Goal: Transaction & Acquisition: Book appointment/travel/reservation

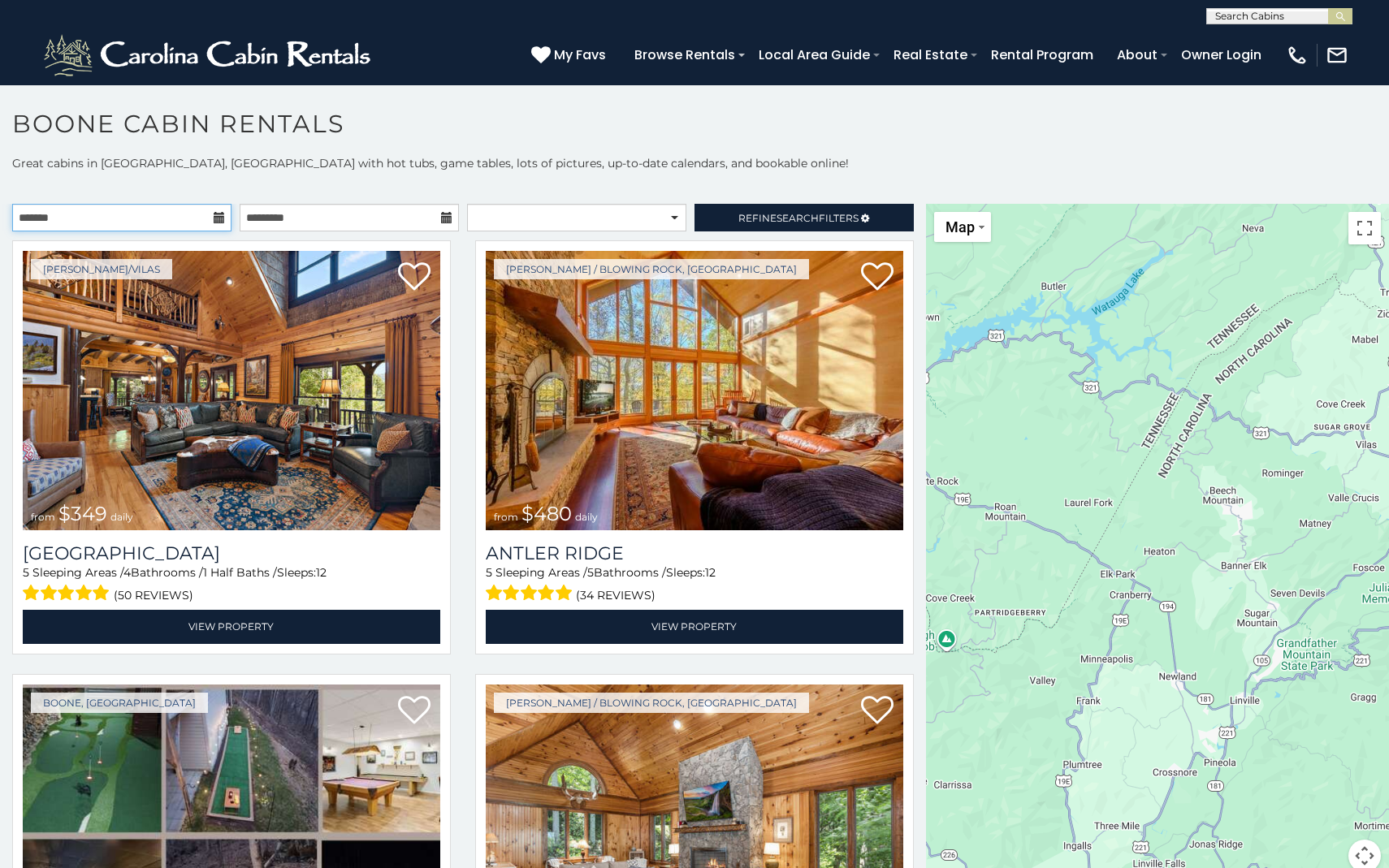
click at [221, 225] on input "text" at bounding box center [121, 217] width 219 height 27
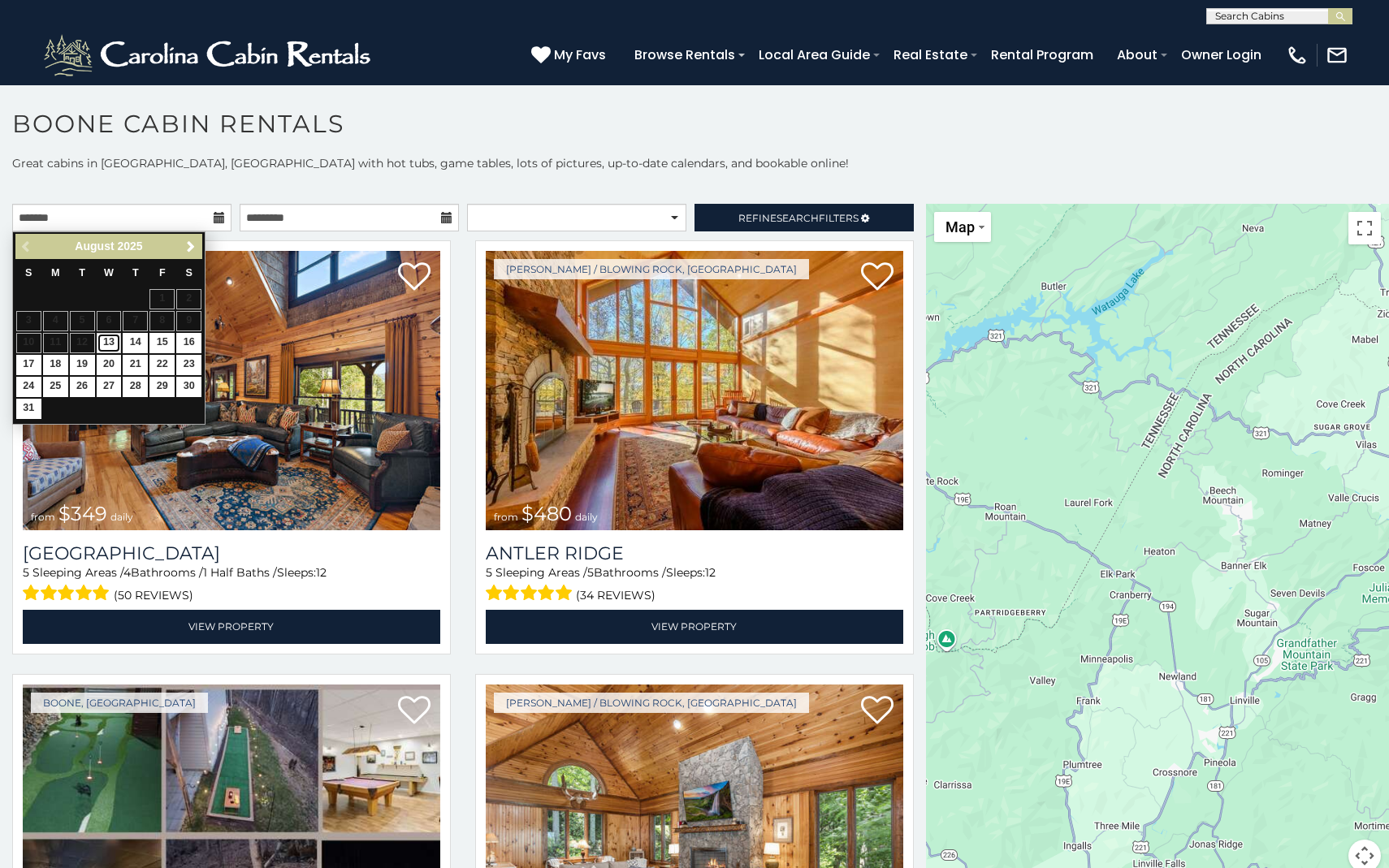
click at [109, 348] on link "13" at bounding box center [109, 343] width 25 height 21
type input "**********"
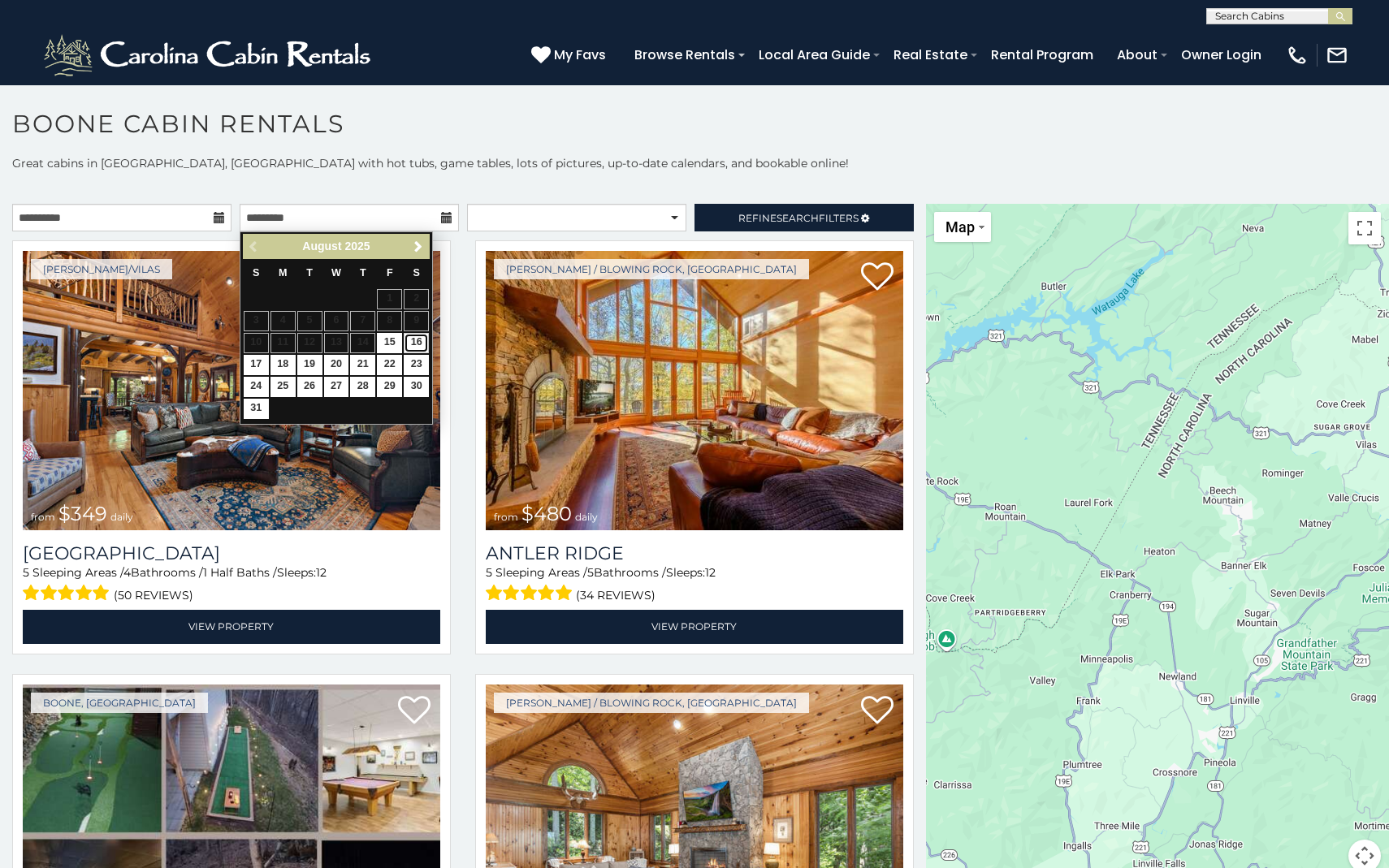
click at [411, 346] on link "16" at bounding box center [416, 343] width 25 height 21
type input "**********"
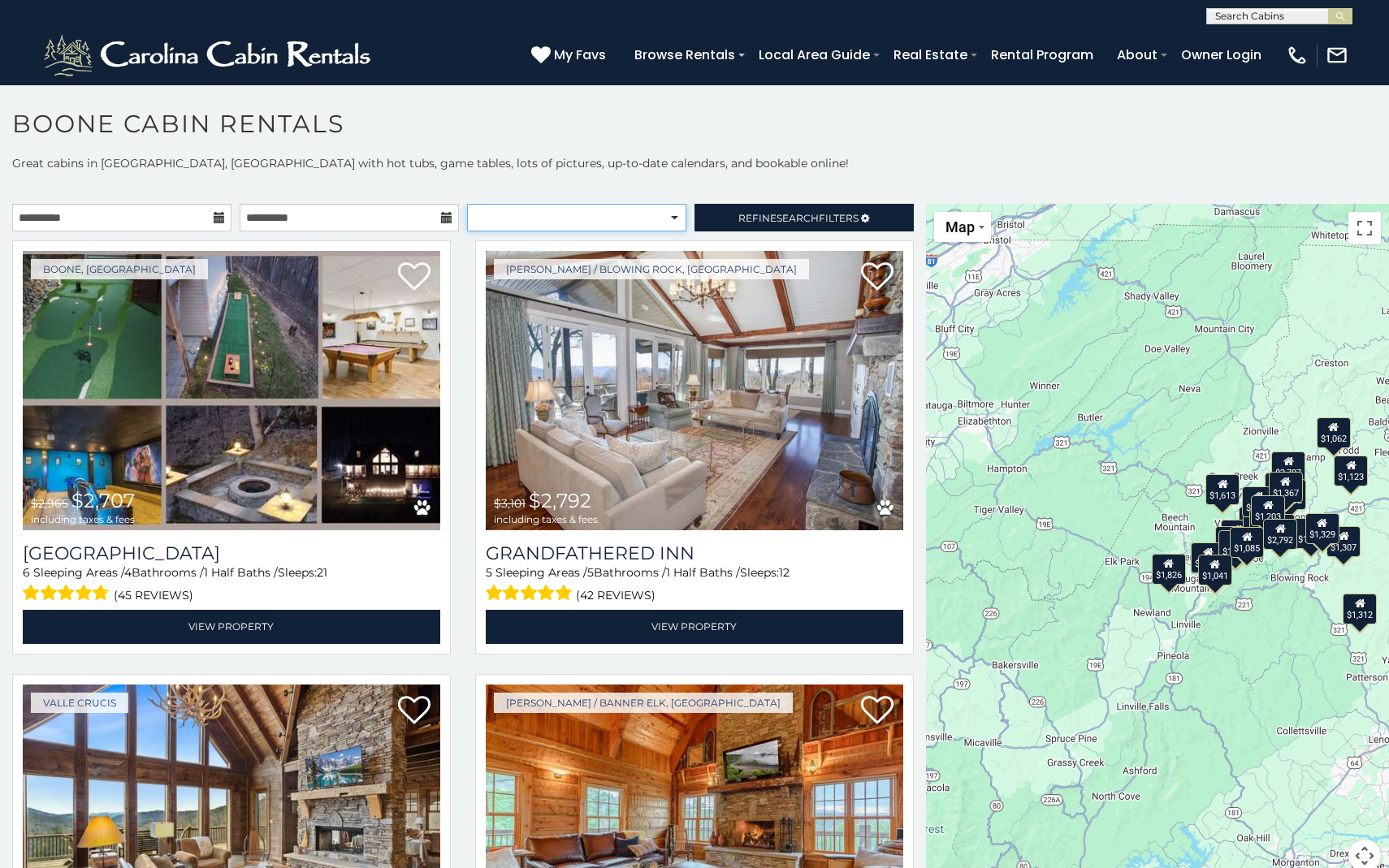
click at [647, 210] on select "**********" at bounding box center [576, 217] width 219 height 27
click at [703, 216] on link "Refine Search Filters" at bounding box center [804, 217] width 219 height 27
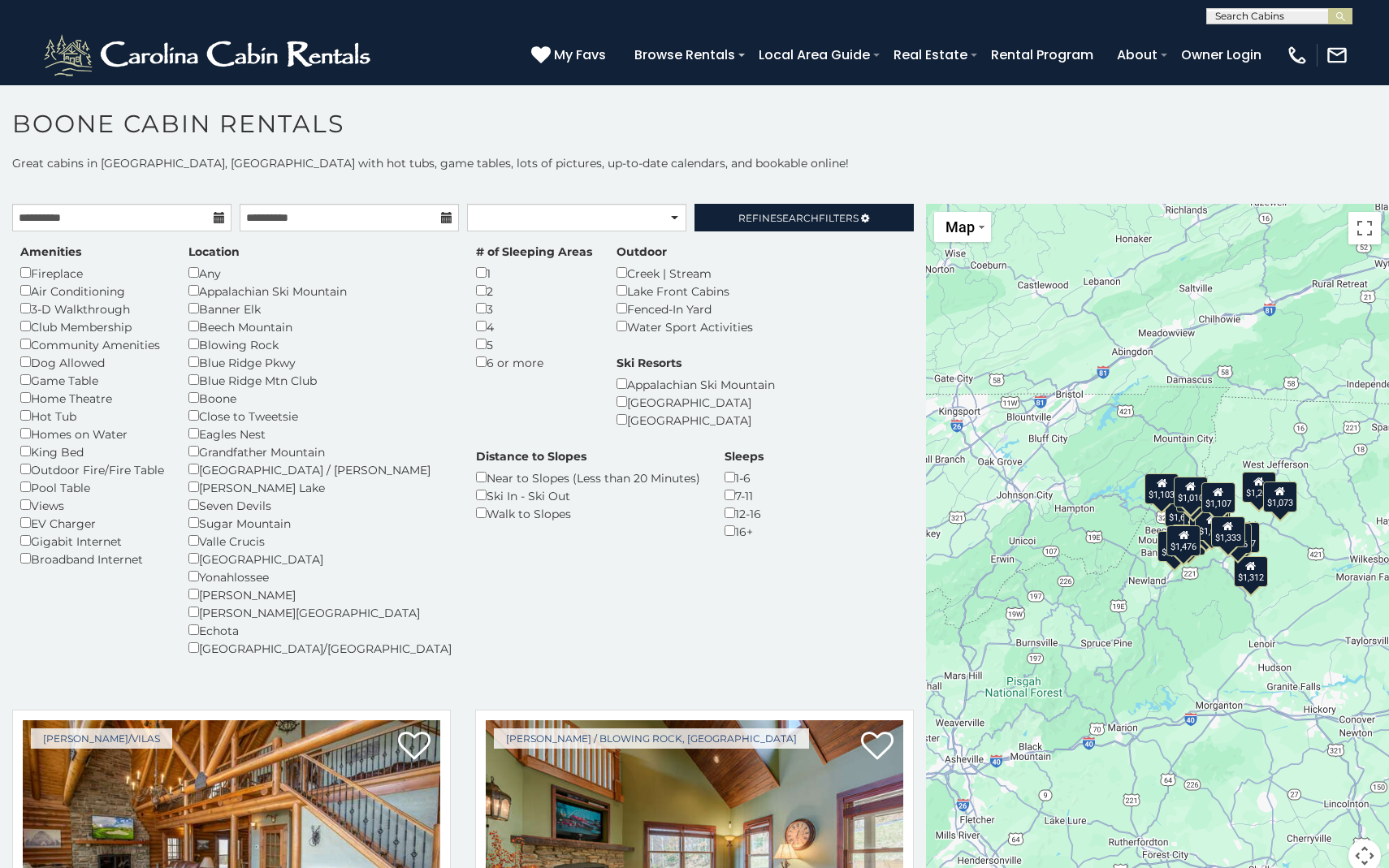
click at [201, 269] on div "Any" at bounding box center [320, 273] width 263 height 18
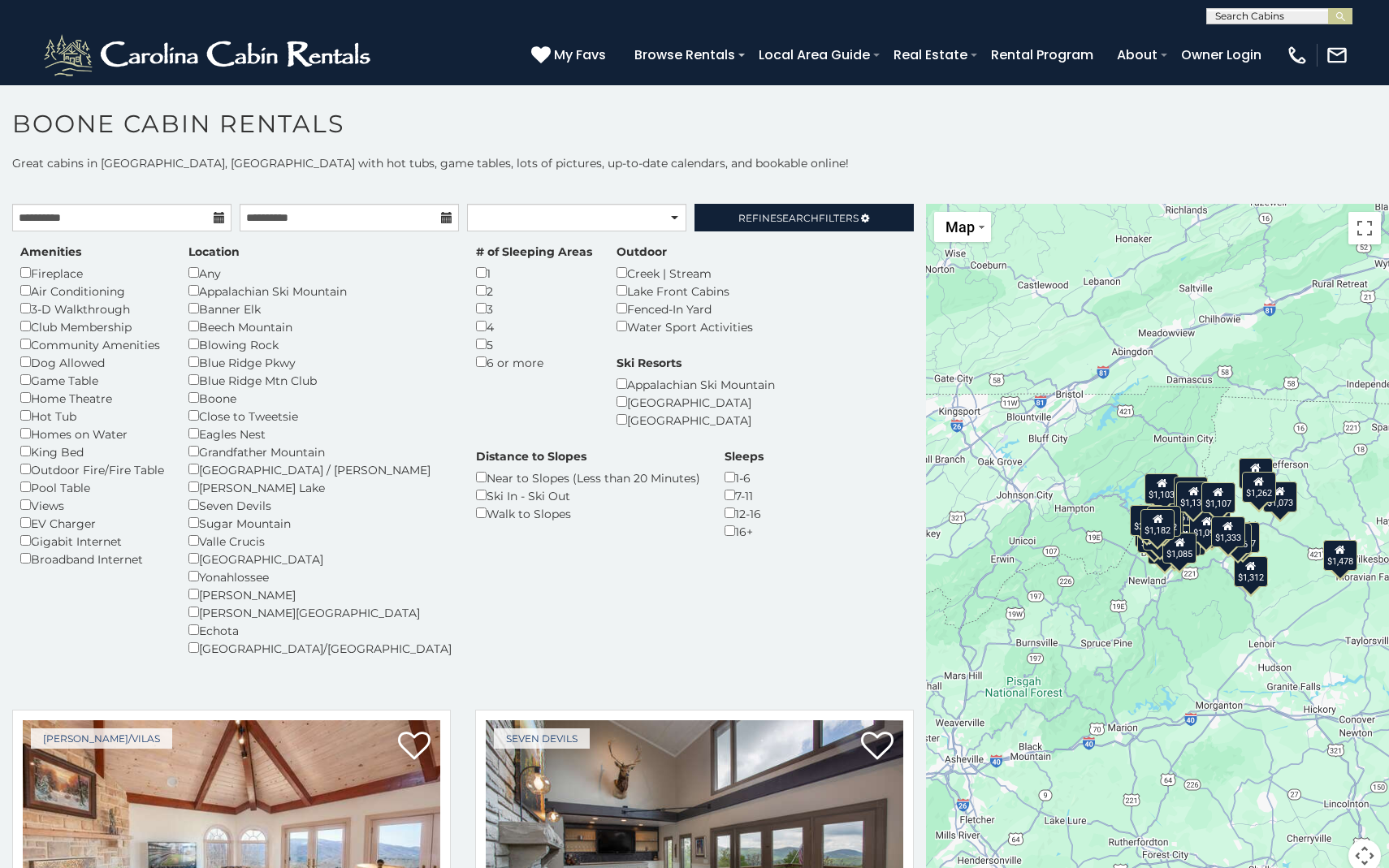
click at [806, 194] on p at bounding box center [694, 187] width 1389 height 16
click at [806, 200] on div "**********" at bounding box center [694, 523] width 1389 height 736
click at [805, 217] on span "Search" at bounding box center [797, 218] width 42 height 12
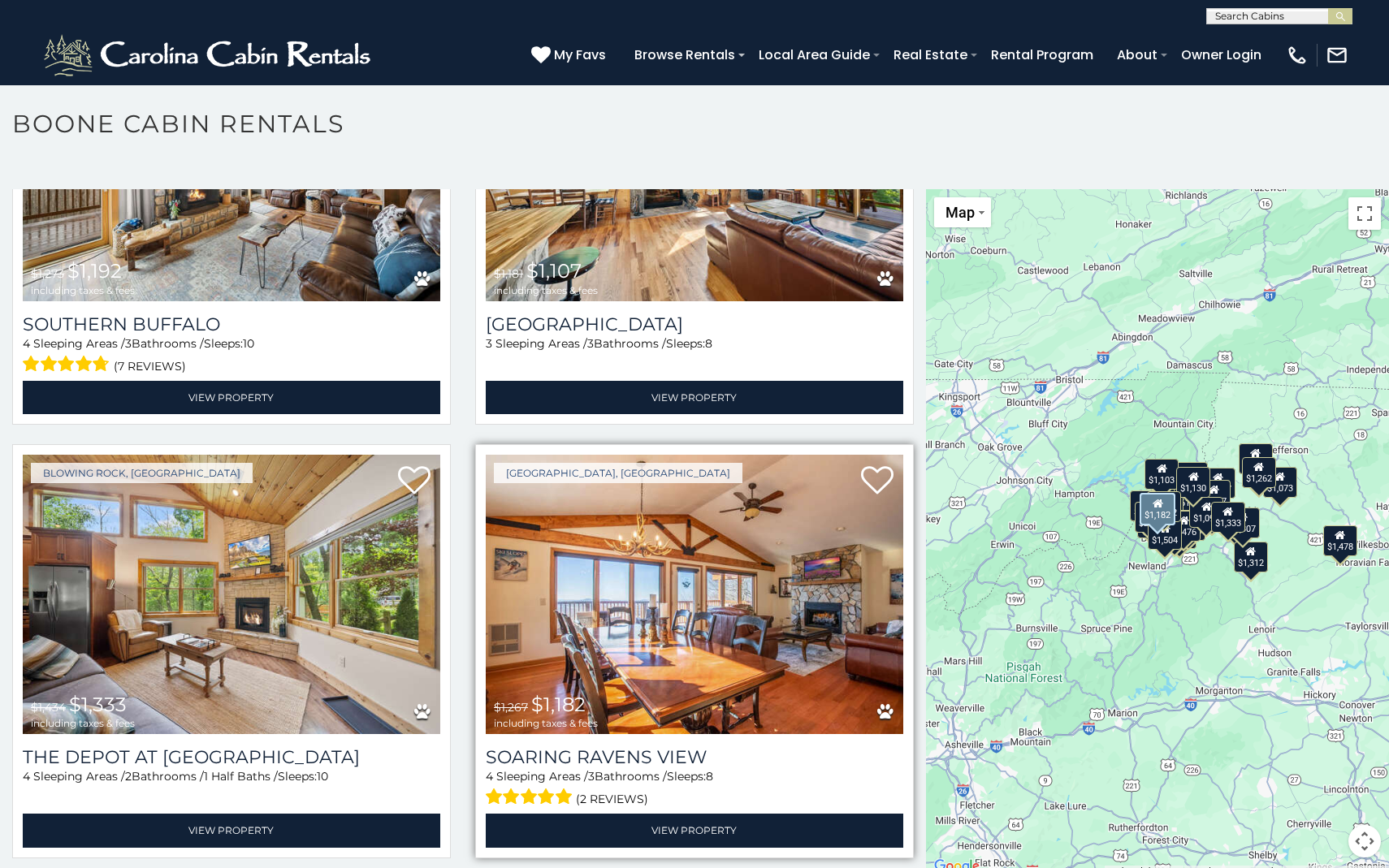
scroll to position [8, 0]
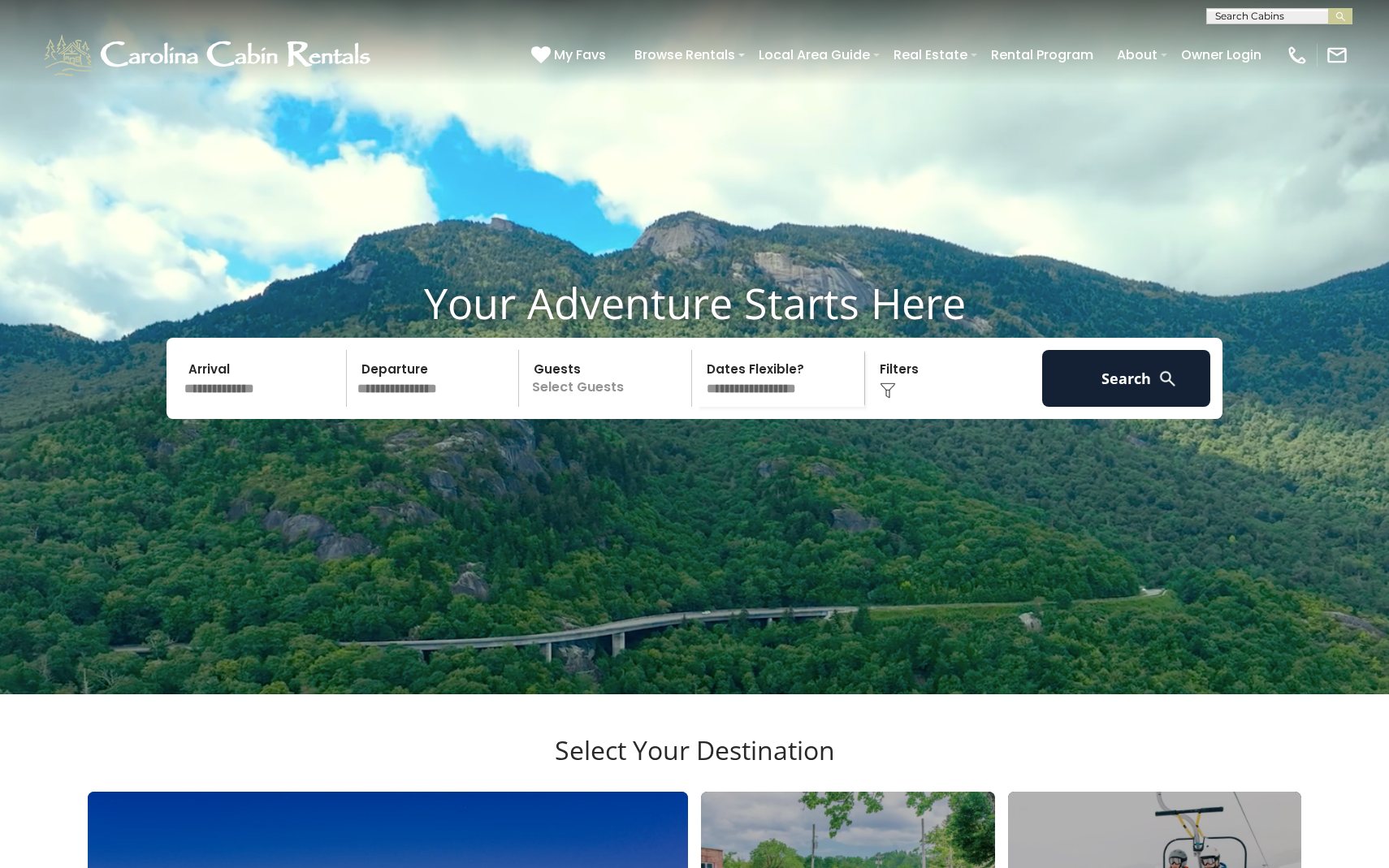
click at [238, 407] on input "text" at bounding box center [263, 378] width 168 height 56
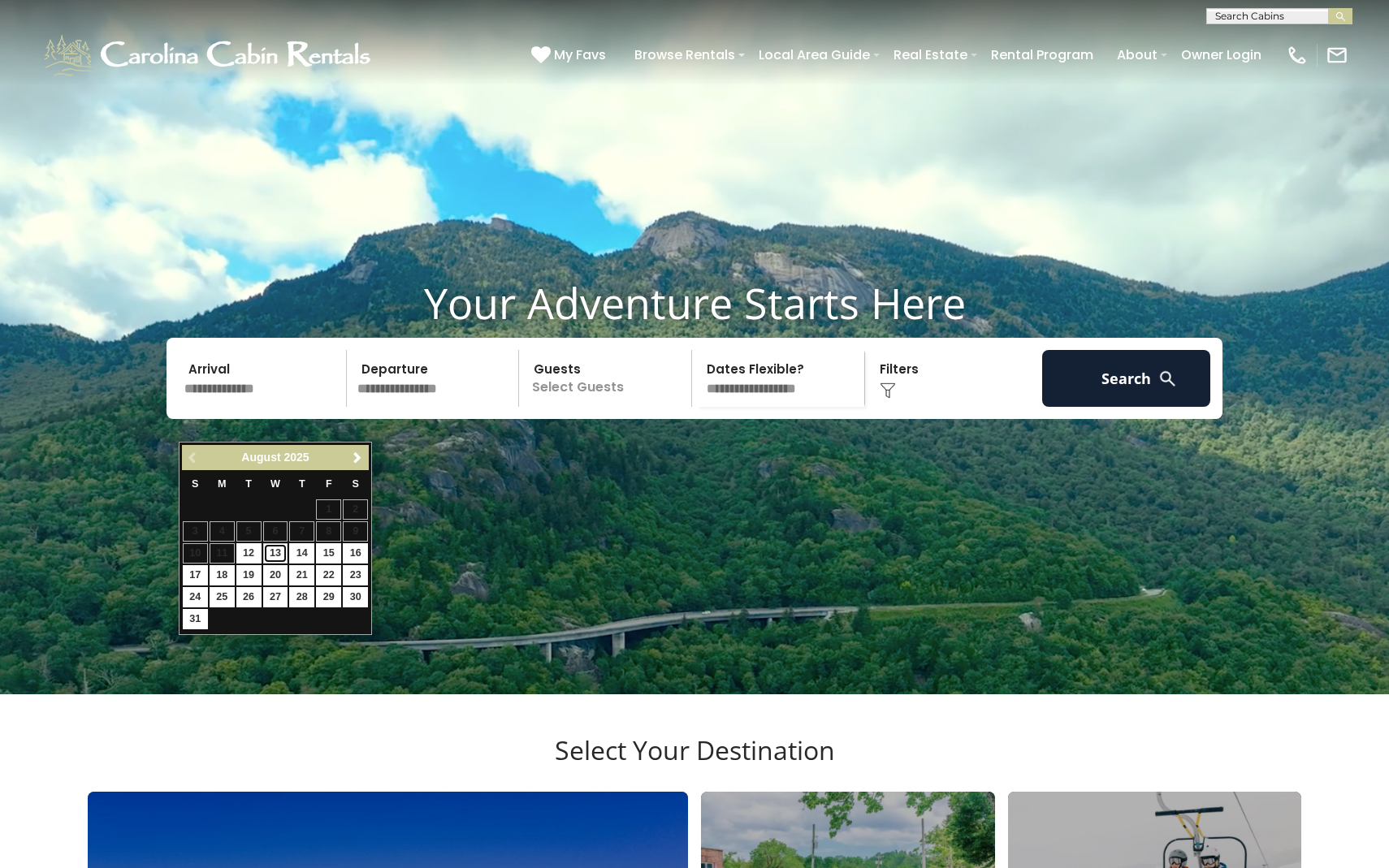
click at [272, 556] on link "13" at bounding box center [275, 553] width 25 height 21
type input "*******"
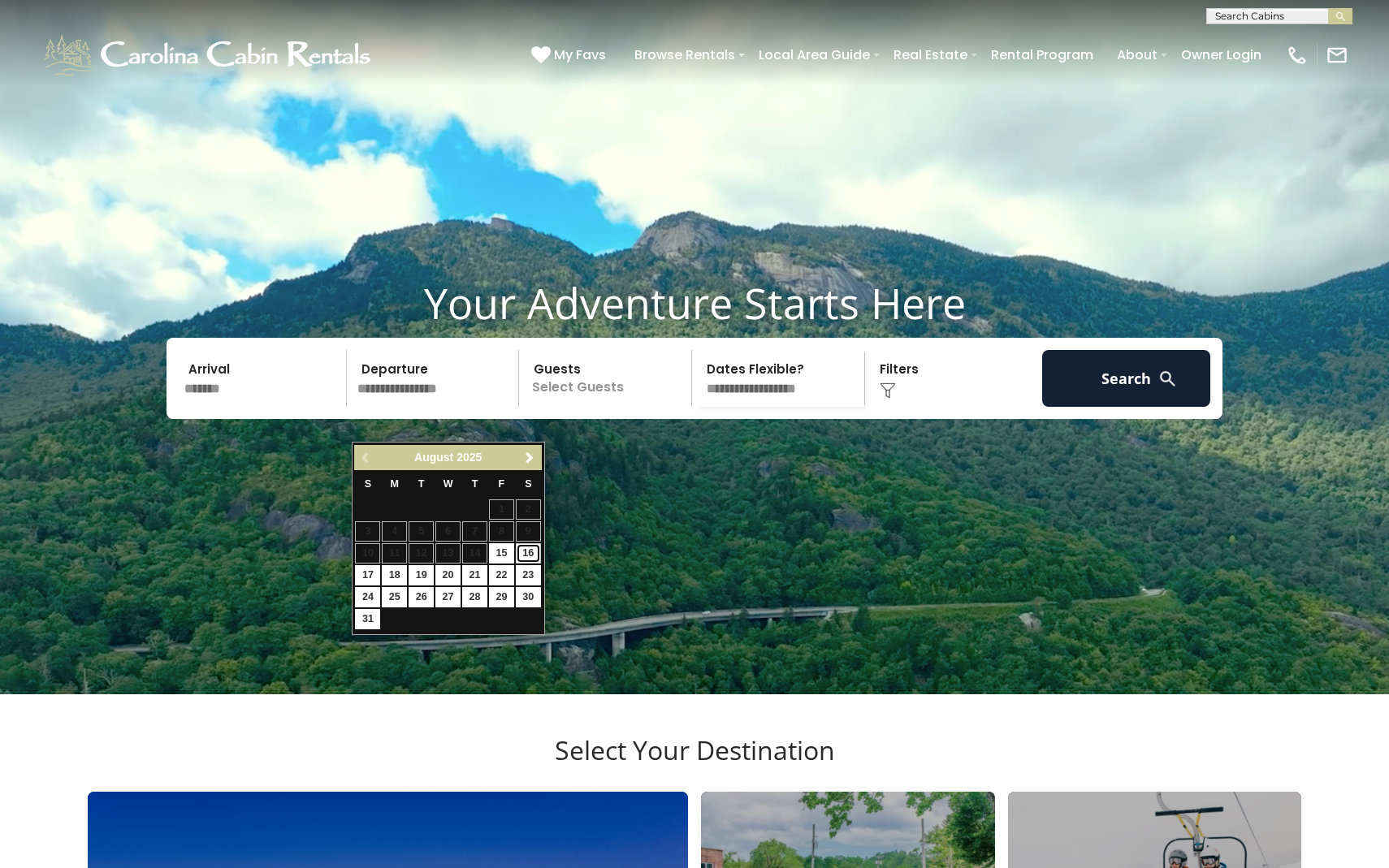
click at [517, 554] on link "16" at bounding box center [528, 553] width 25 height 21
type input "*******"
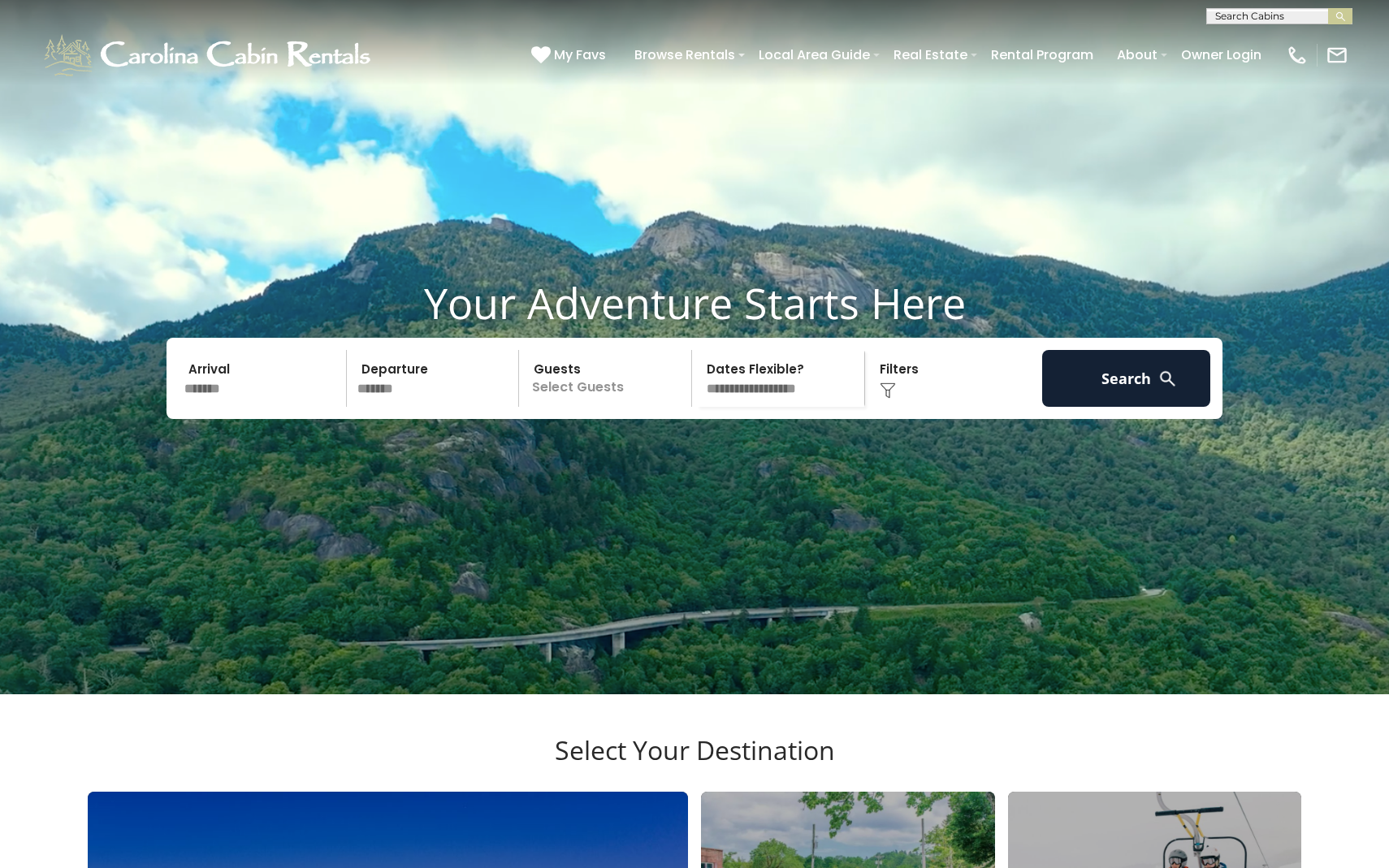
click at [572, 407] on p "Select Guests" at bounding box center [608, 378] width 168 height 56
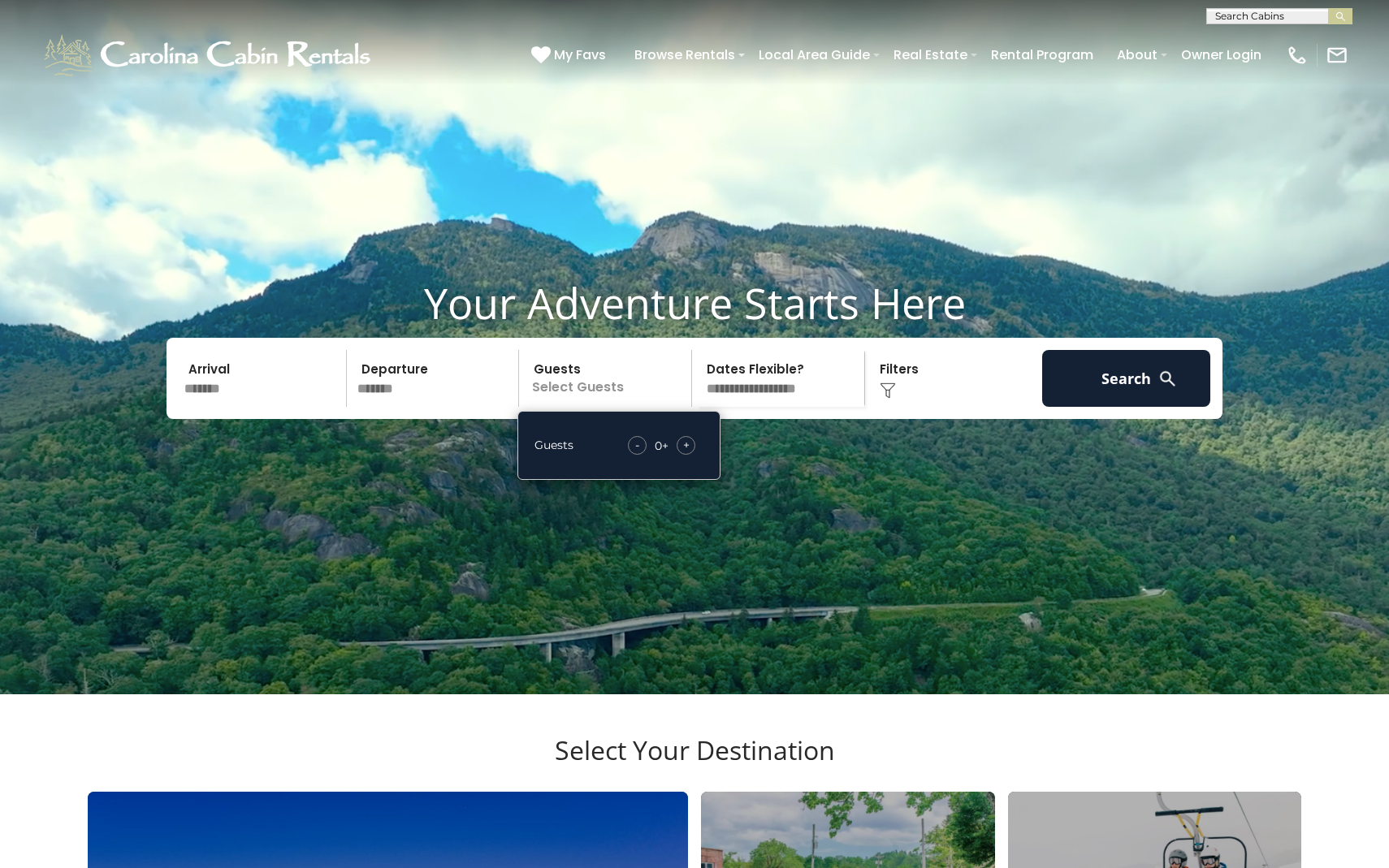
click at [685, 453] on span "+" at bounding box center [687, 445] width 7 height 16
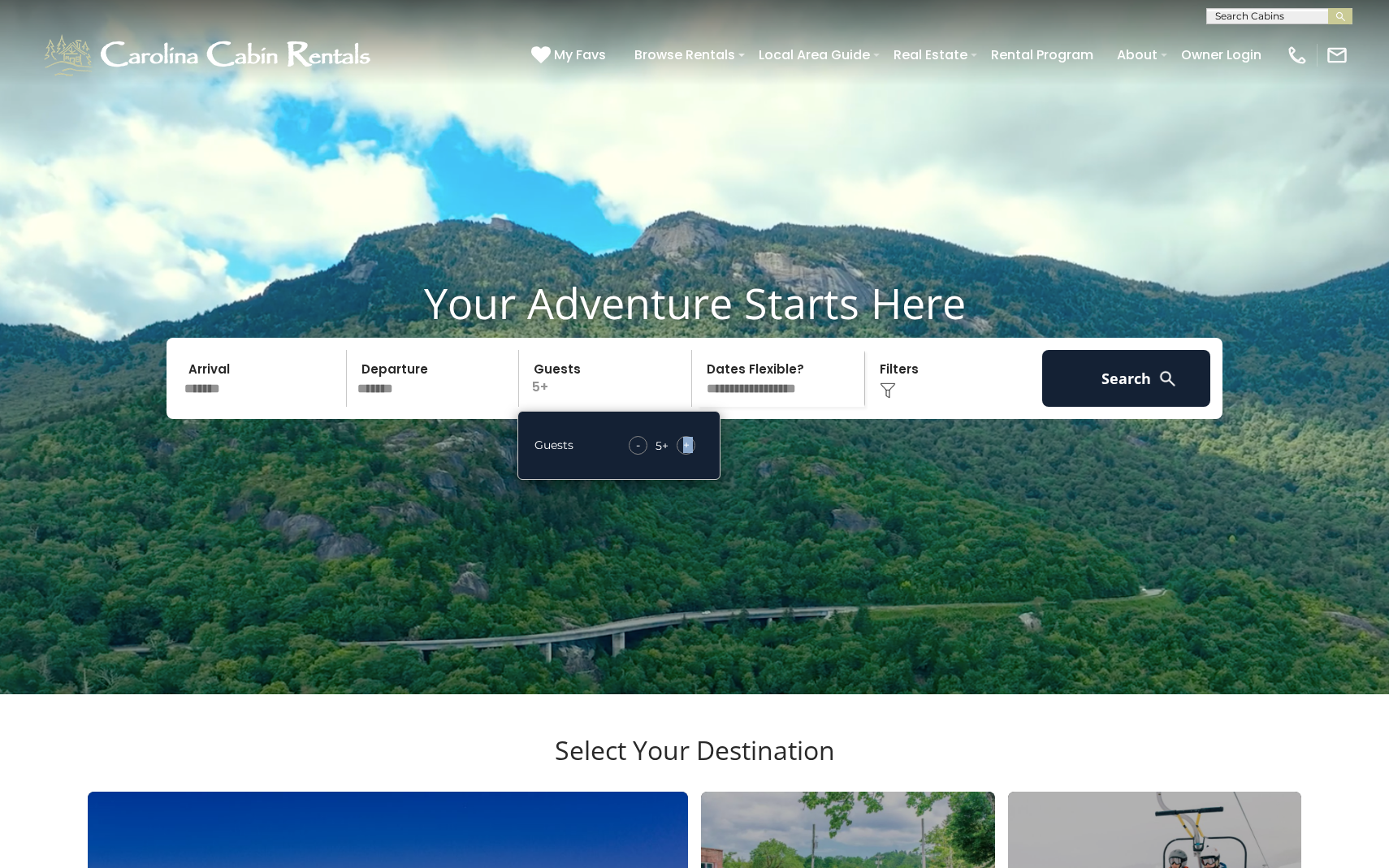
click at [685, 453] on span "+" at bounding box center [687, 445] width 7 height 16
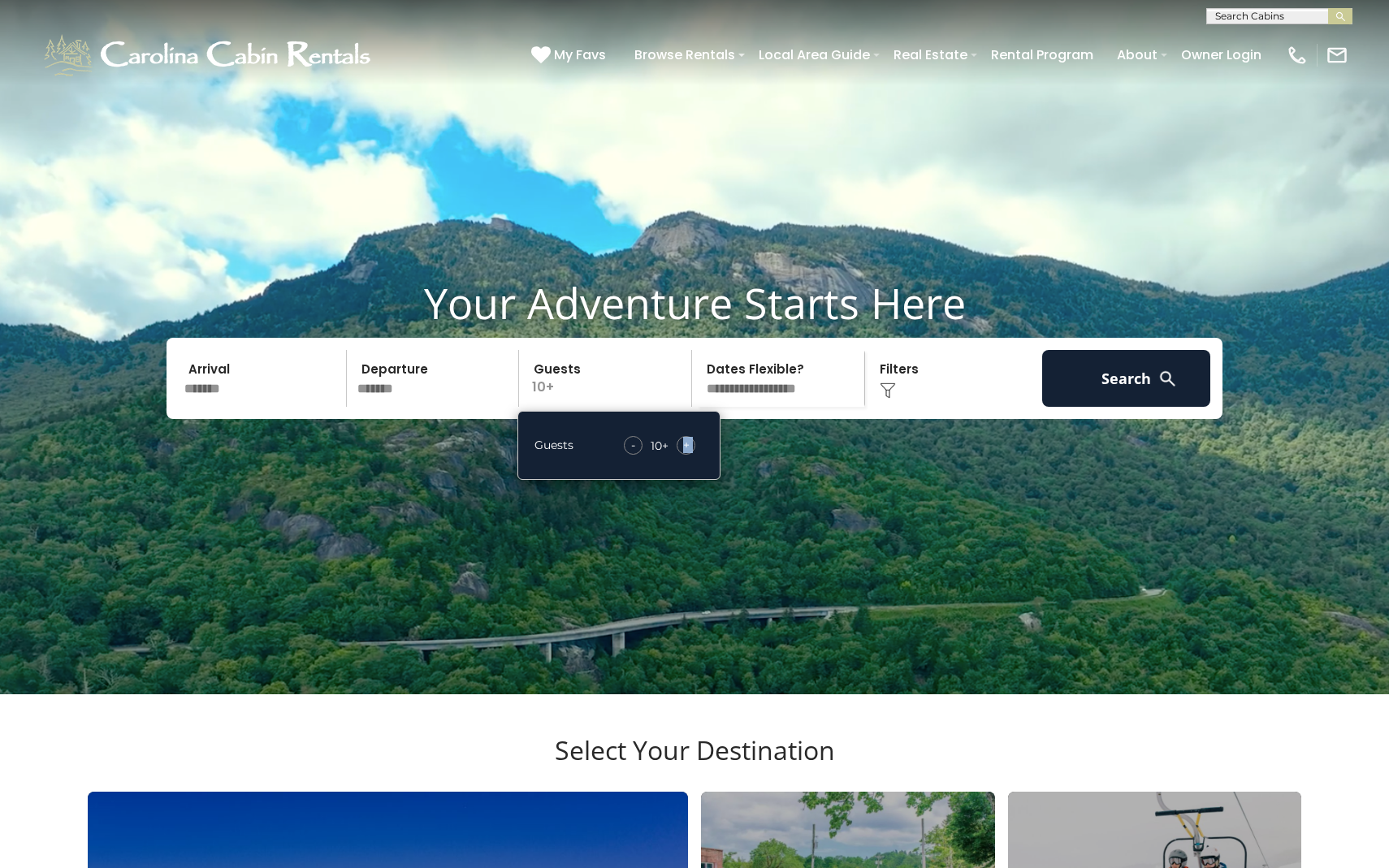
click at [783, 407] on select "**********" at bounding box center [781, 378] width 168 height 56
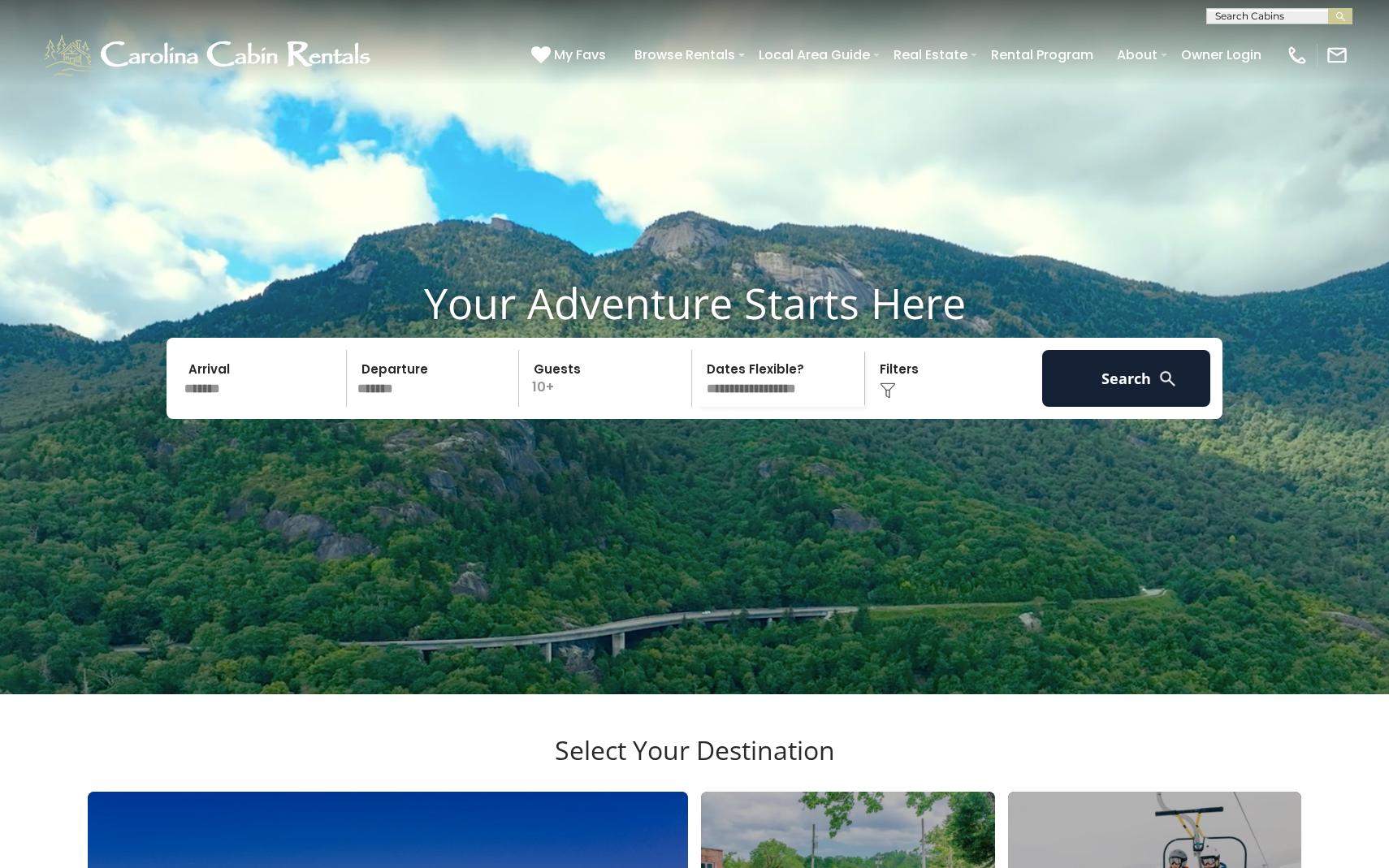
click at [893, 407] on div "Click to Choose" at bounding box center [954, 378] width 168 height 56
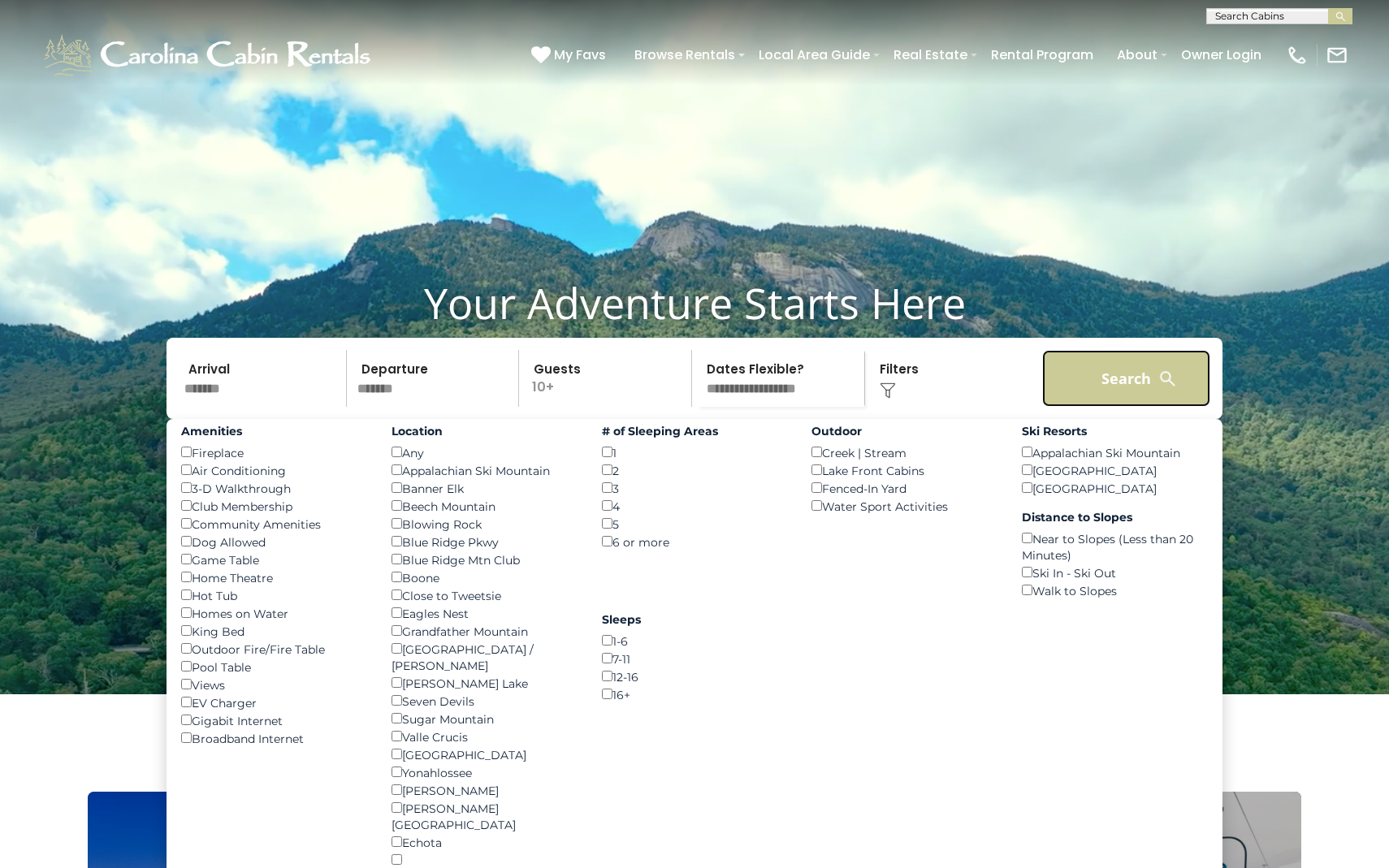
click at [1085, 407] on button "Search" at bounding box center [1126, 378] width 168 height 56
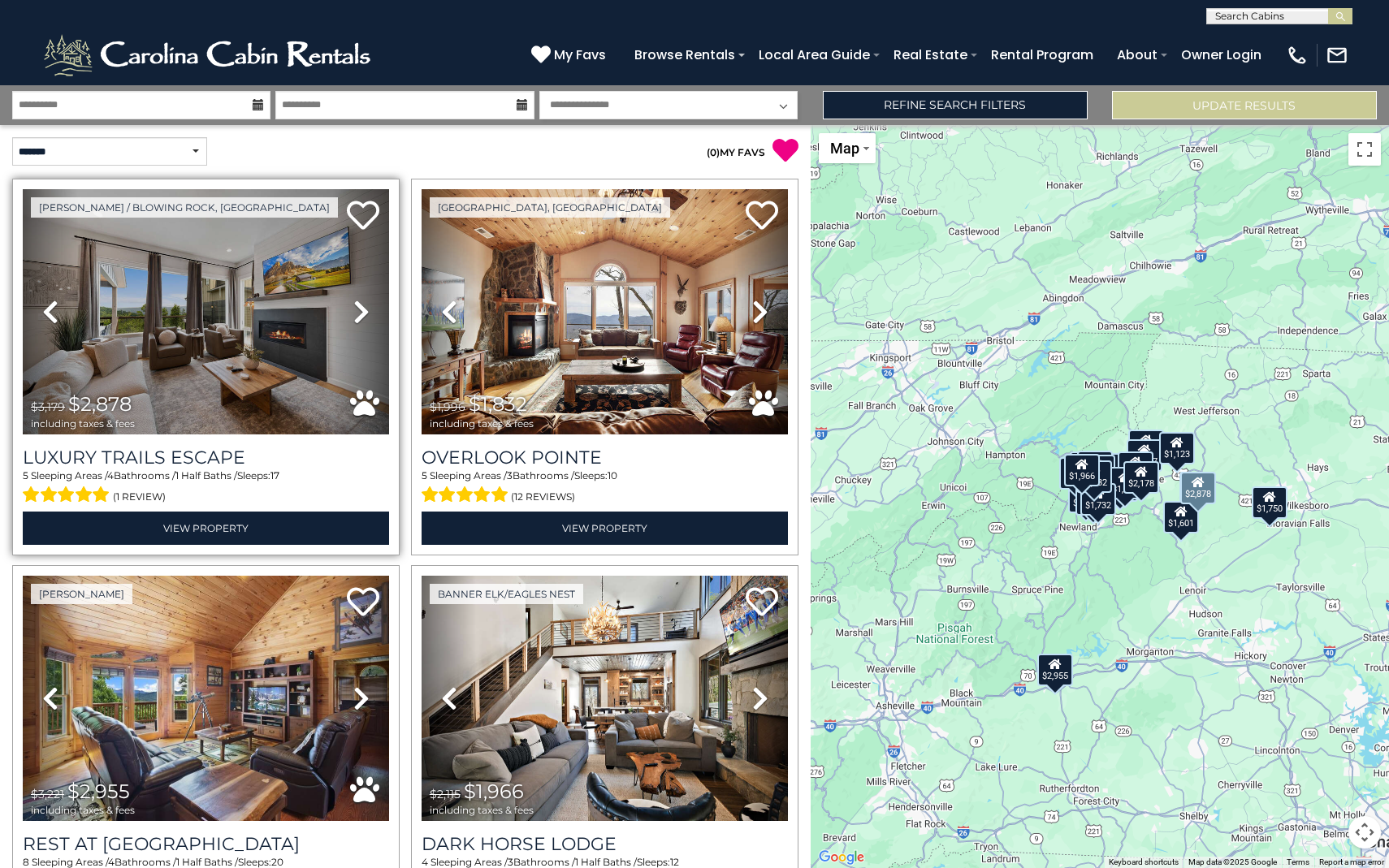
click at [364, 306] on icon at bounding box center [361, 311] width 16 height 26
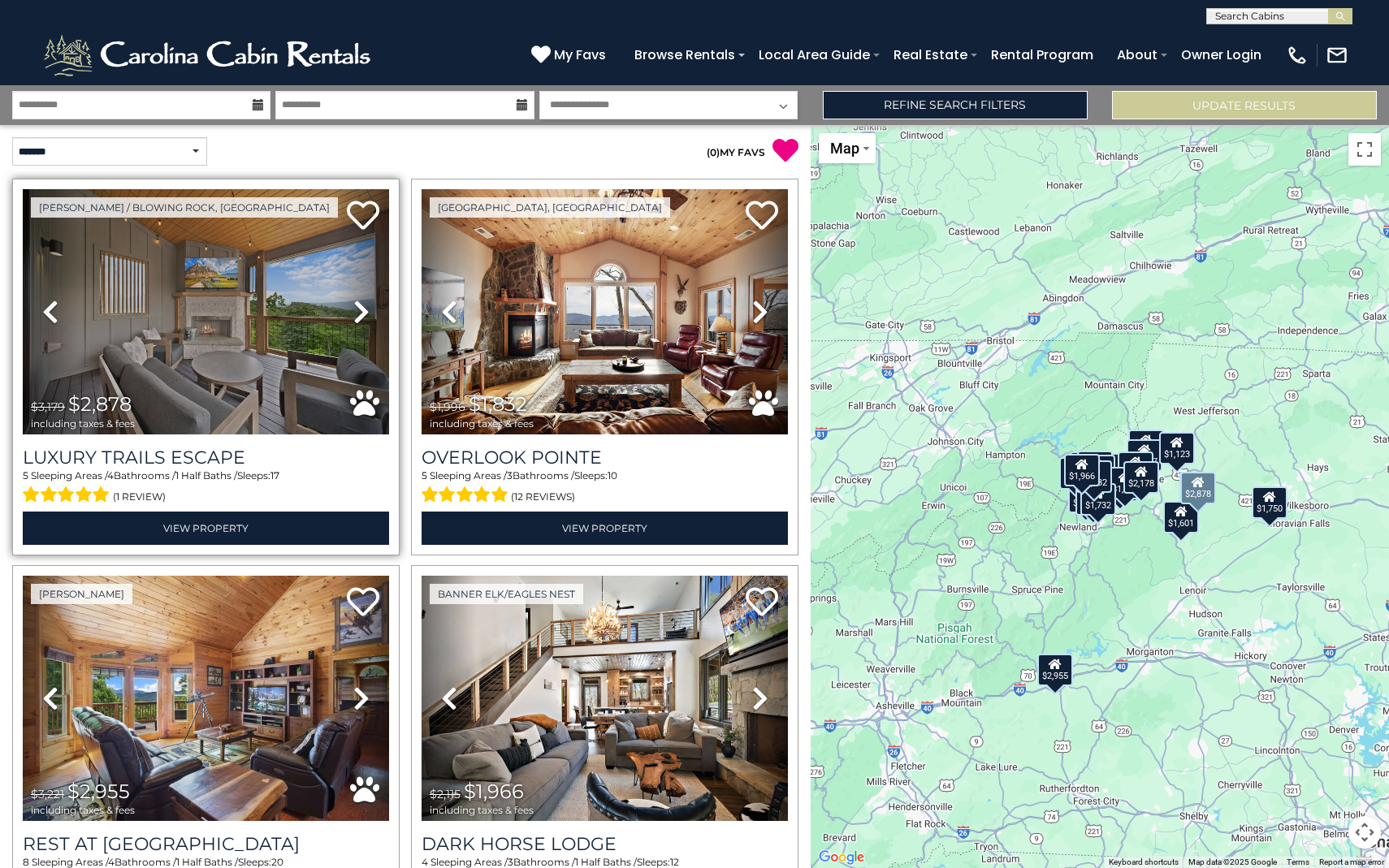
click at [358, 315] on icon at bounding box center [361, 311] width 16 height 26
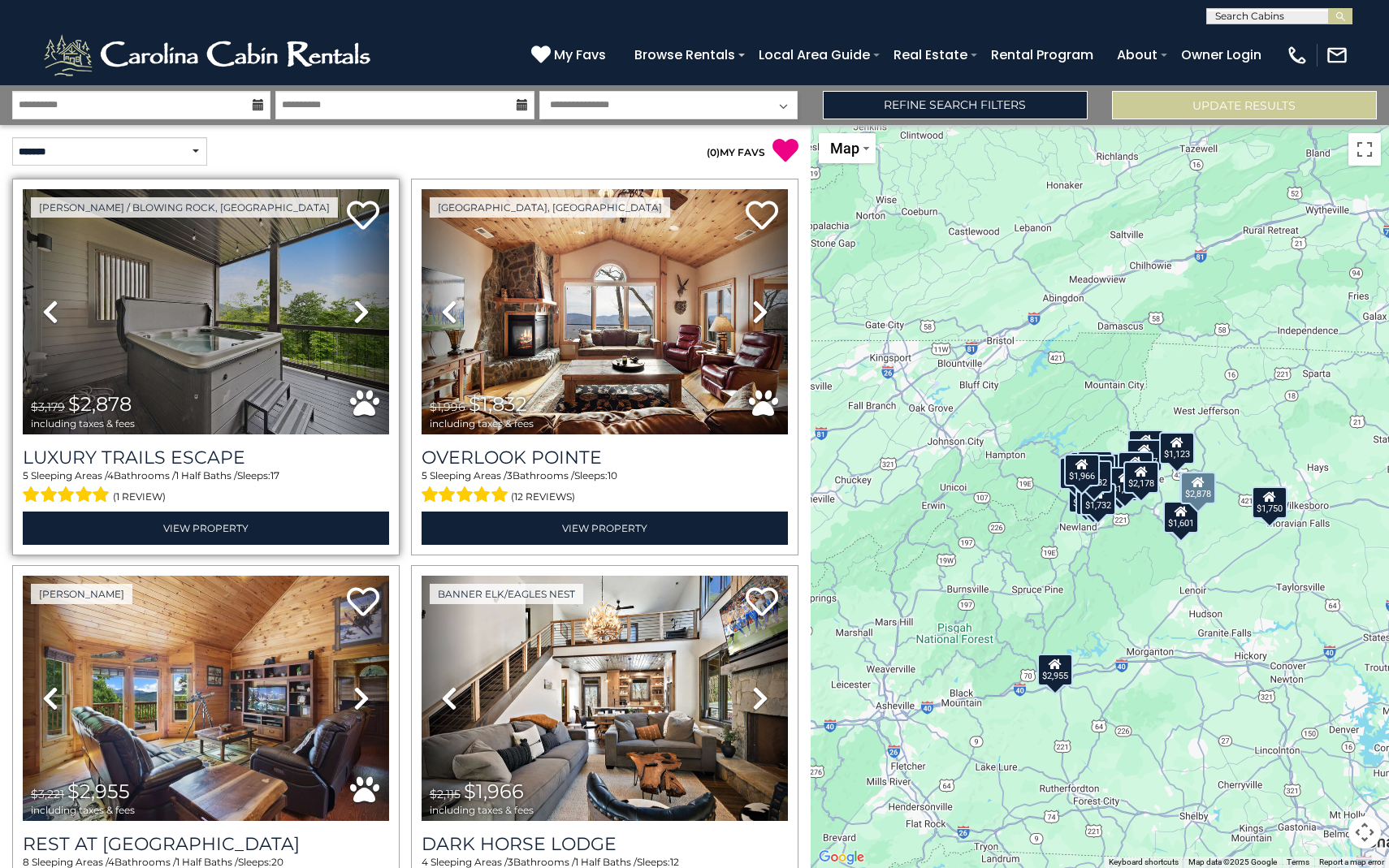
click at [358, 315] on icon at bounding box center [361, 311] width 16 height 26
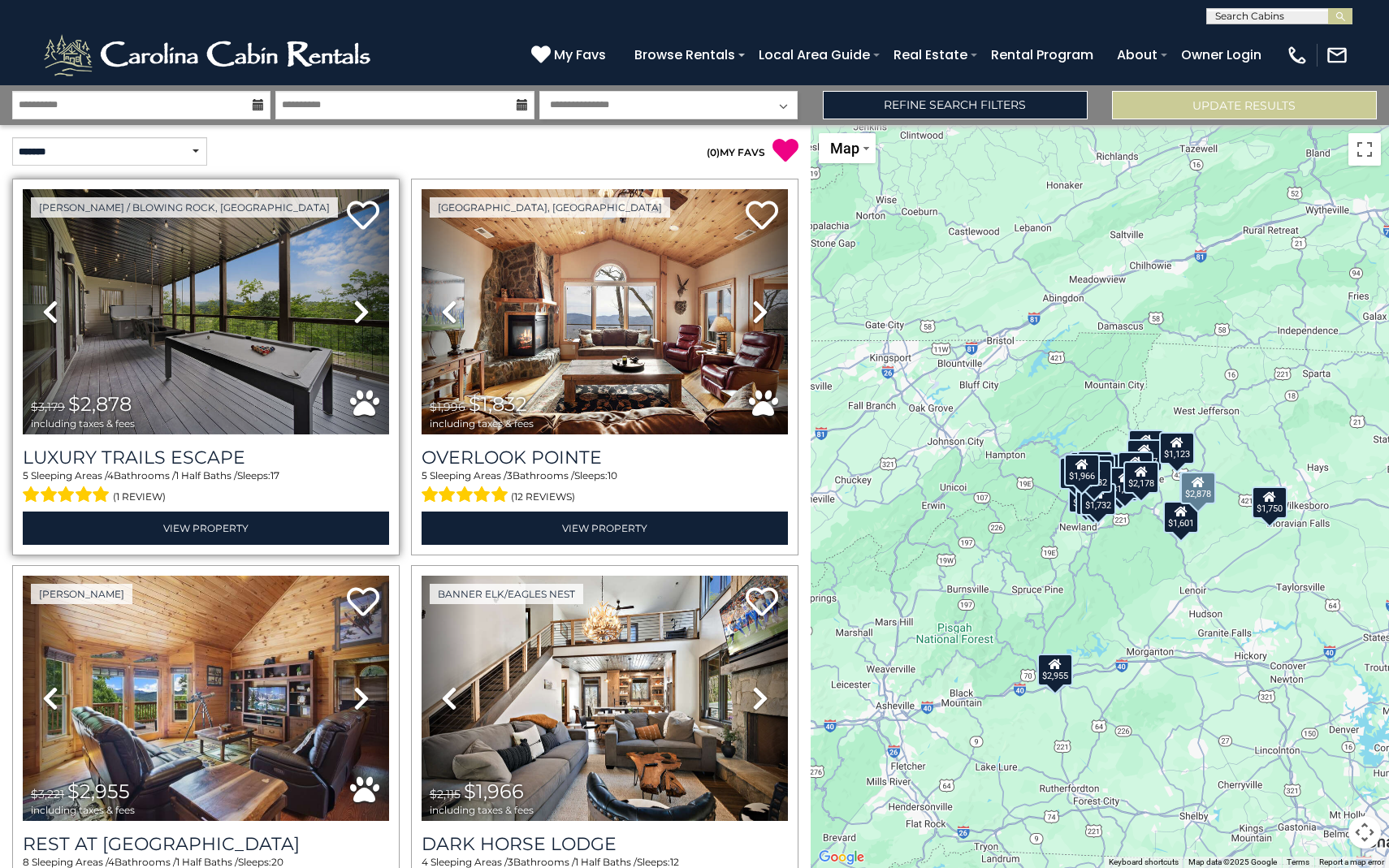
click at [358, 315] on icon at bounding box center [361, 311] width 16 height 26
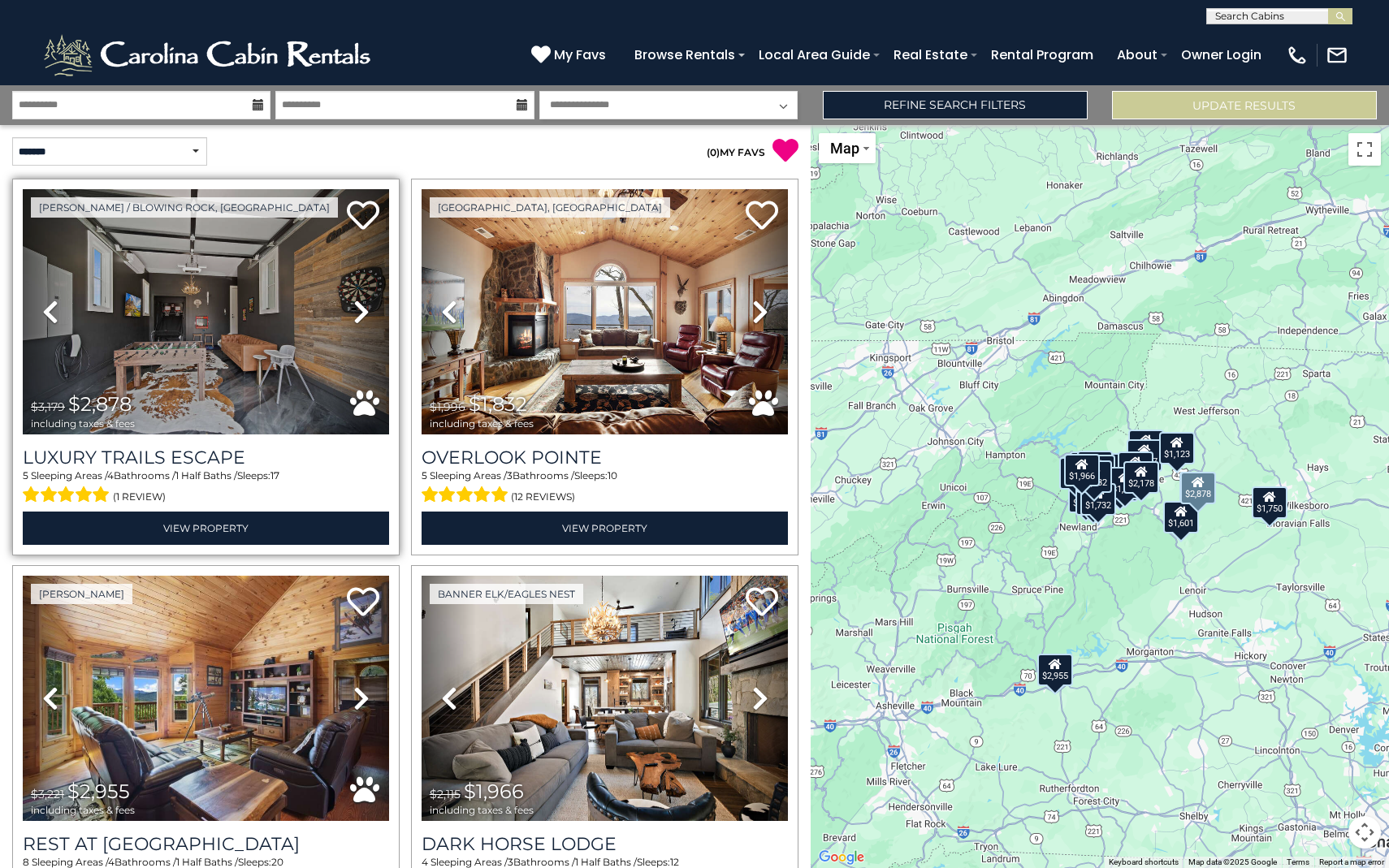
click at [358, 315] on icon at bounding box center [361, 311] width 16 height 26
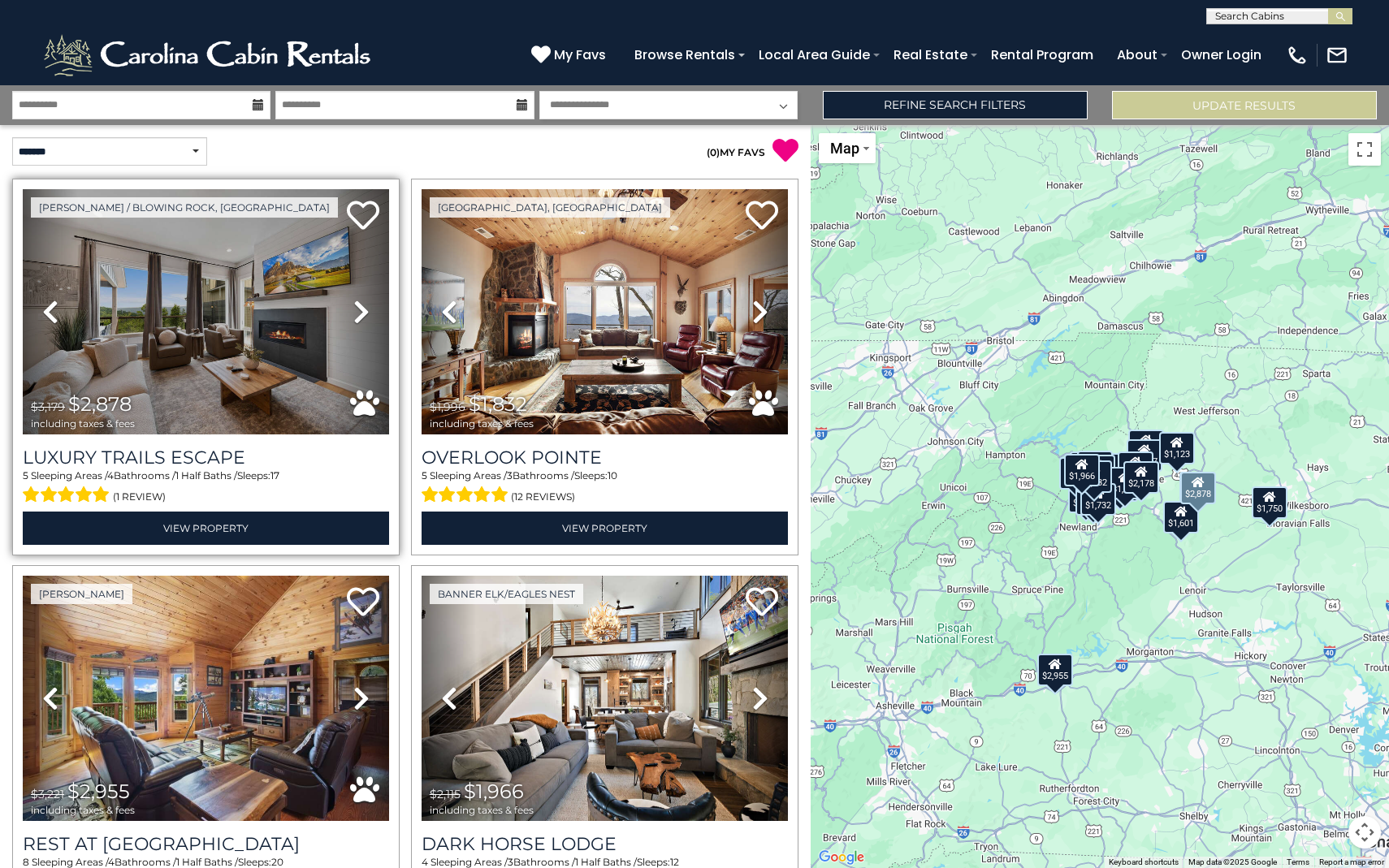
click at [358, 315] on icon at bounding box center [361, 311] width 16 height 26
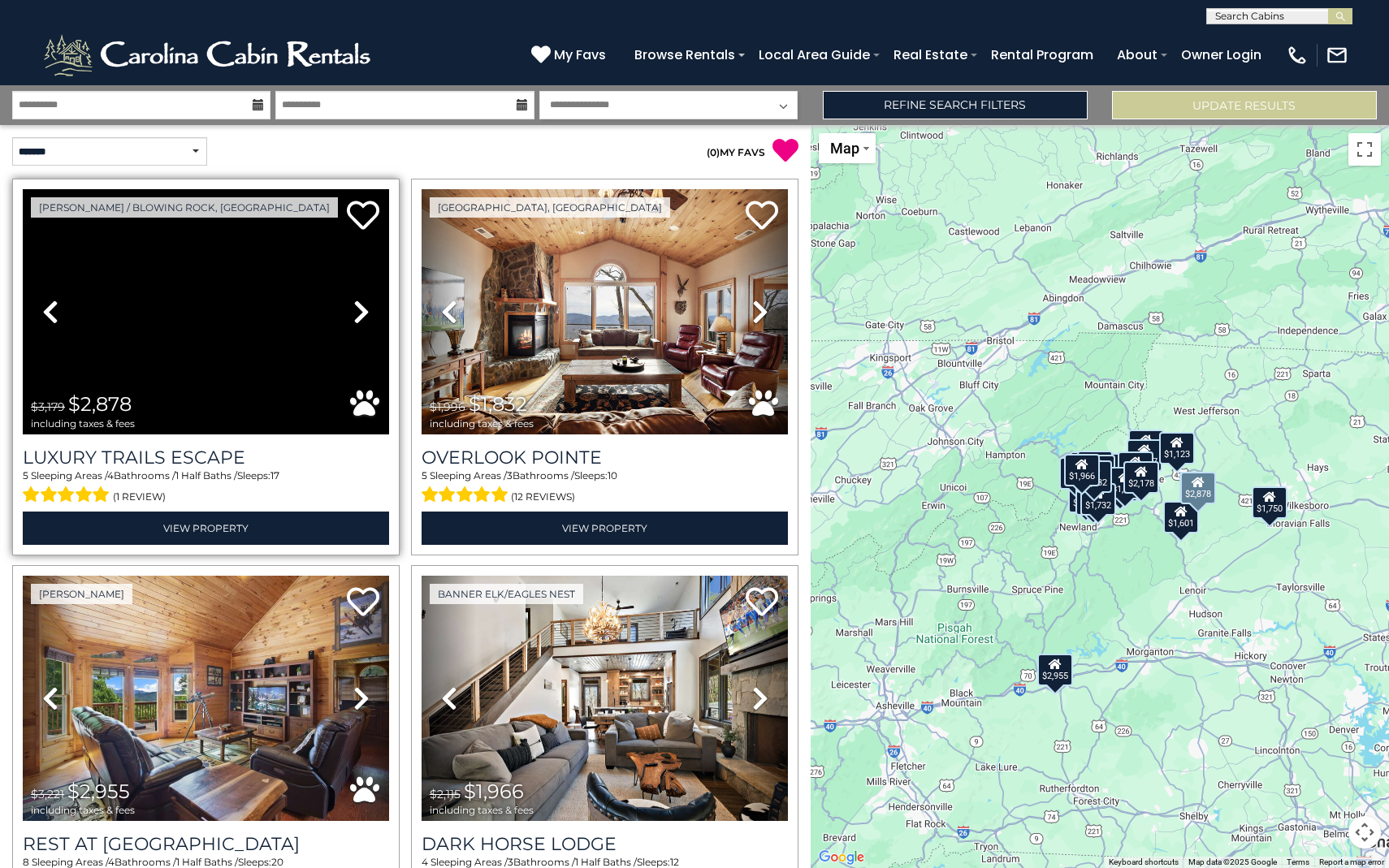
click at [358, 315] on icon at bounding box center [361, 311] width 16 height 26
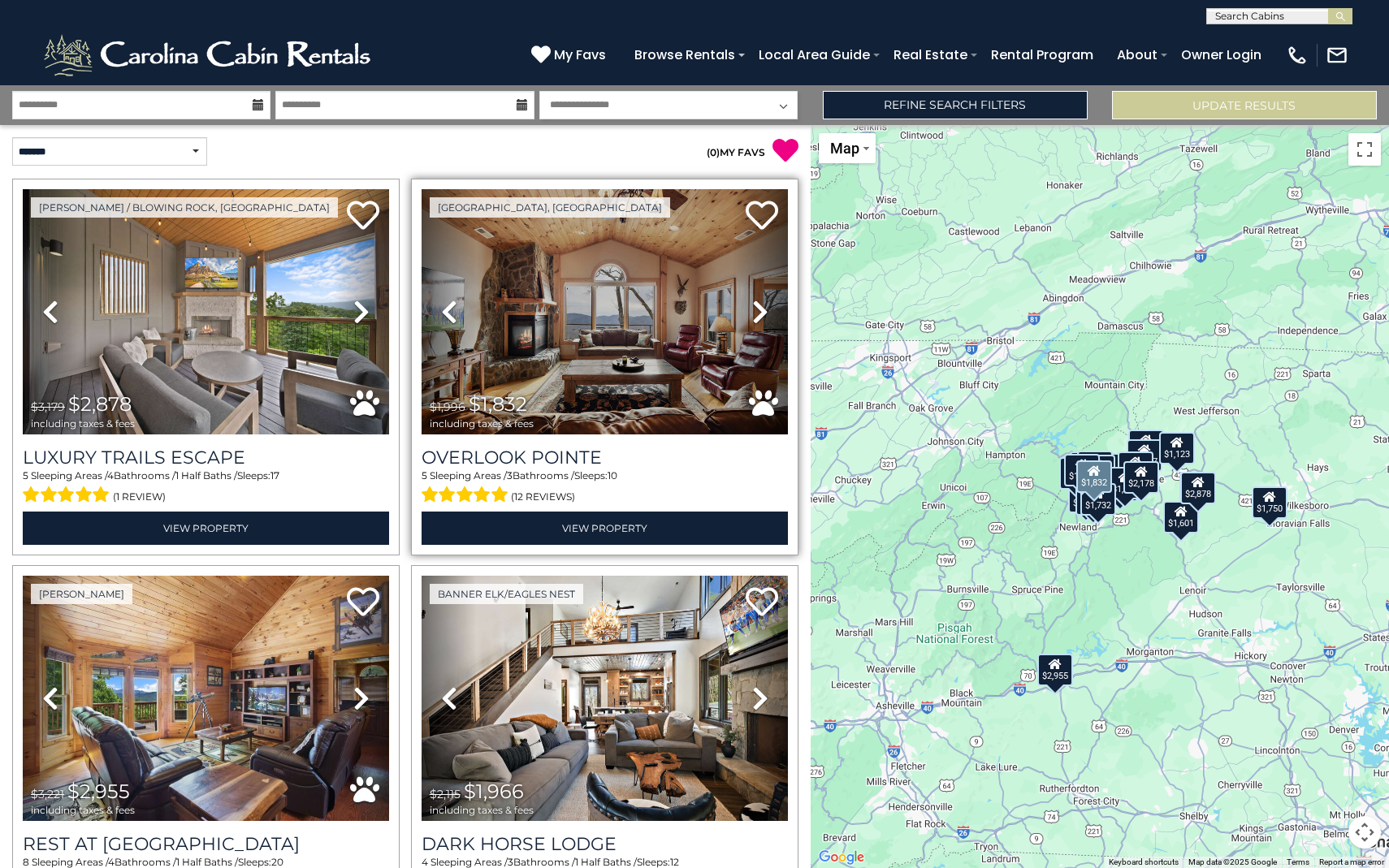
click at [763, 312] on icon at bounding box center [760, 311] width 16 height 26
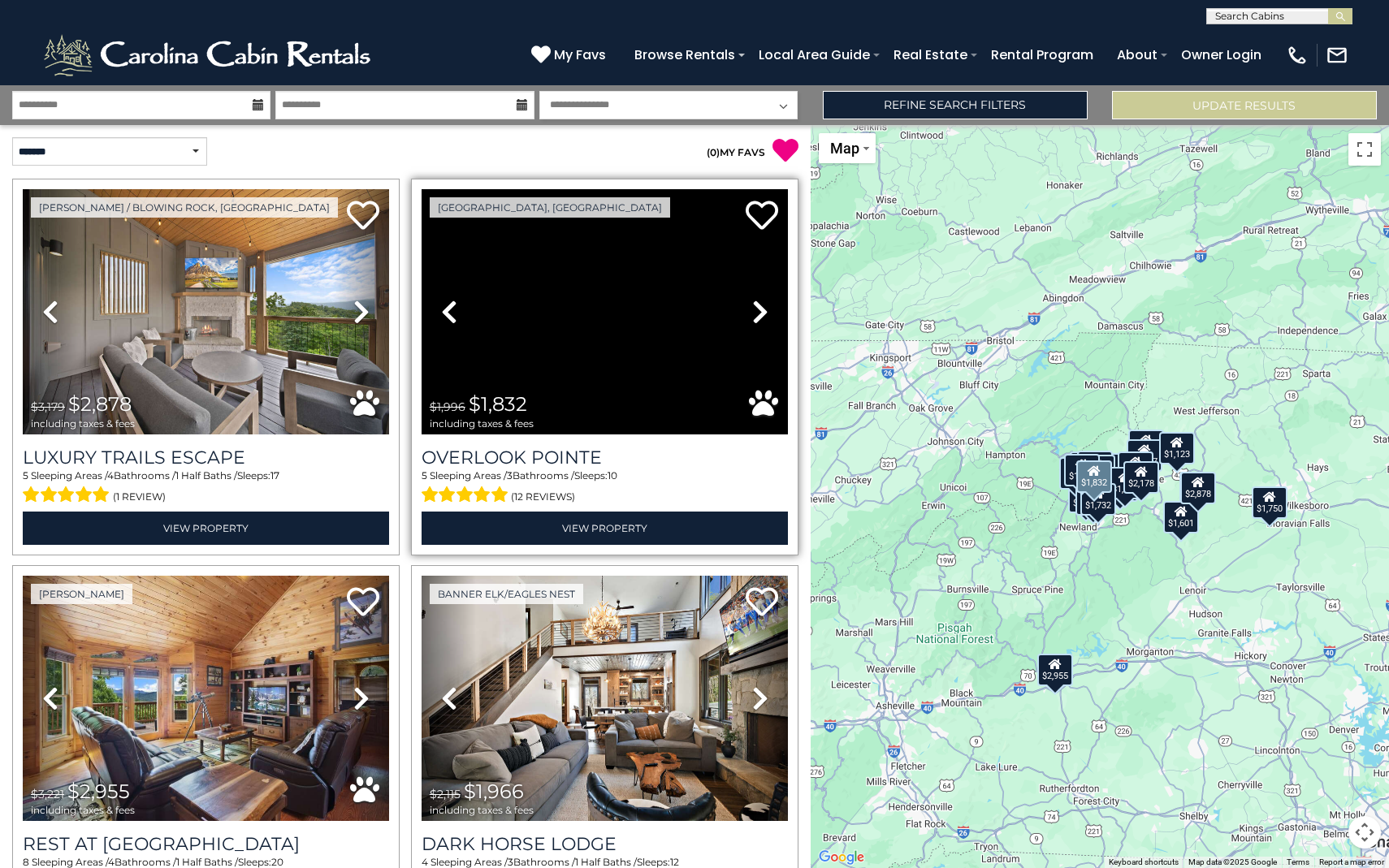
click at [763, 312] on icon at bounding box center [760, 311] width 16 height 26
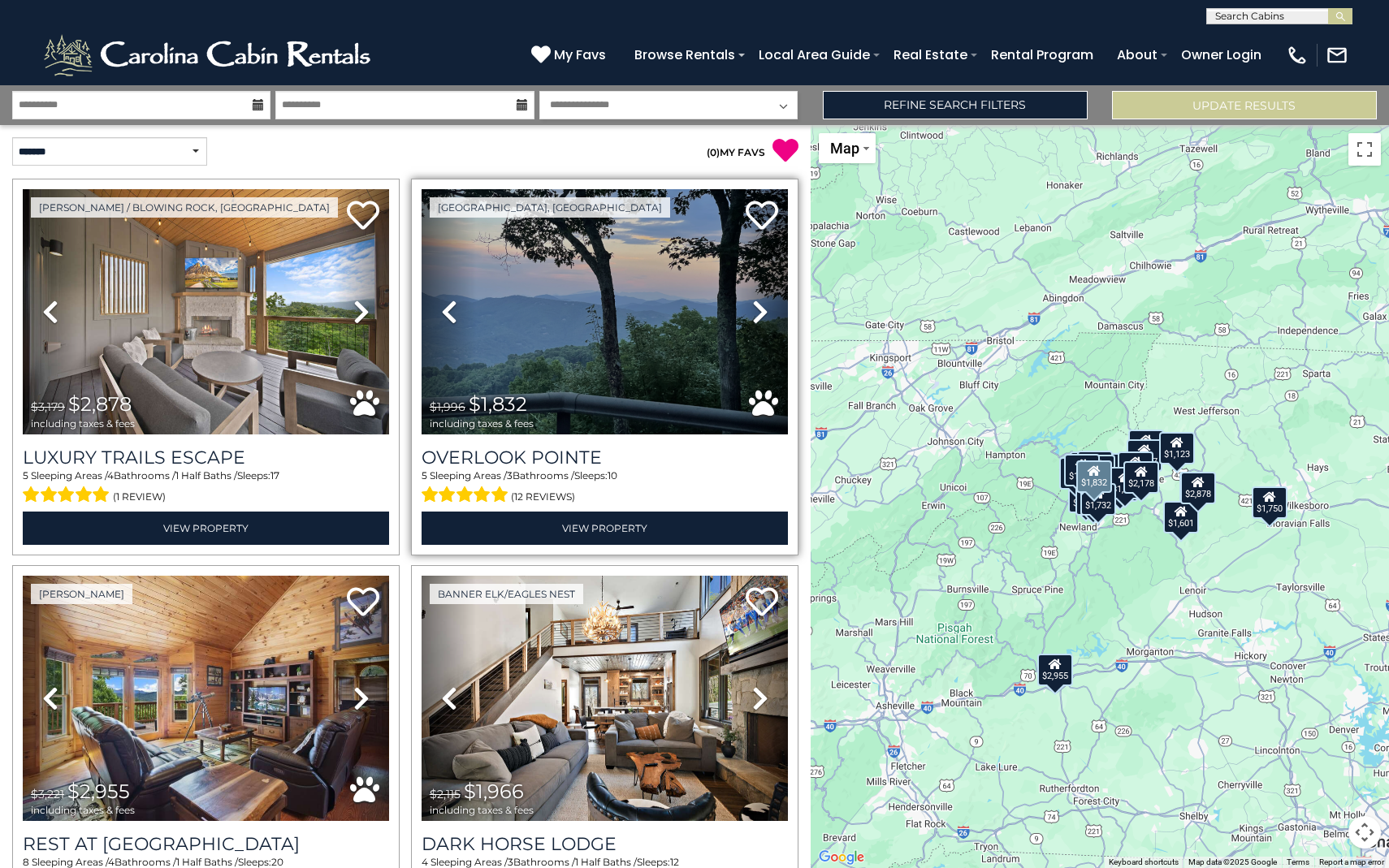
click at [763, 312] on icon at bounding box center [760, 311] width 16 height 26
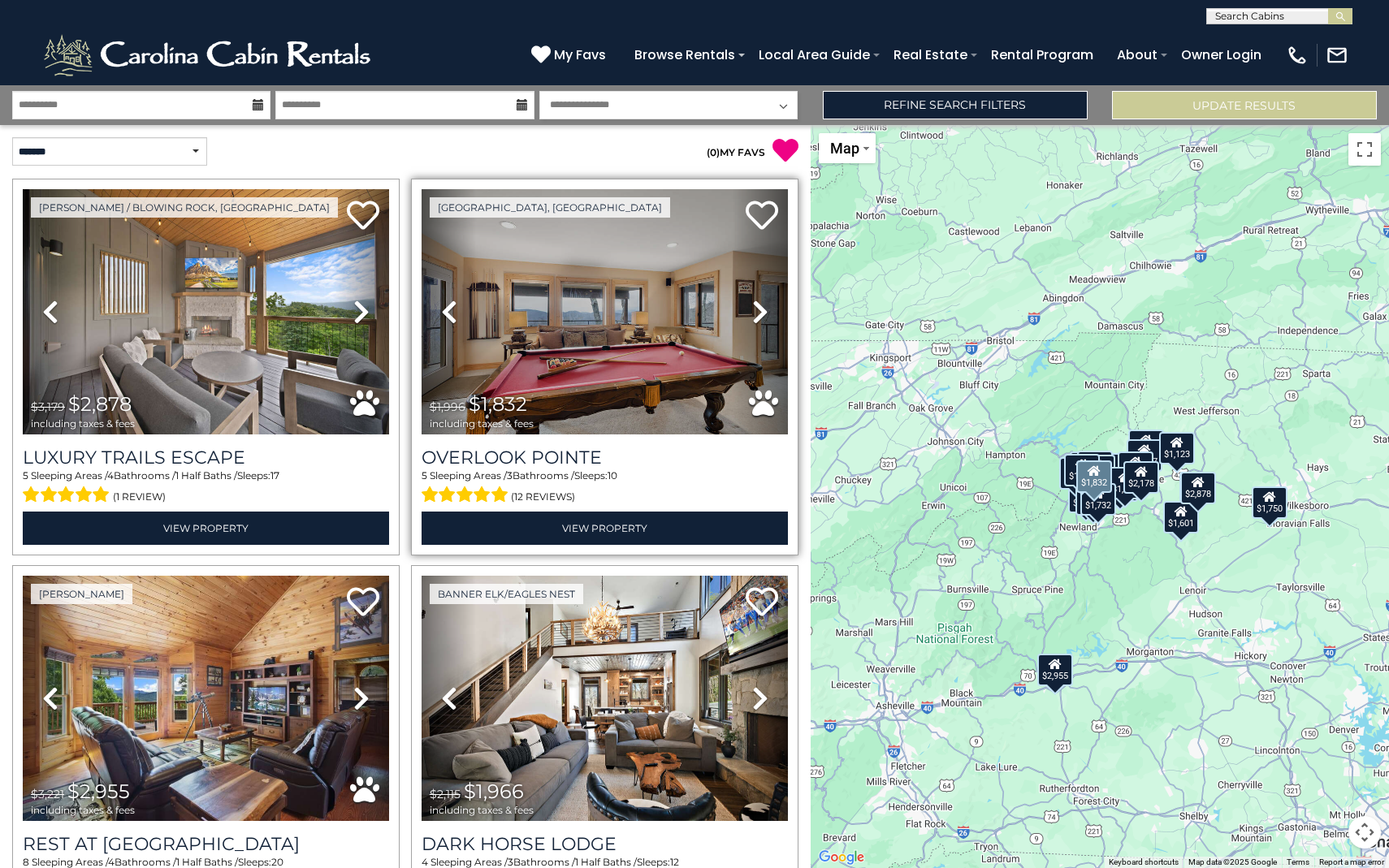
click at [763, 312] on icon at bounding box center [760, 311] width 16 height 26
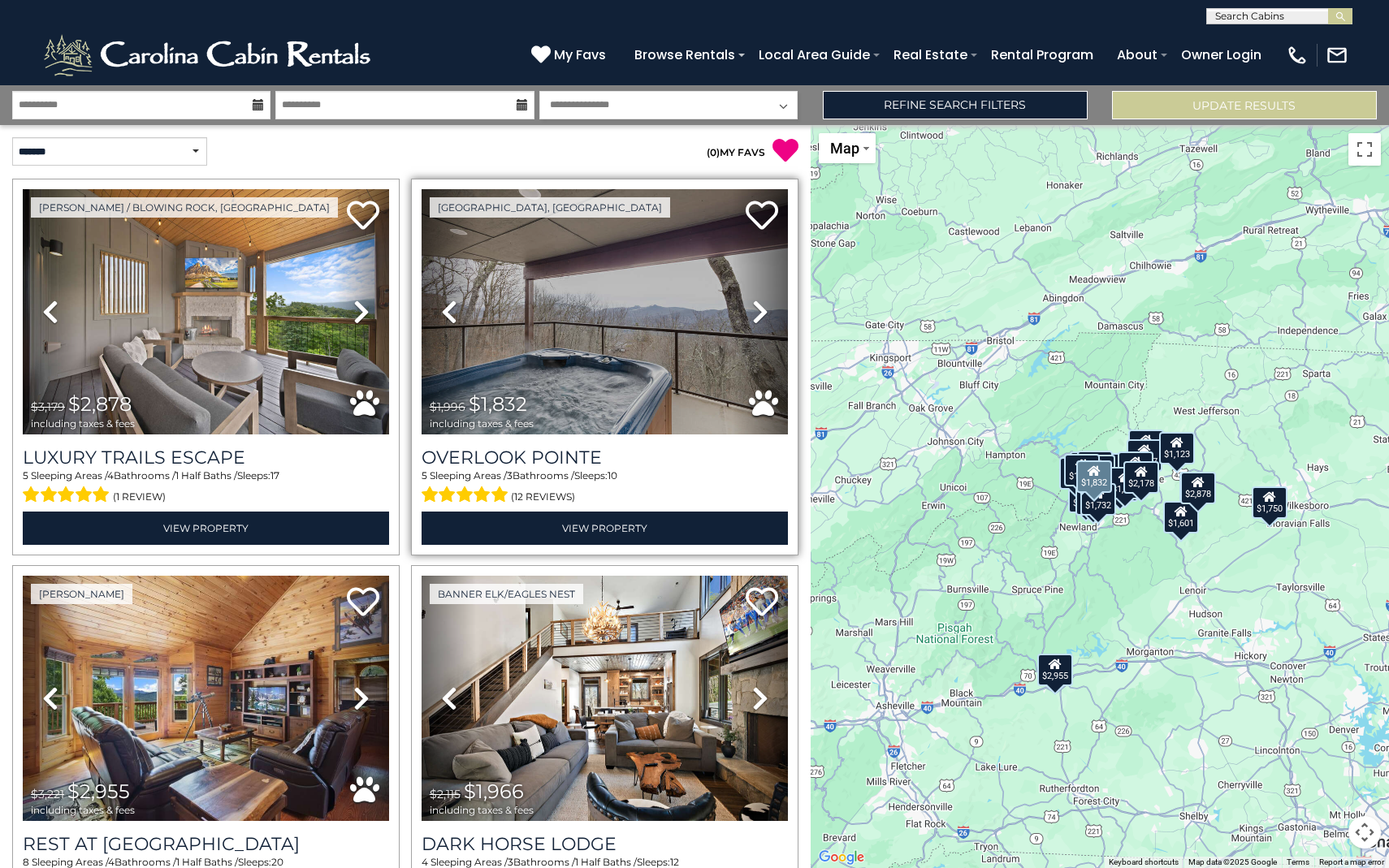
click at [763, 312] on icon at bounding box center [760, 311] width 16 height 26
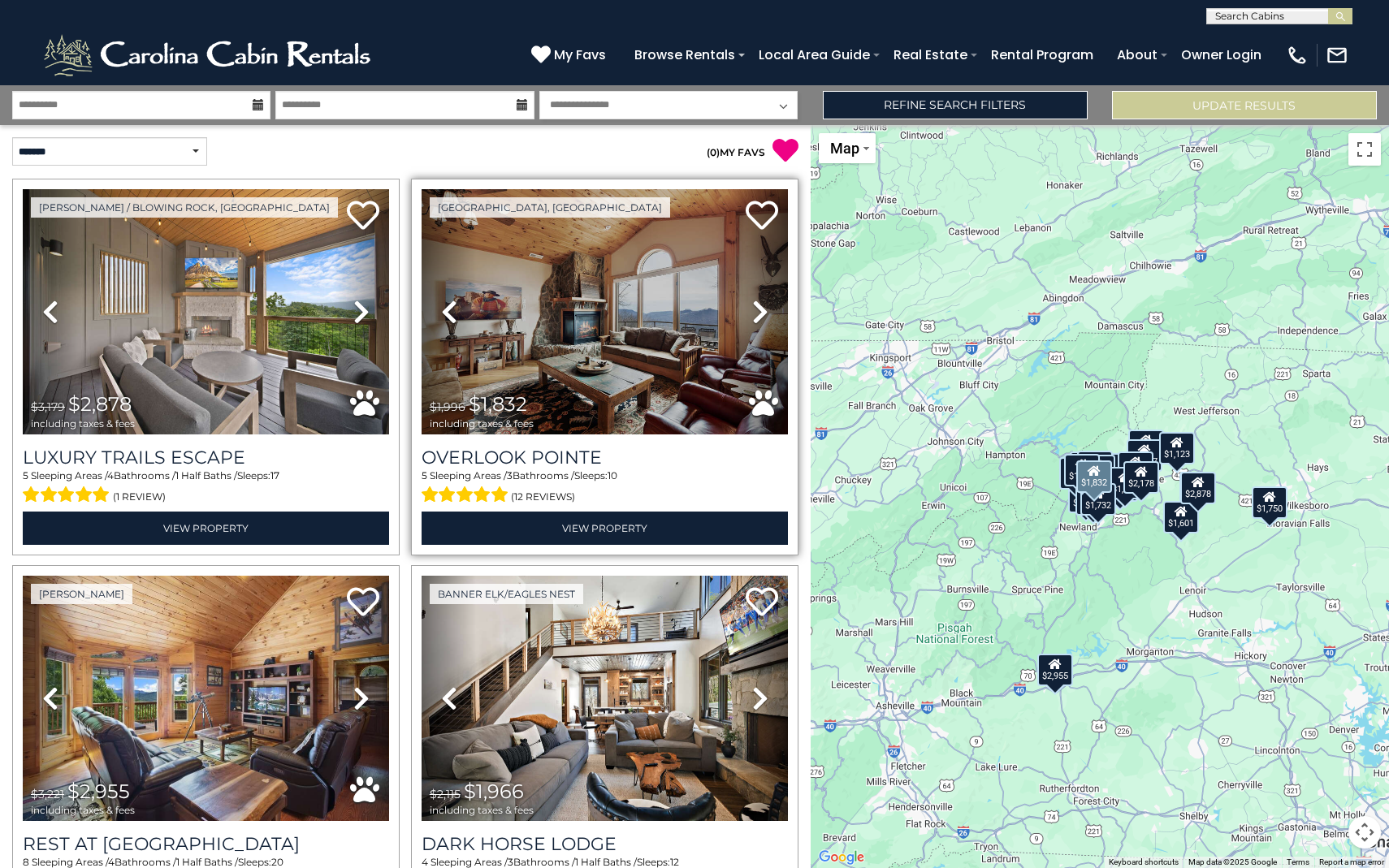
click at [763, 312] on icon at bounding box center [760, 311] width 16 height 26
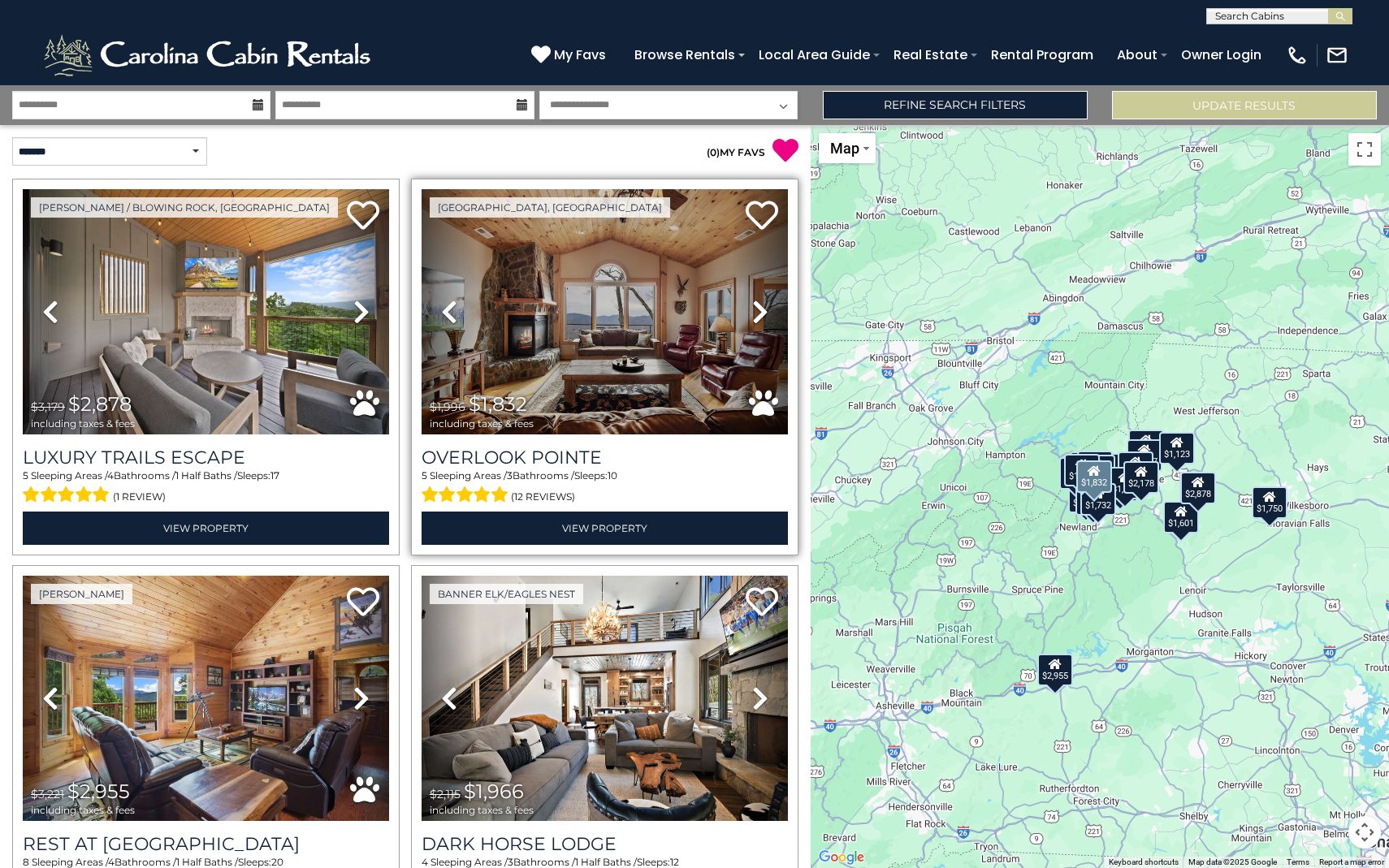
click at [763, 312] on icon at bounding box center [760, 311] width 16 height 26
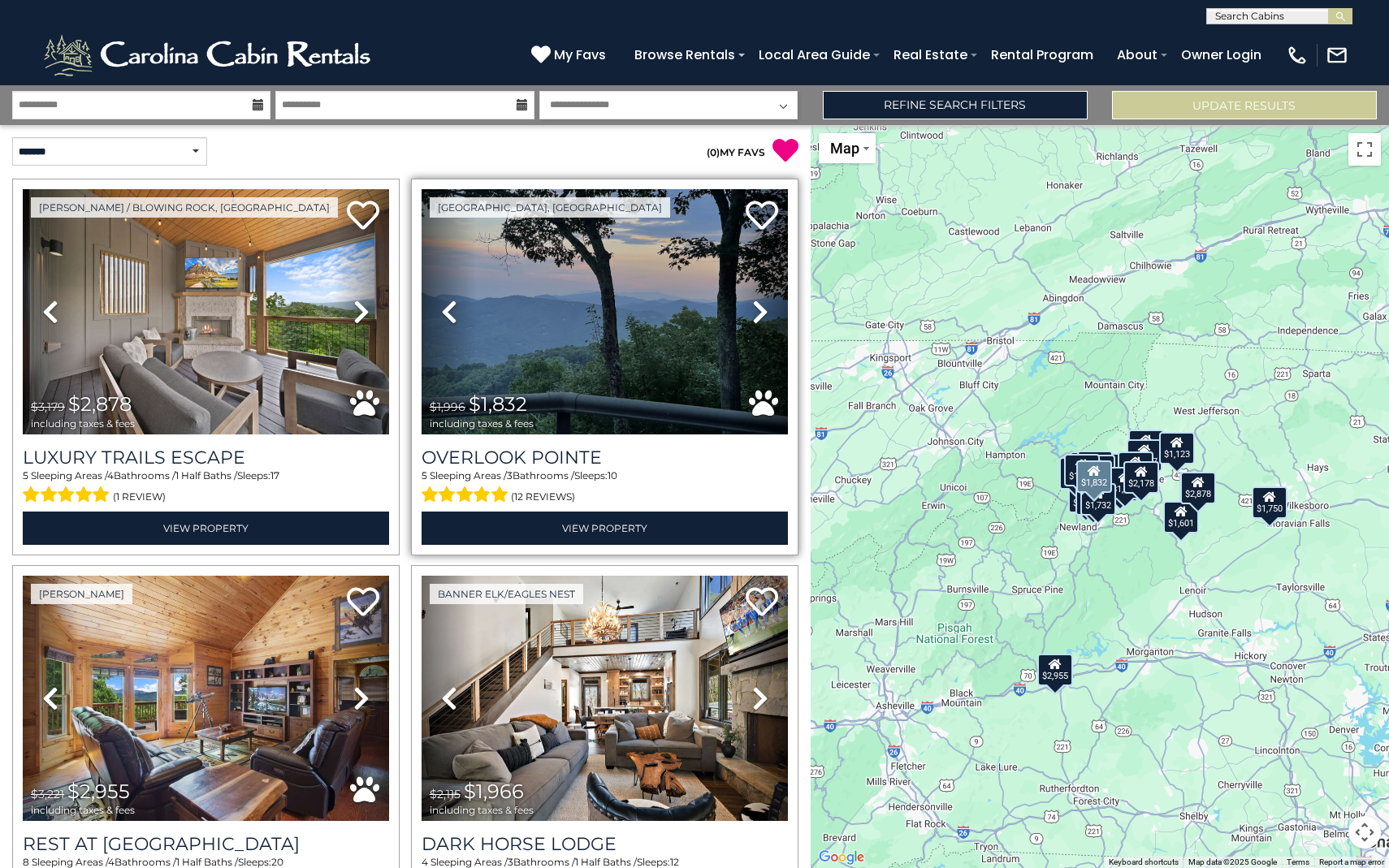
click at [763, 312] on icon at bounding box center [760, 311] width 16 height 26
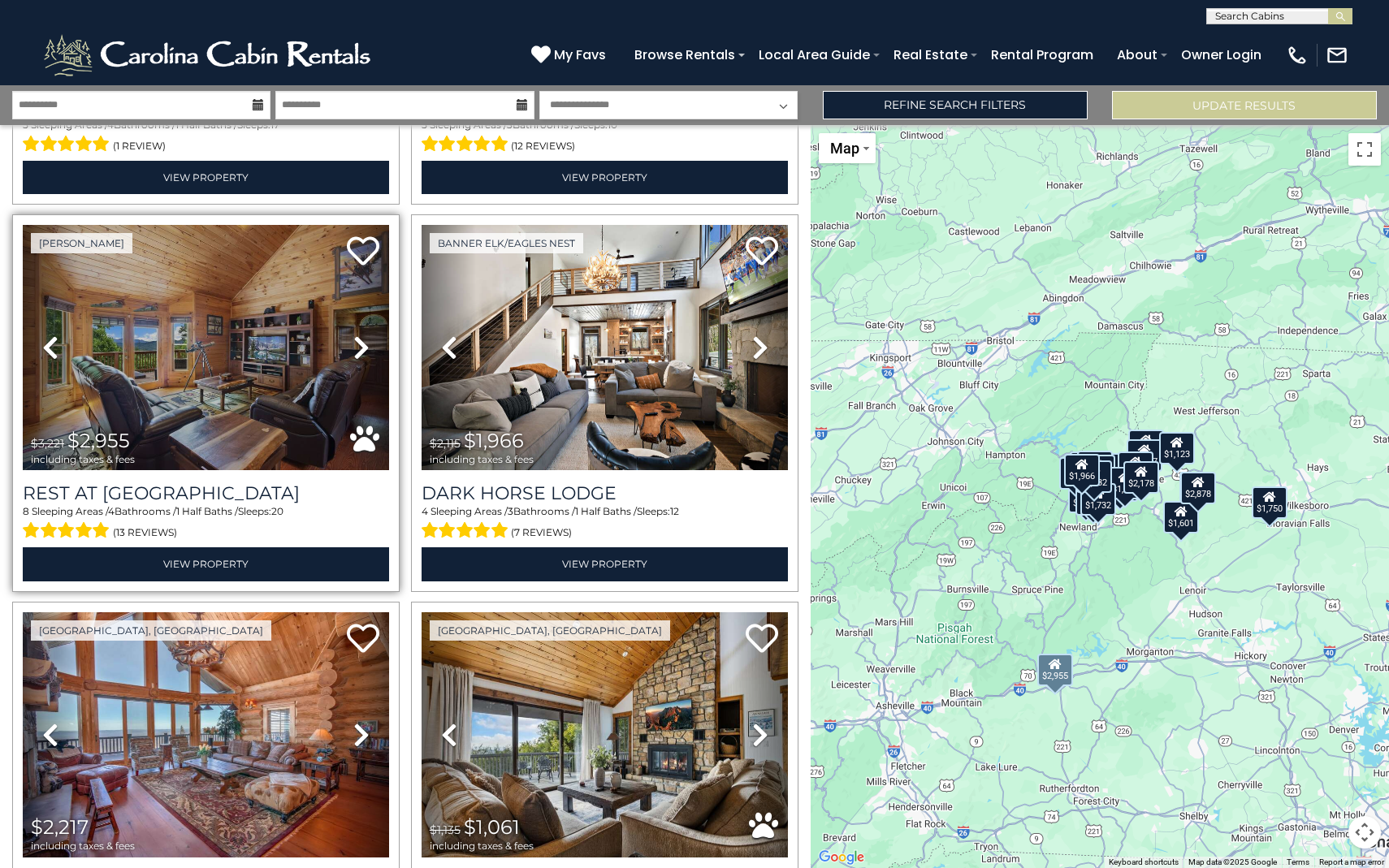
scroll to position [387, 0]
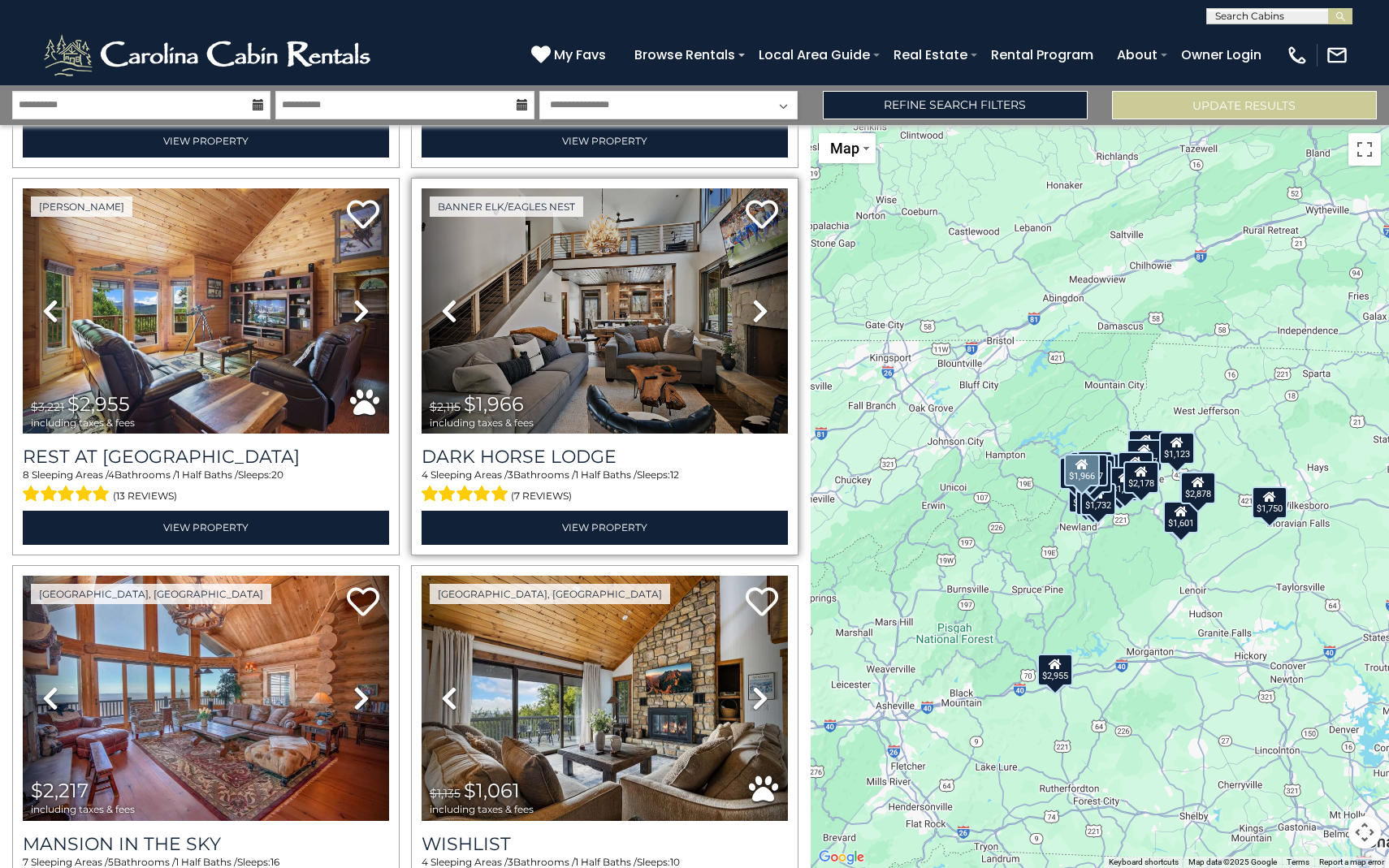
click at [765, 310] on icon at bounding box center [760, 311] width 16 height 26
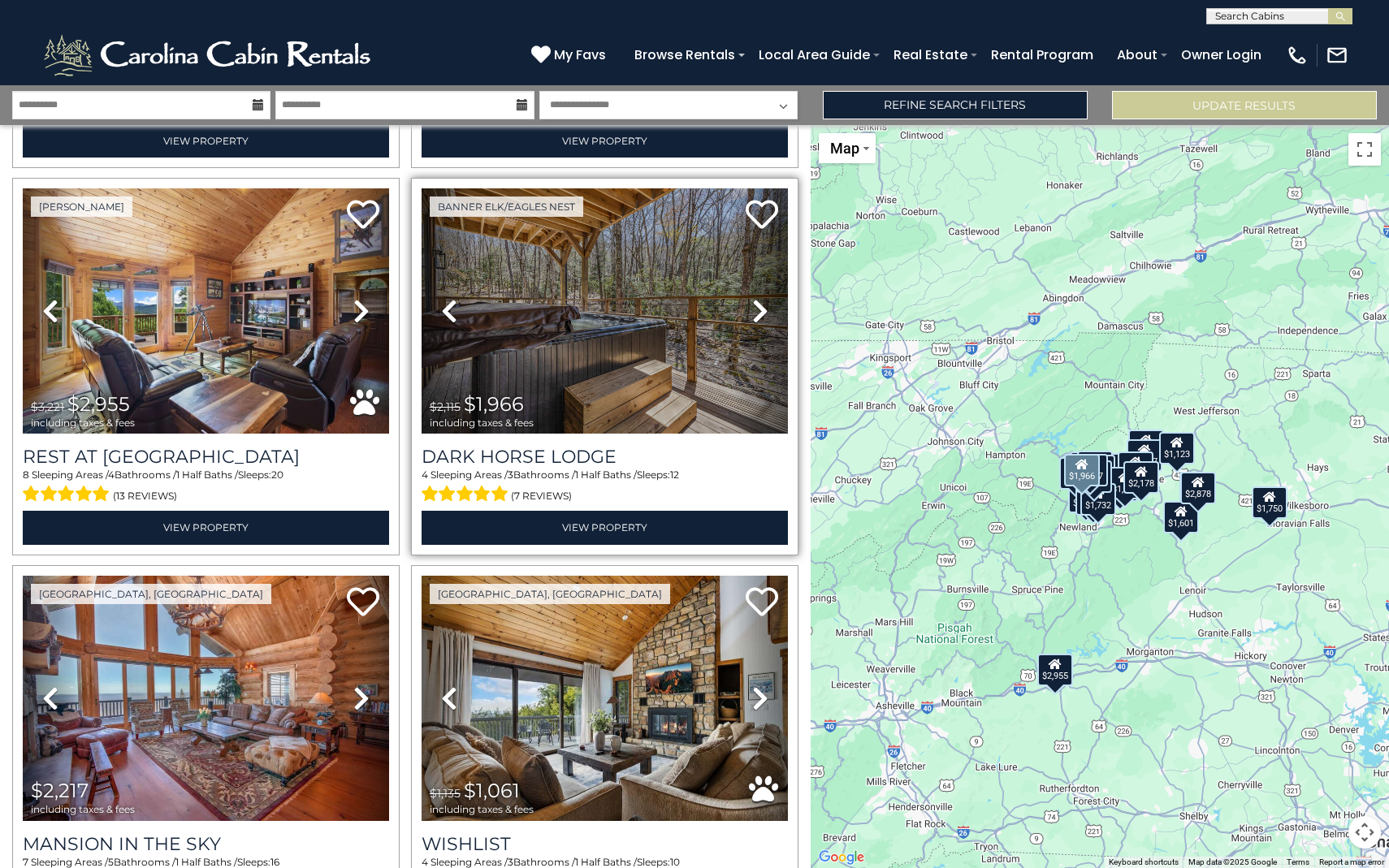
click at [765, 310] on icon at bounding box center [760, 311] width 16 height 26
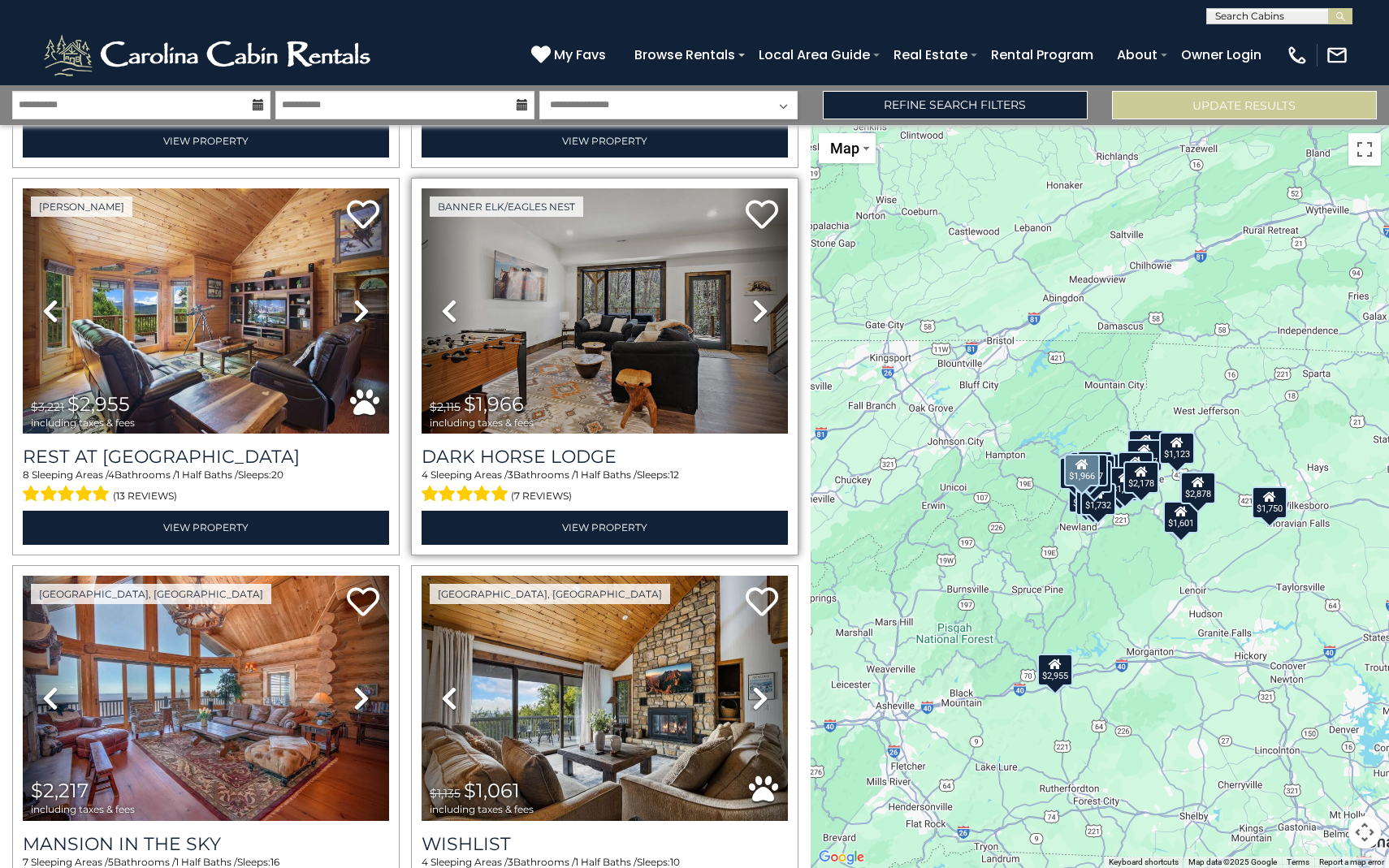
click at [765, 310] on icon at bounding box center [760, 311] width 16 height 26
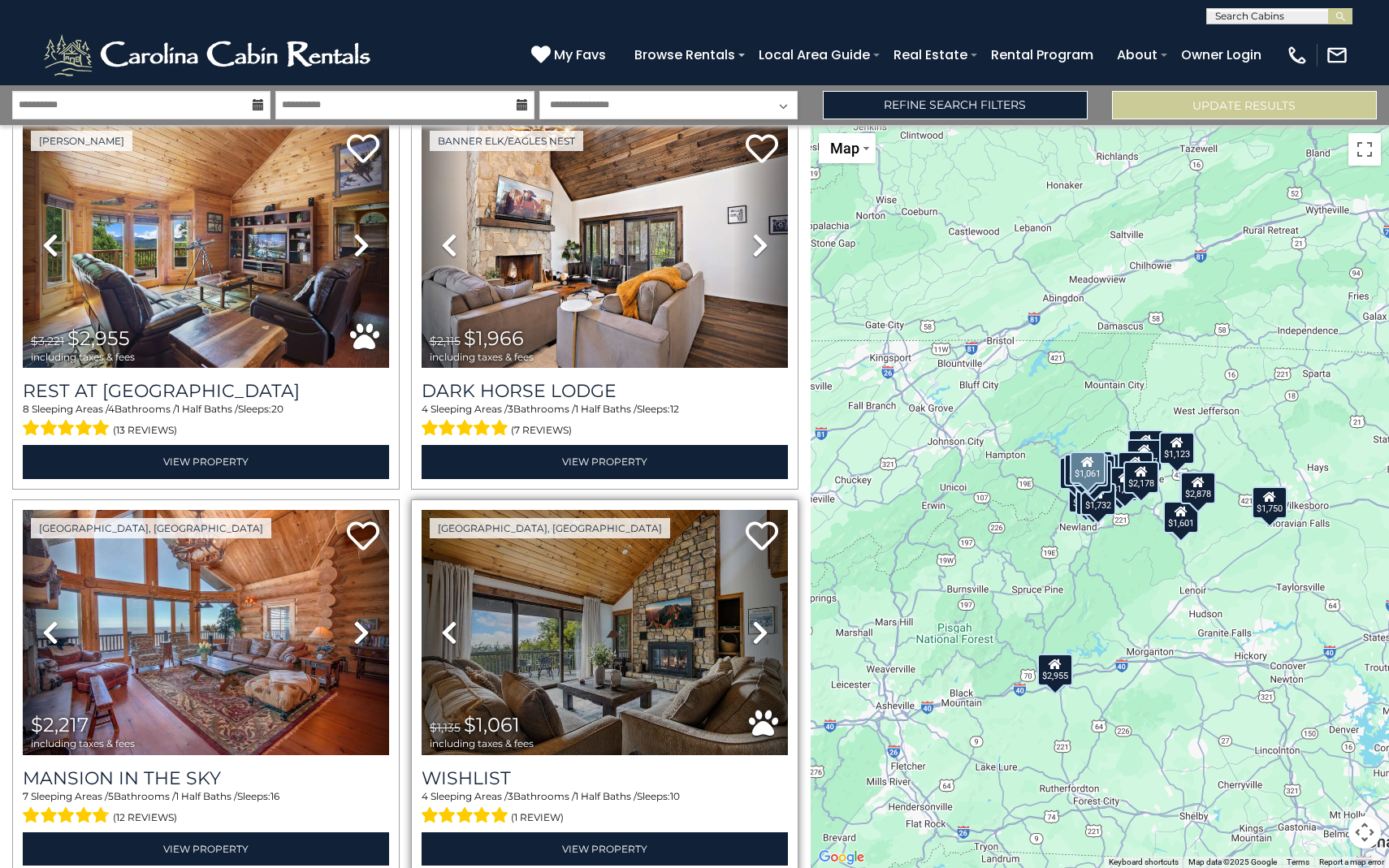
scroll to position [540, 0]
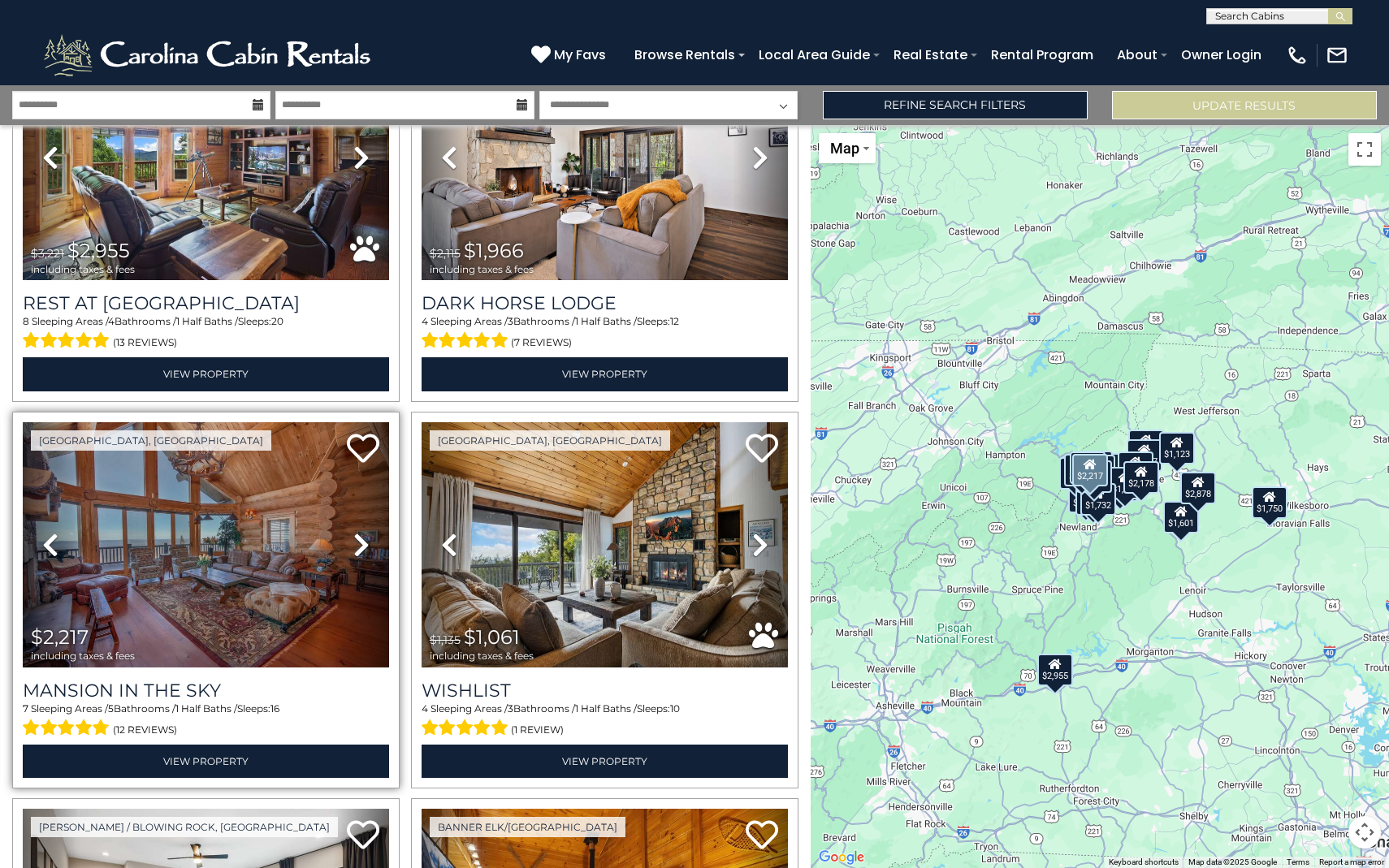
click at [358, 550] on icon at bounding box center [361, 545] width 16 height 26
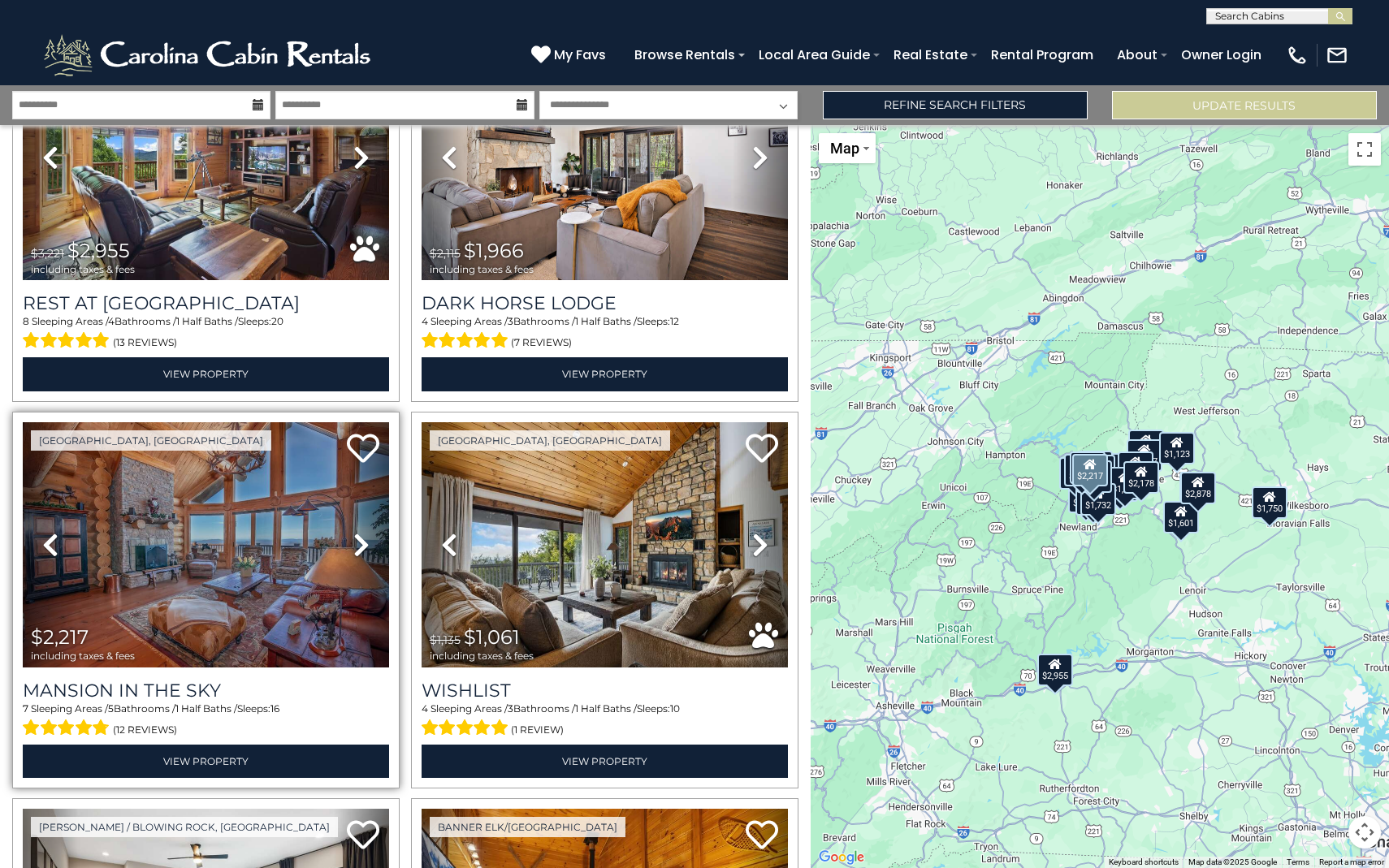
click at [358, 550] on icon at bounding box center [361, 545] width 16 height 26
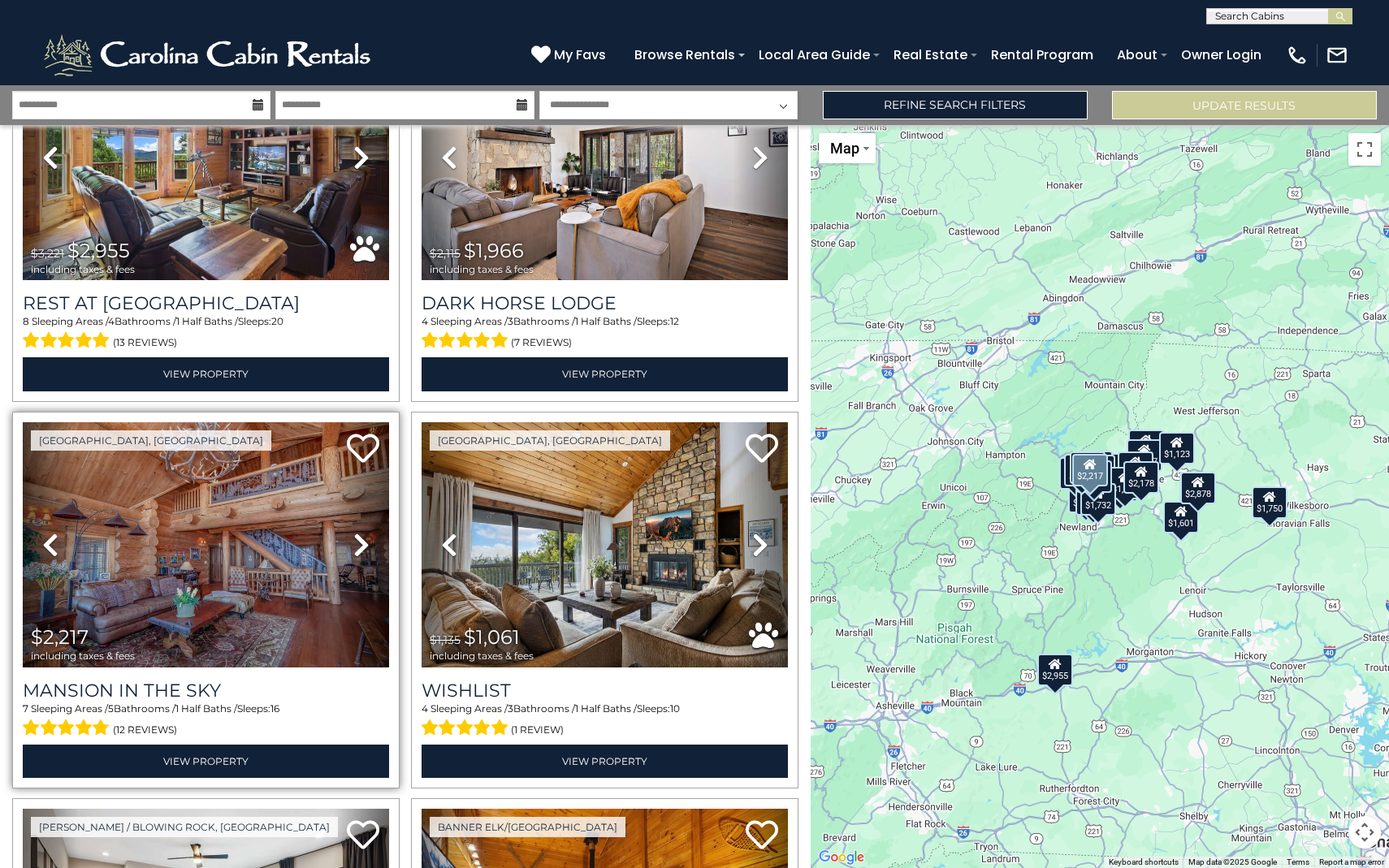
click at [358, 550] on icon at bounding box center [361, 545] width 16 height 26
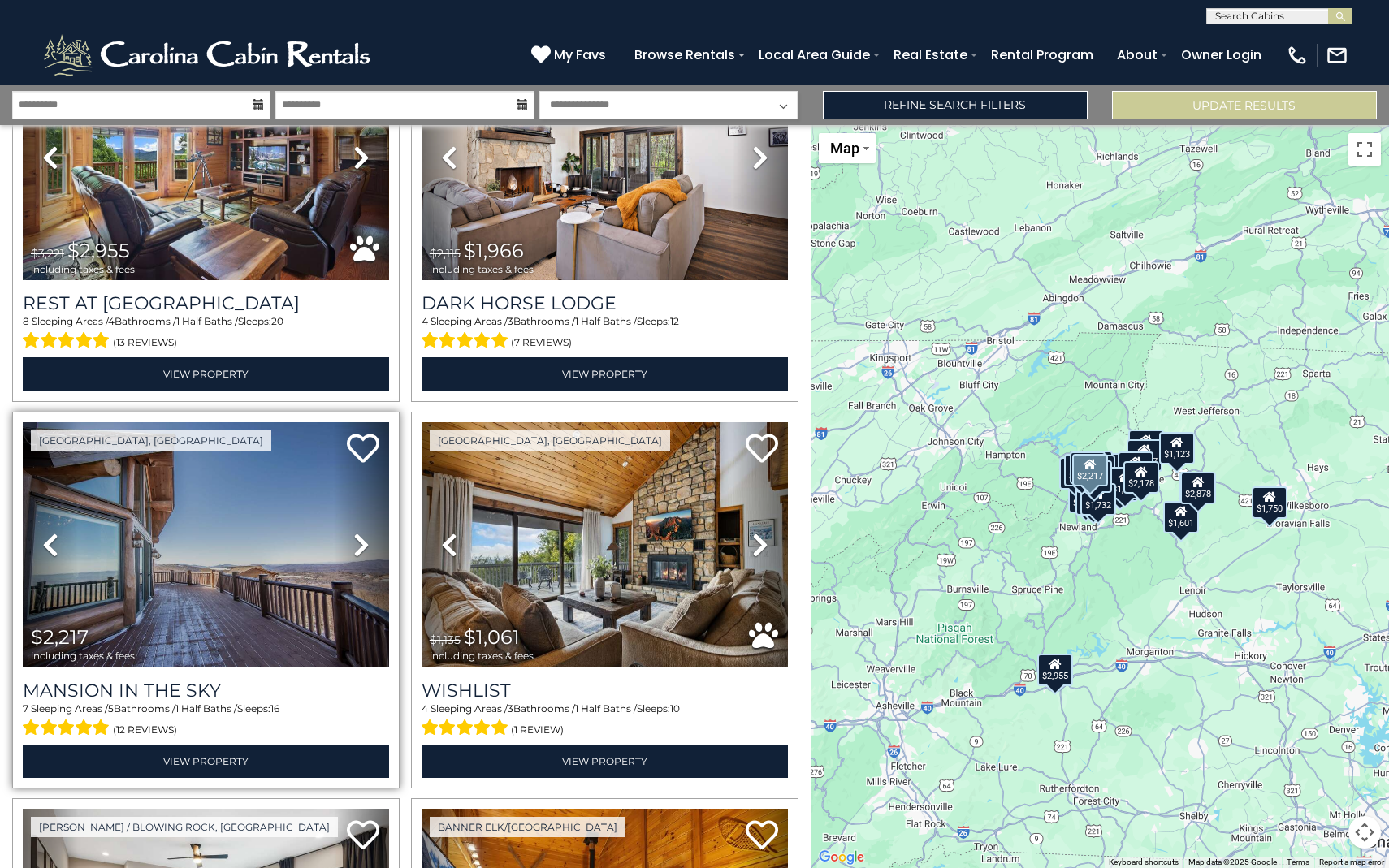
click at [358, 550] on icon at bounding box center [361, 545] width 16 height 26
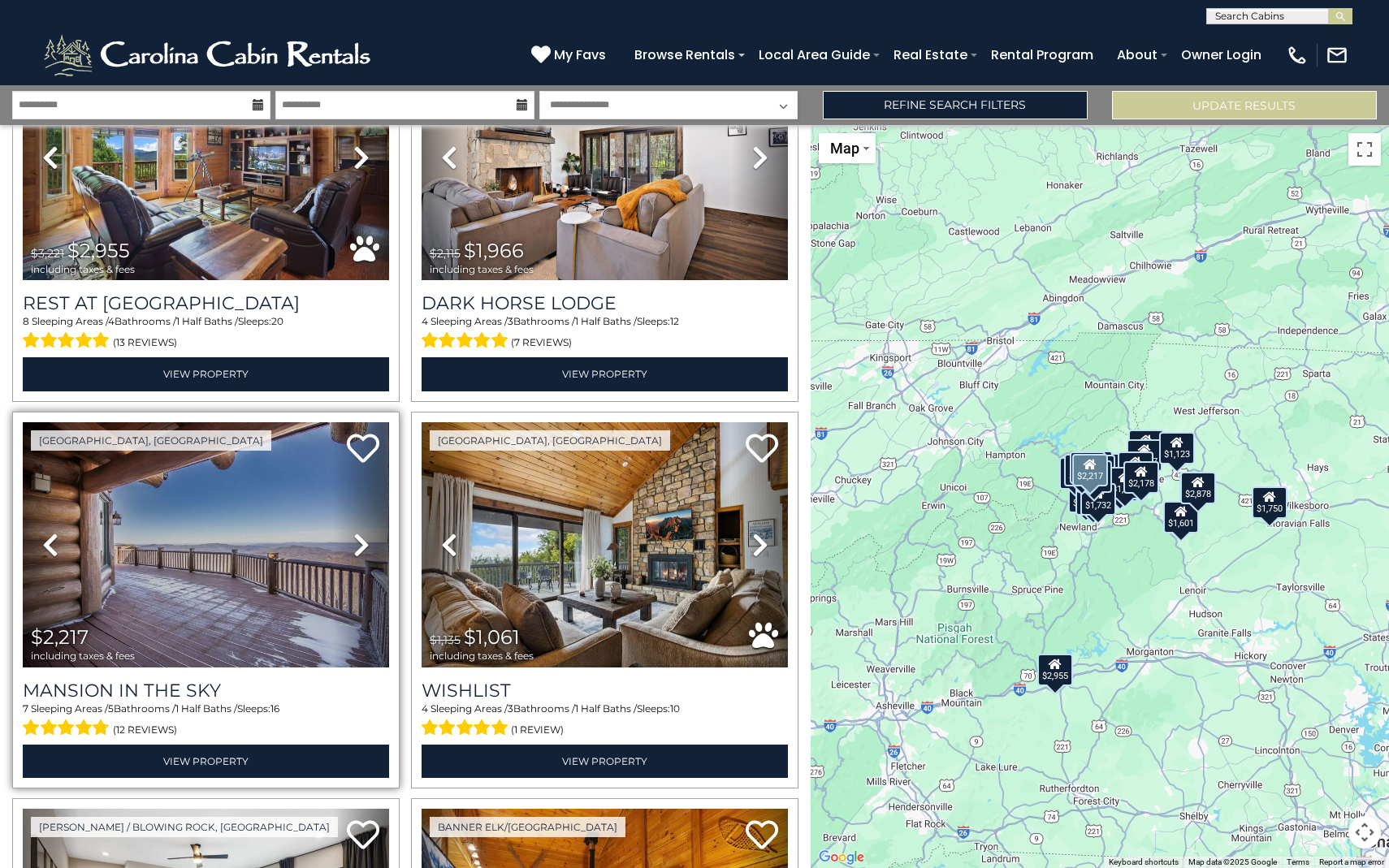
click at [358, 550] on icon at bounding box center [361, 545] width 16 height 26
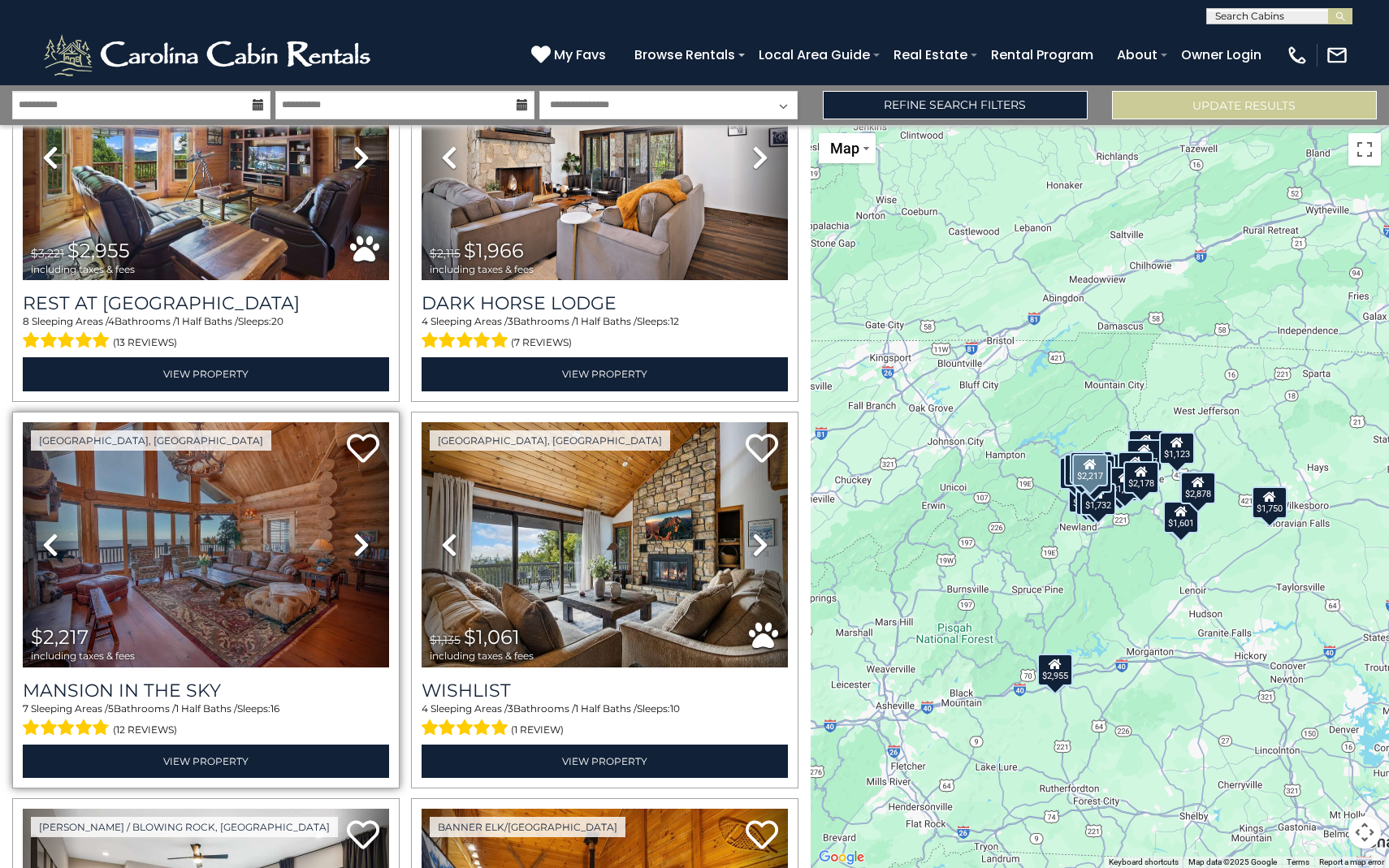
click at [358, 550] on icon at bounding box center [361, 545] width 16 height 26
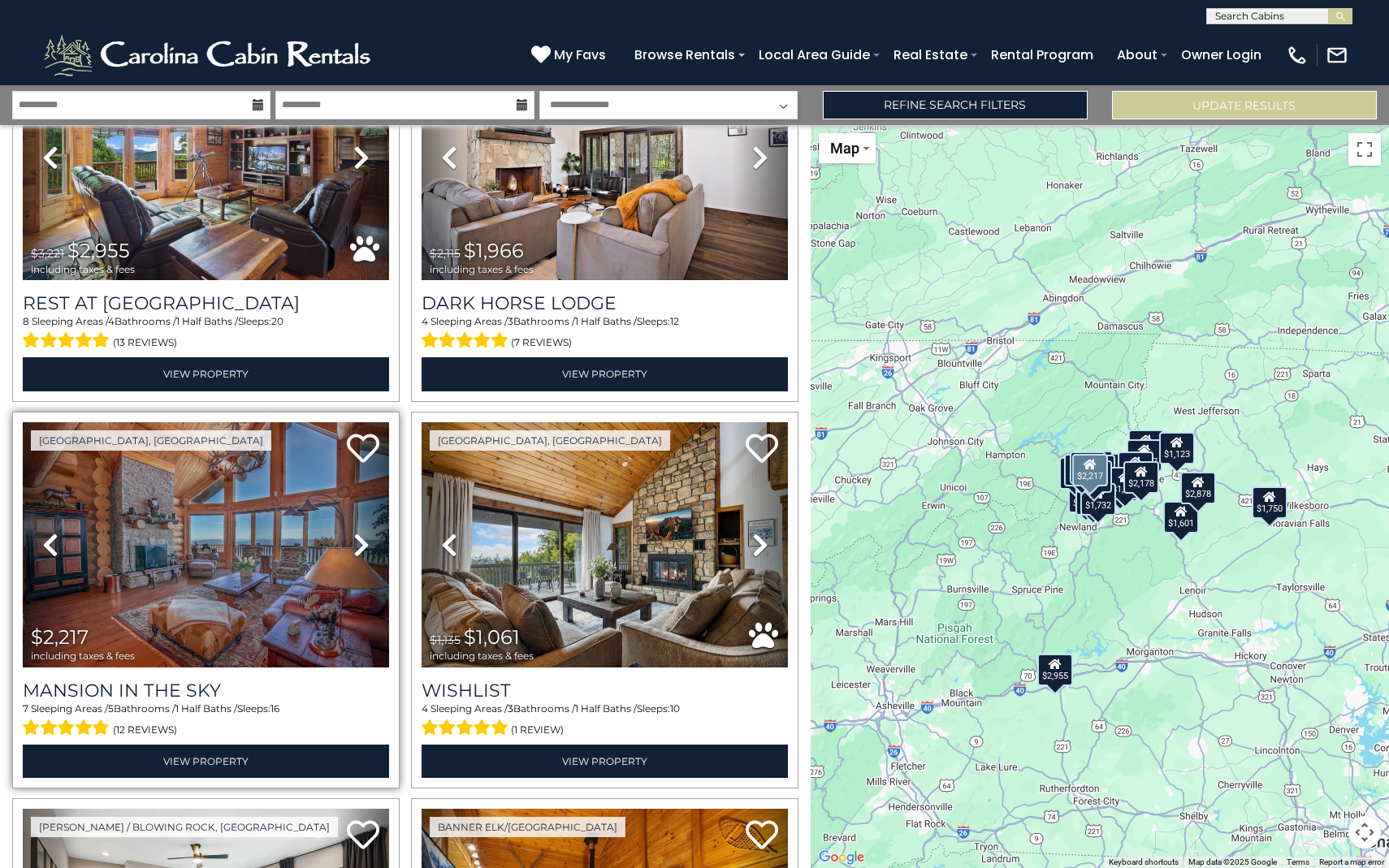
click at [358, 550] on icon at bounding box center [361, 545] width 16 height 26
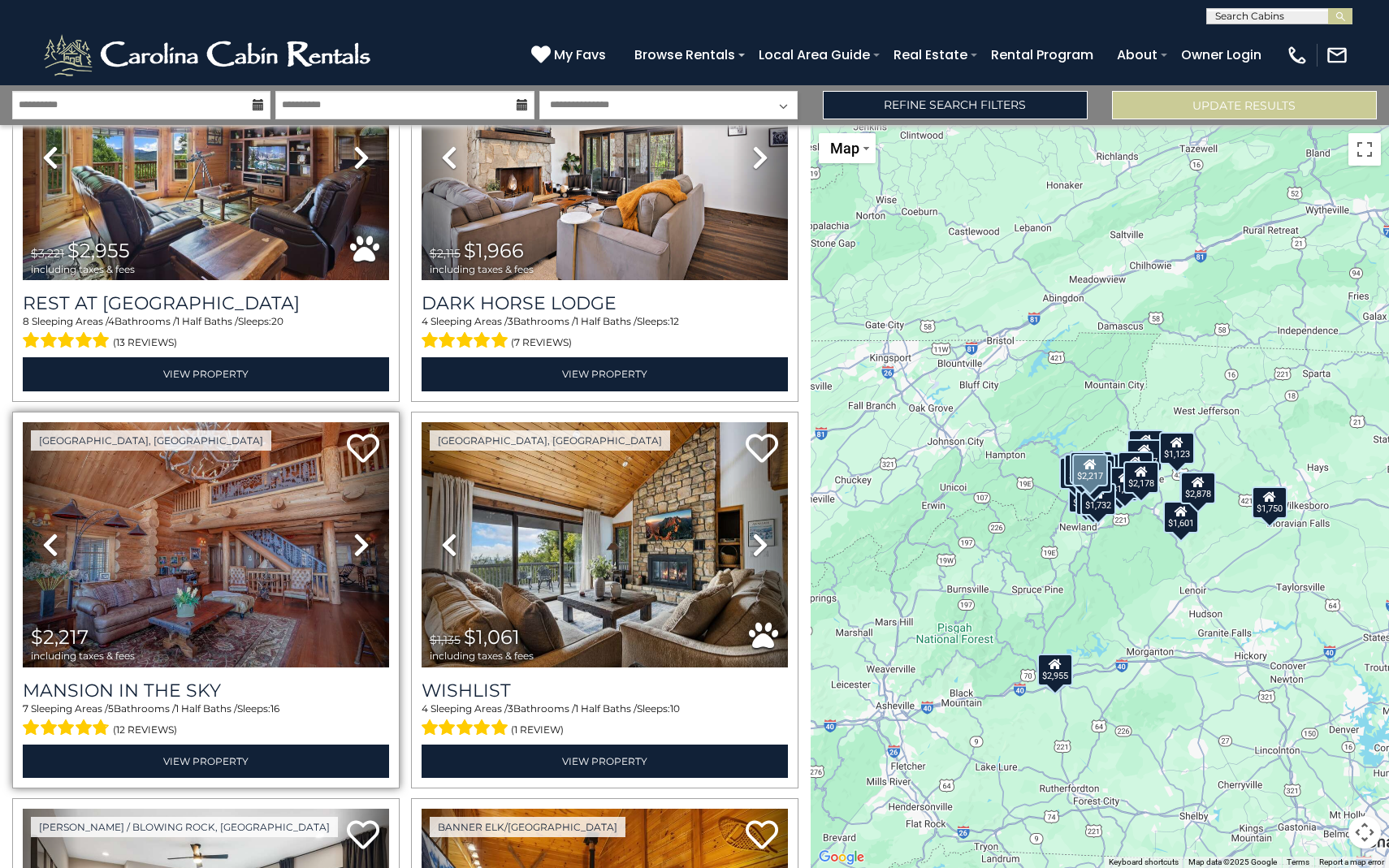
click at [358, 550] on icon at bounding box center [361, 545] width 16 height 26
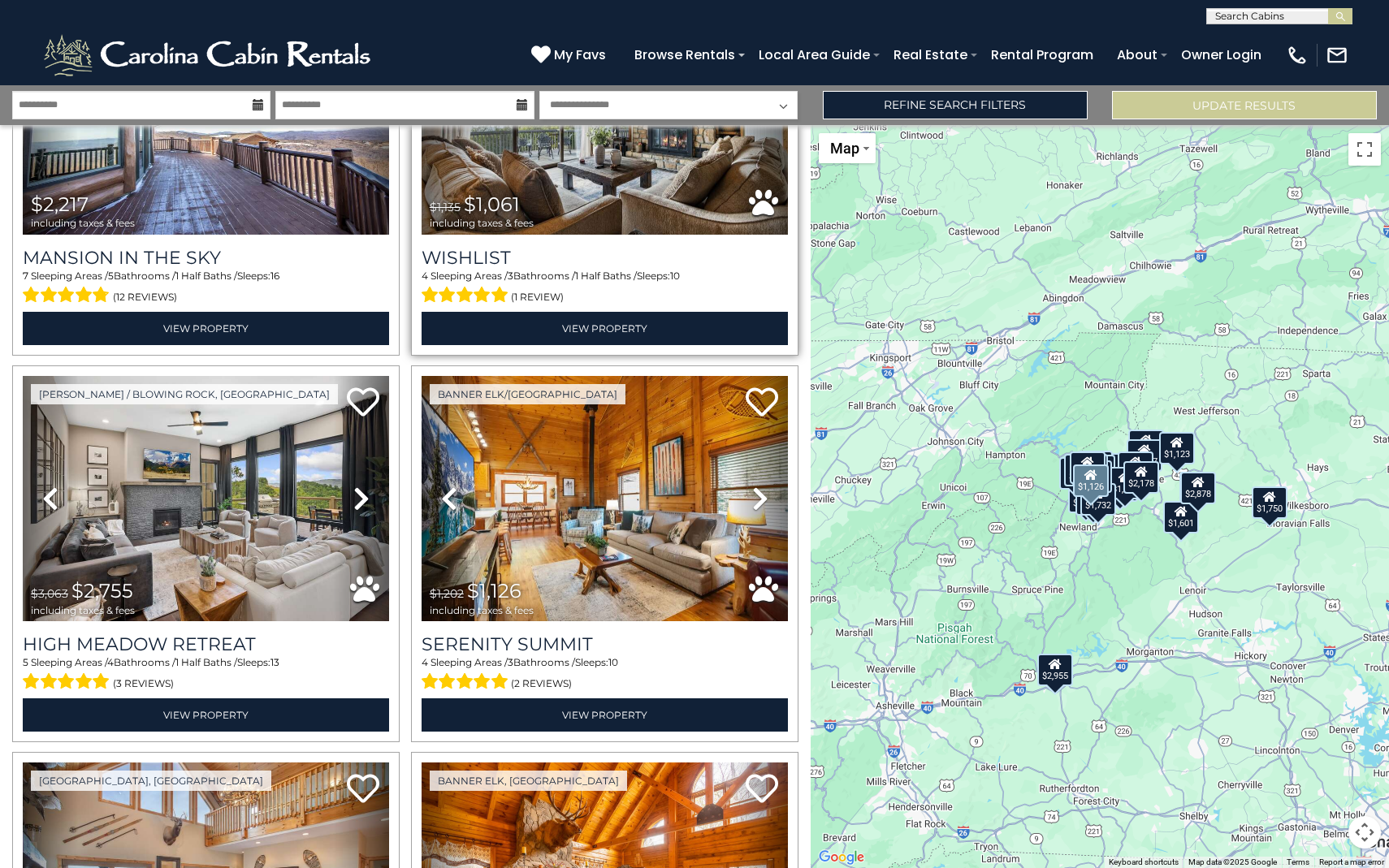
scroll to position [1040, 0]
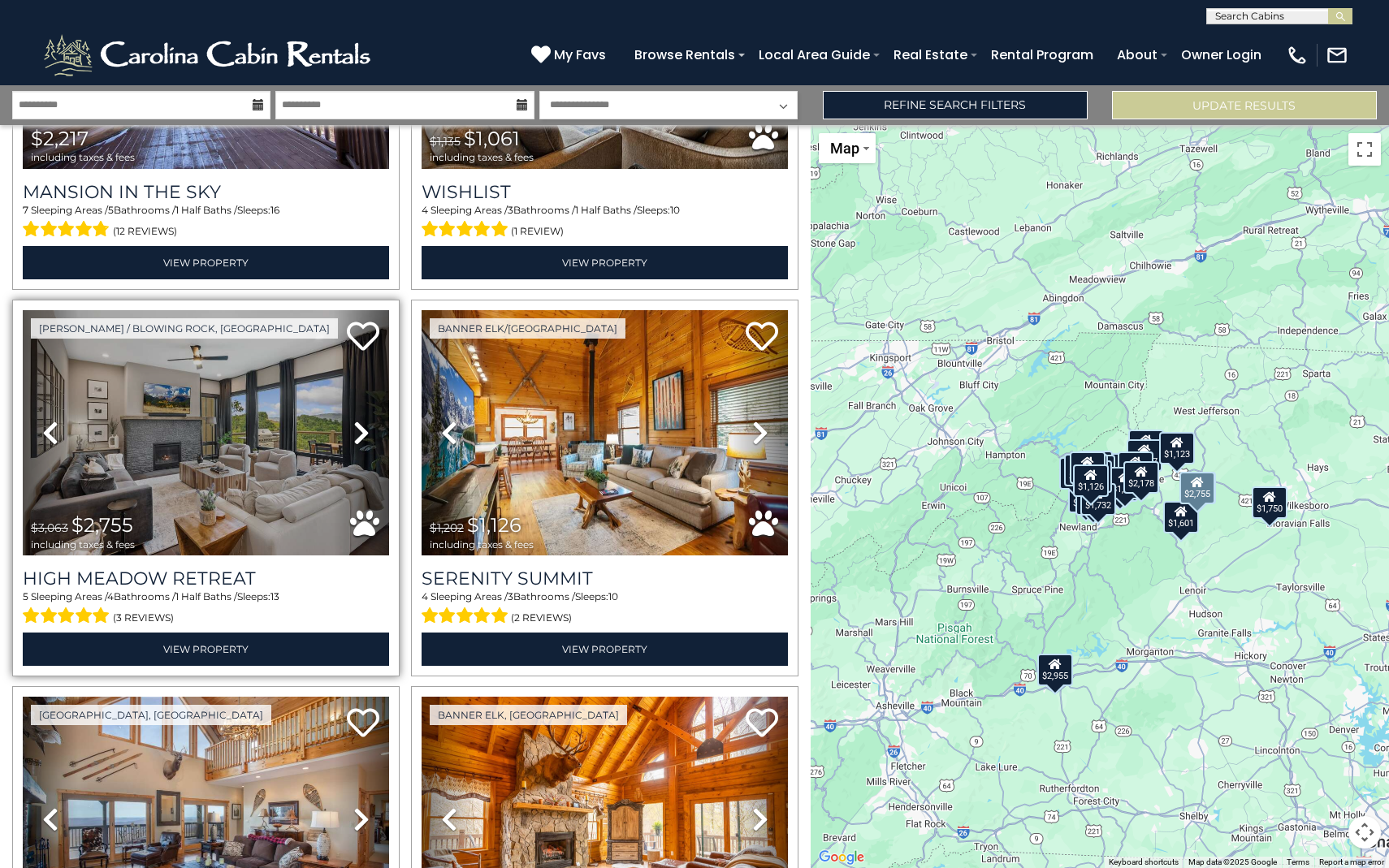
click at [364, 422] on icon at bounding box center [361, 433] width 16 height 26
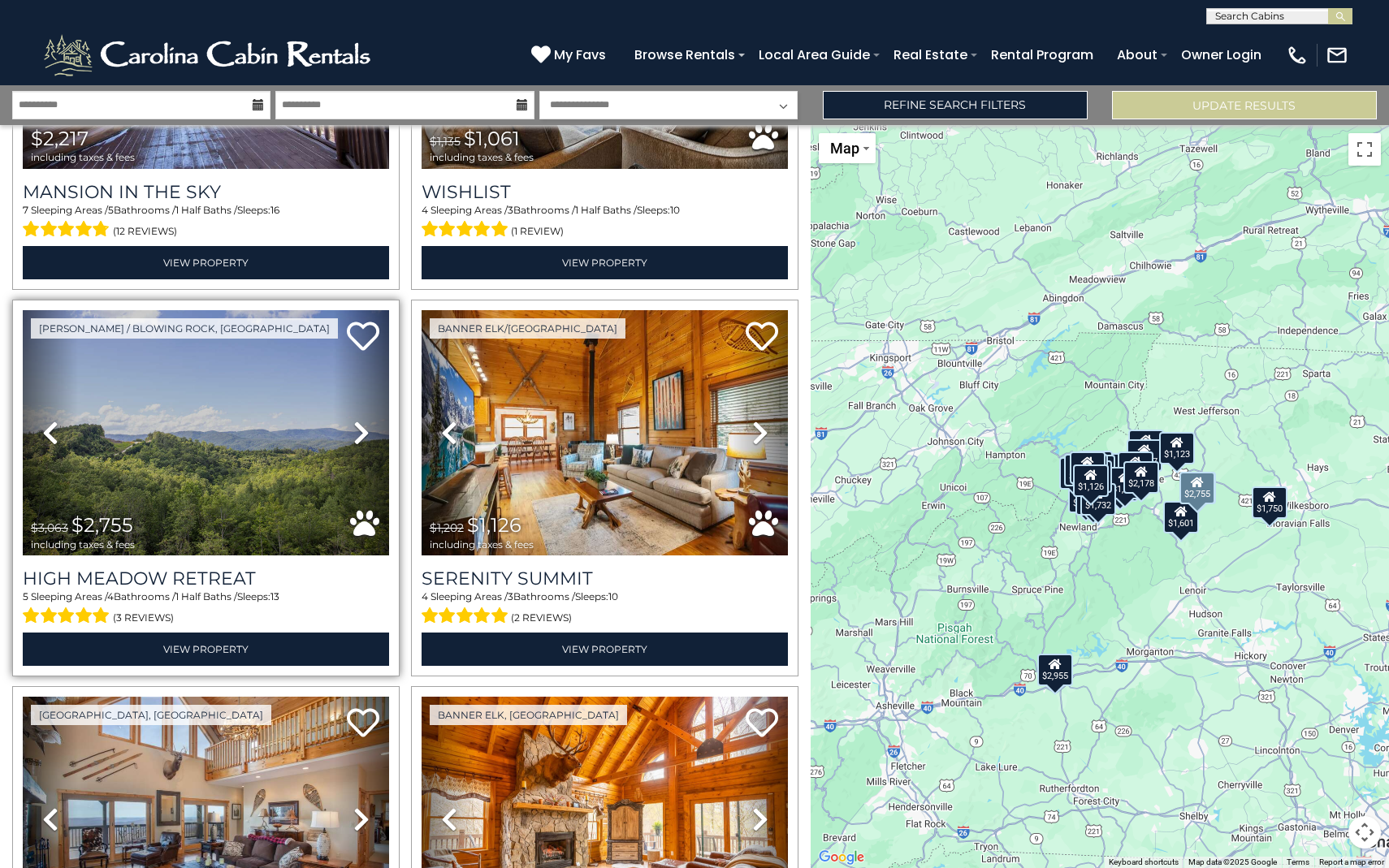
click at [364, 422] on icon at bounding box center [361, 433] width 16 height 26
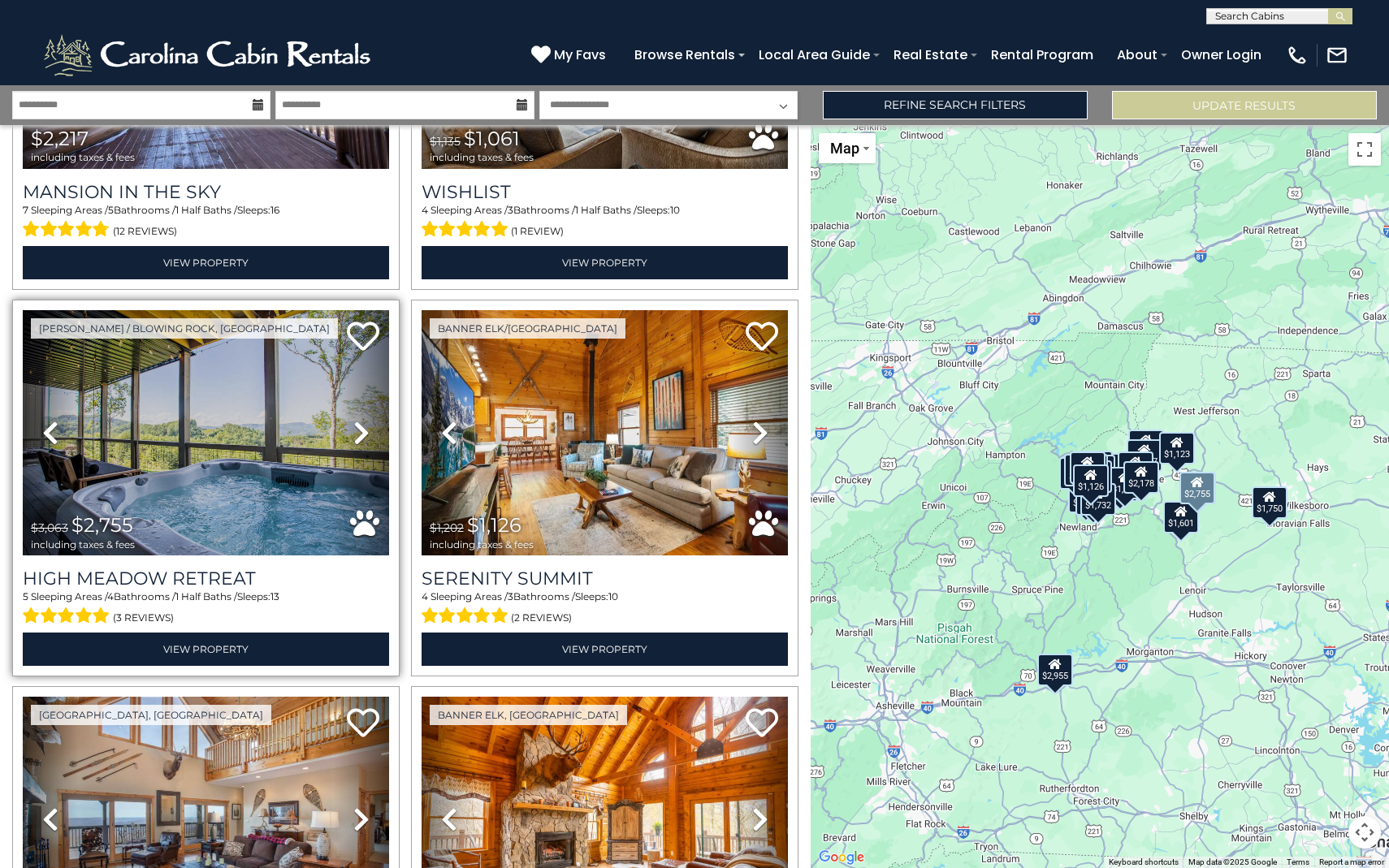
click at [364, 422] on icon at bounding box center [361, 433] width 16 height 26
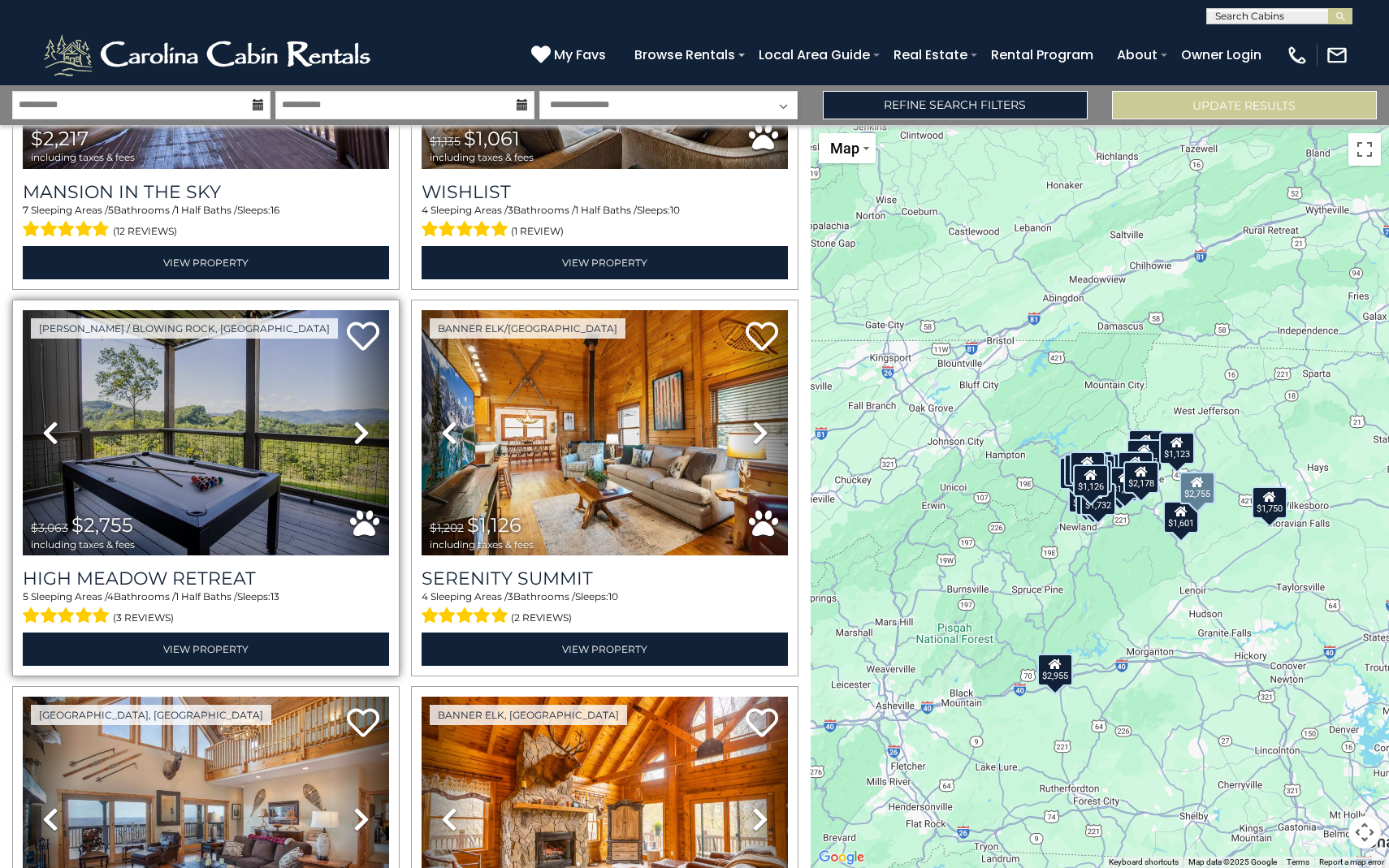
click at [364, 422] on icon at bounding box center [361, 433] width 16 height 26
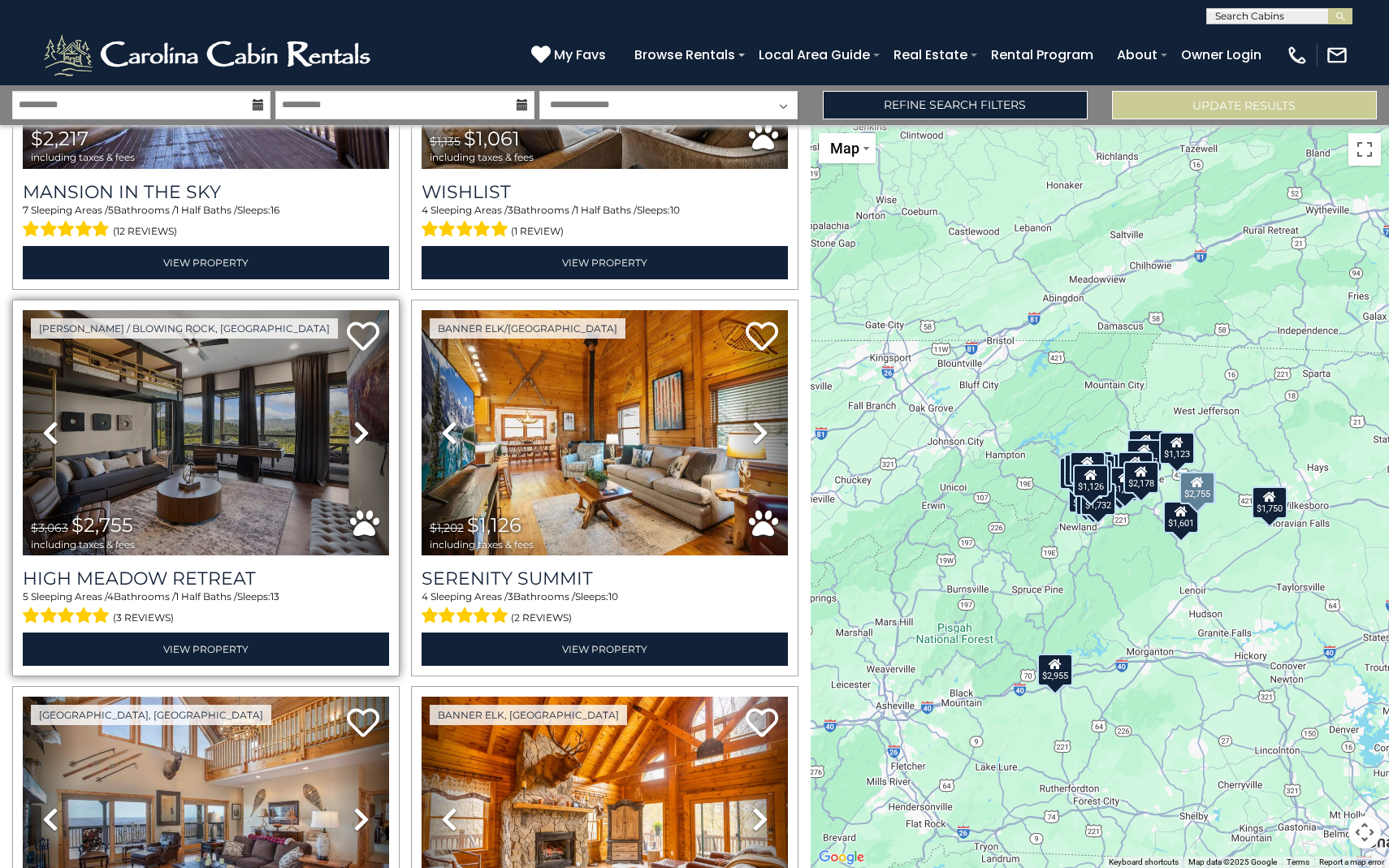
click at [364, 422] on icon at bounding box center [361, 433] width 16 height 26
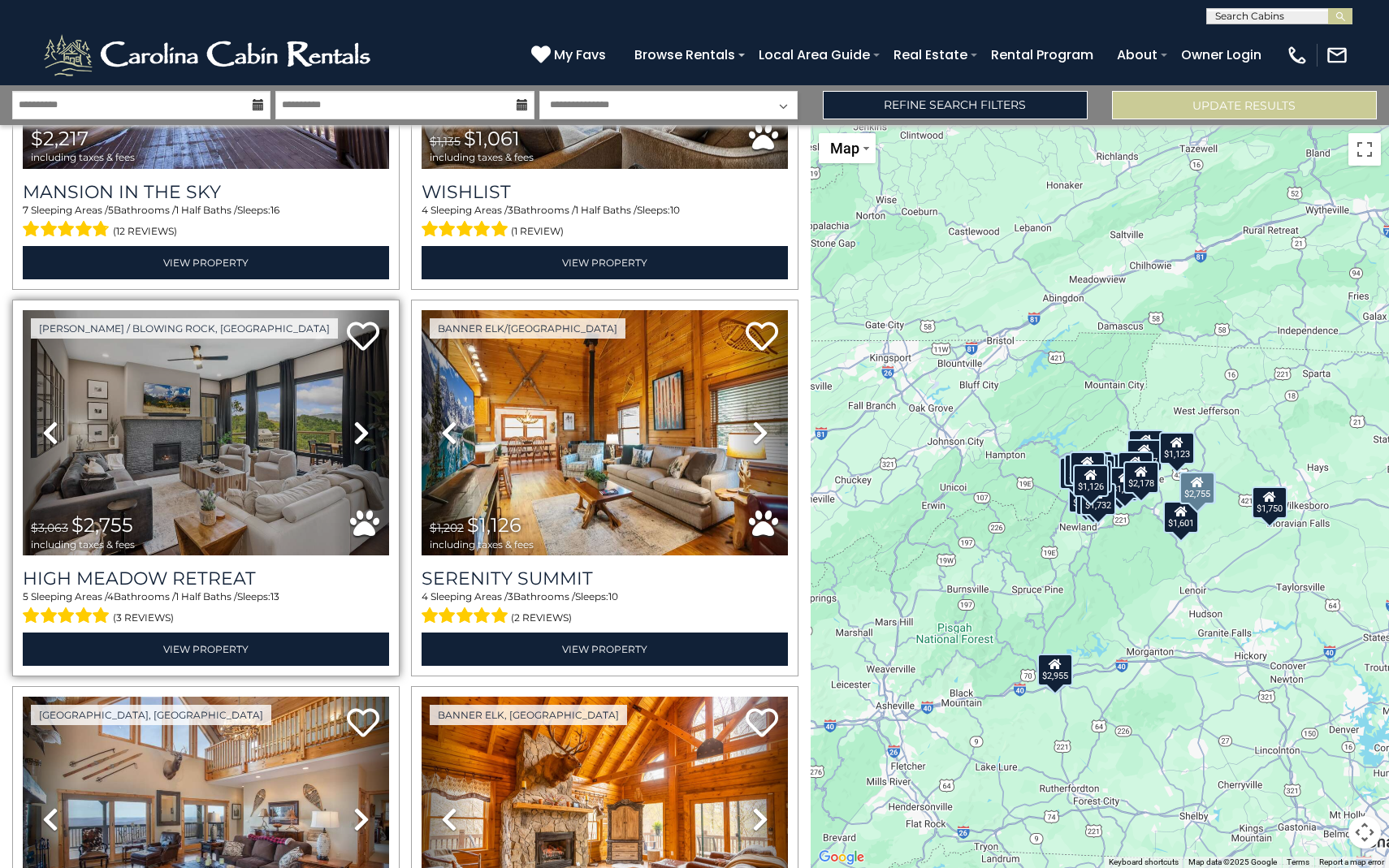
click at [364, 422] on icon at bounding box center [361, 433] width 16 height 26
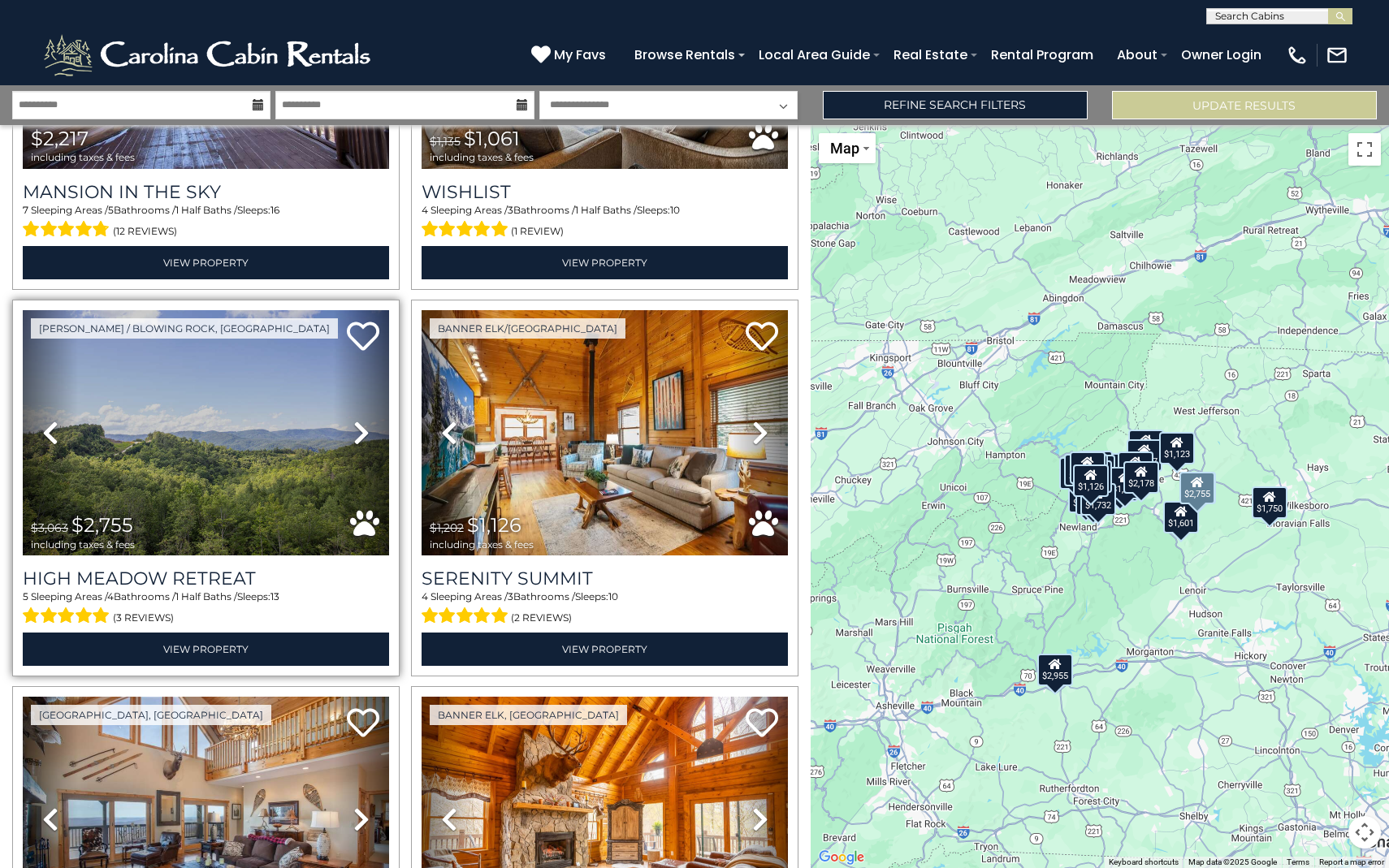
click at [364, 422] on icon at bounding box center [361, 433] width 16 height 26
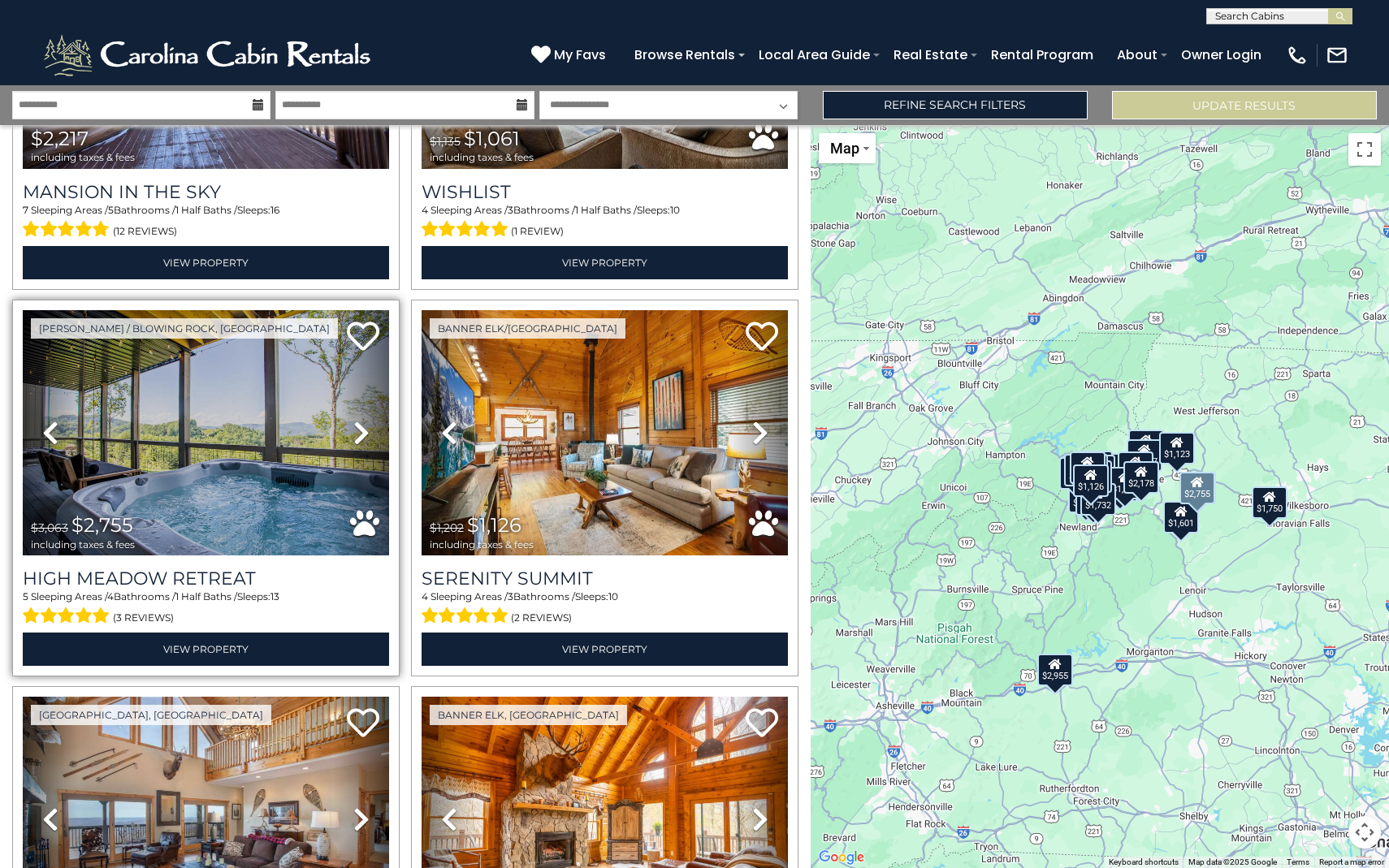
click at [364, 422] on icon at bounding box center [361, 433] width 16 height 26
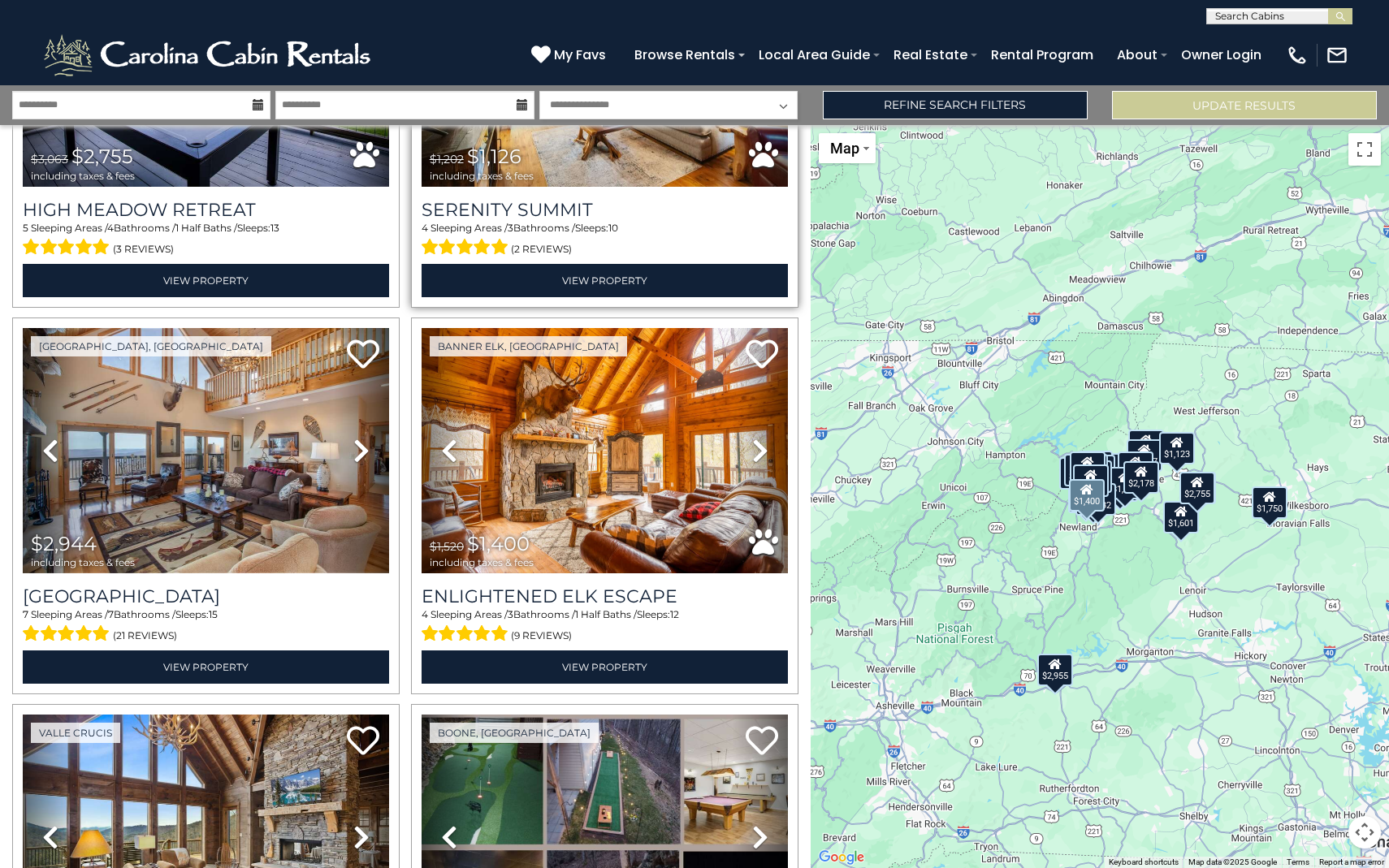
scroll to position [1723, 0]
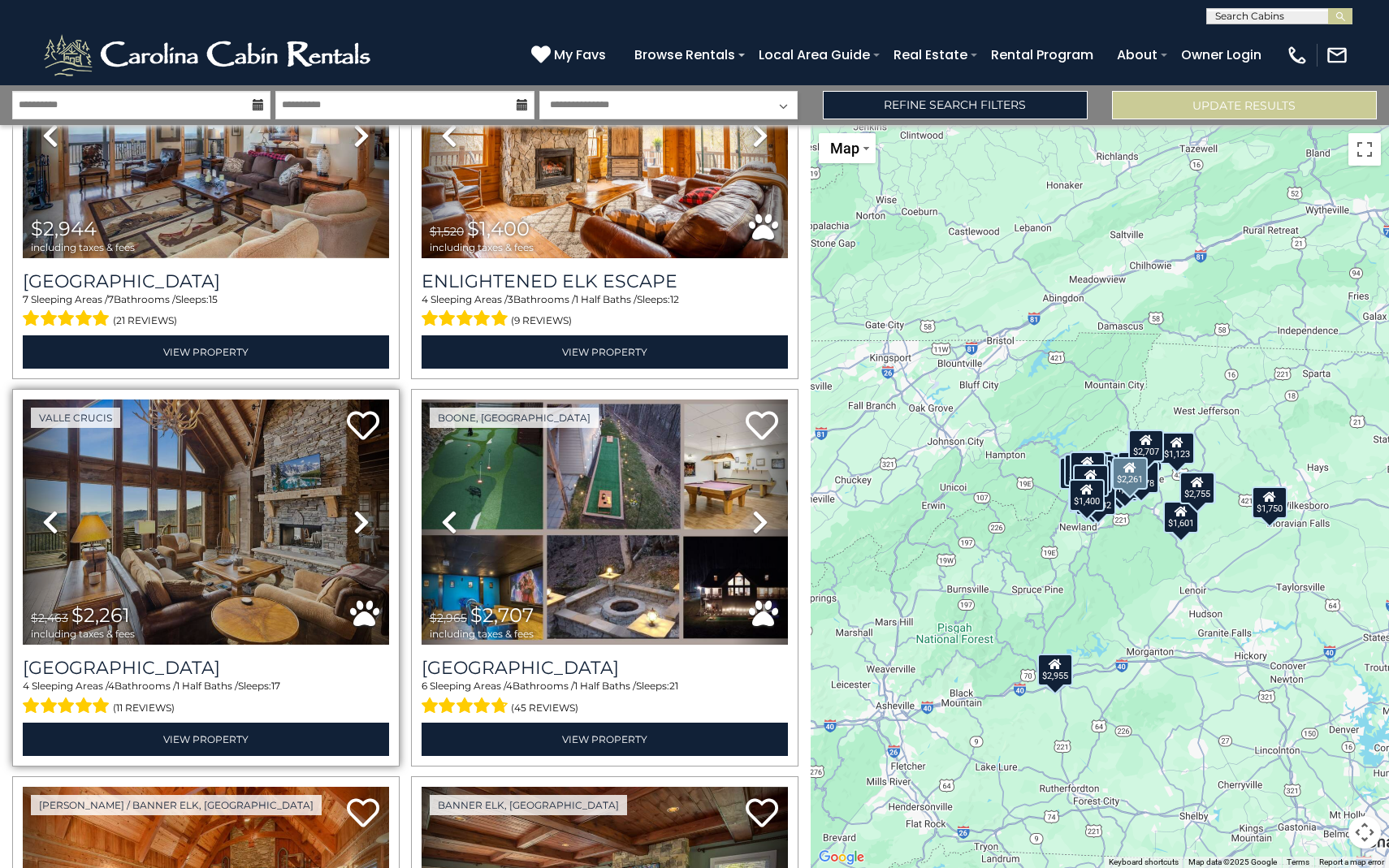
click at [368, 523] on icon at bounding box center [361, 522] width 16 height 26
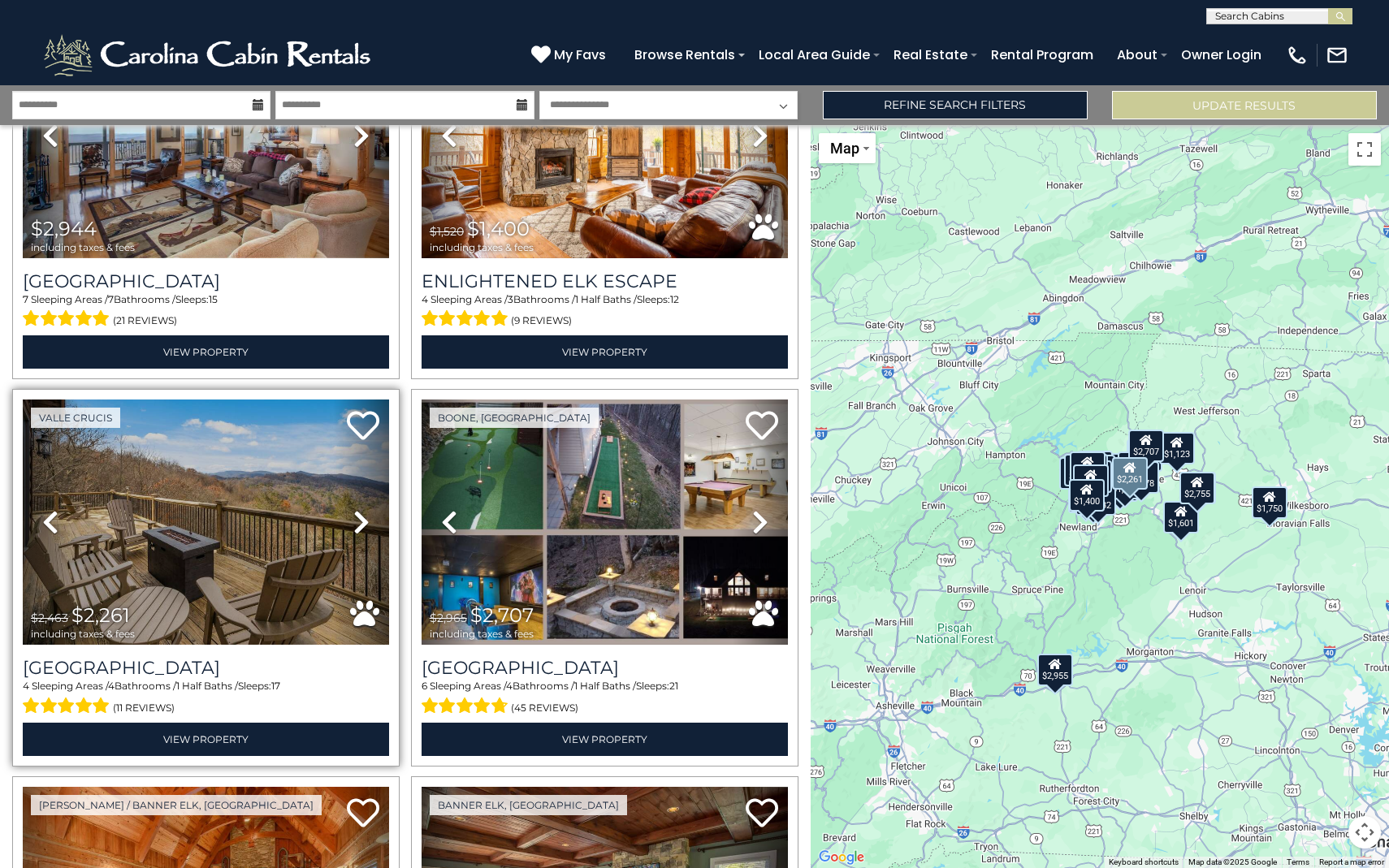
click at [368, 523] on icon at bounding box center [361, 522] width 16 height 26
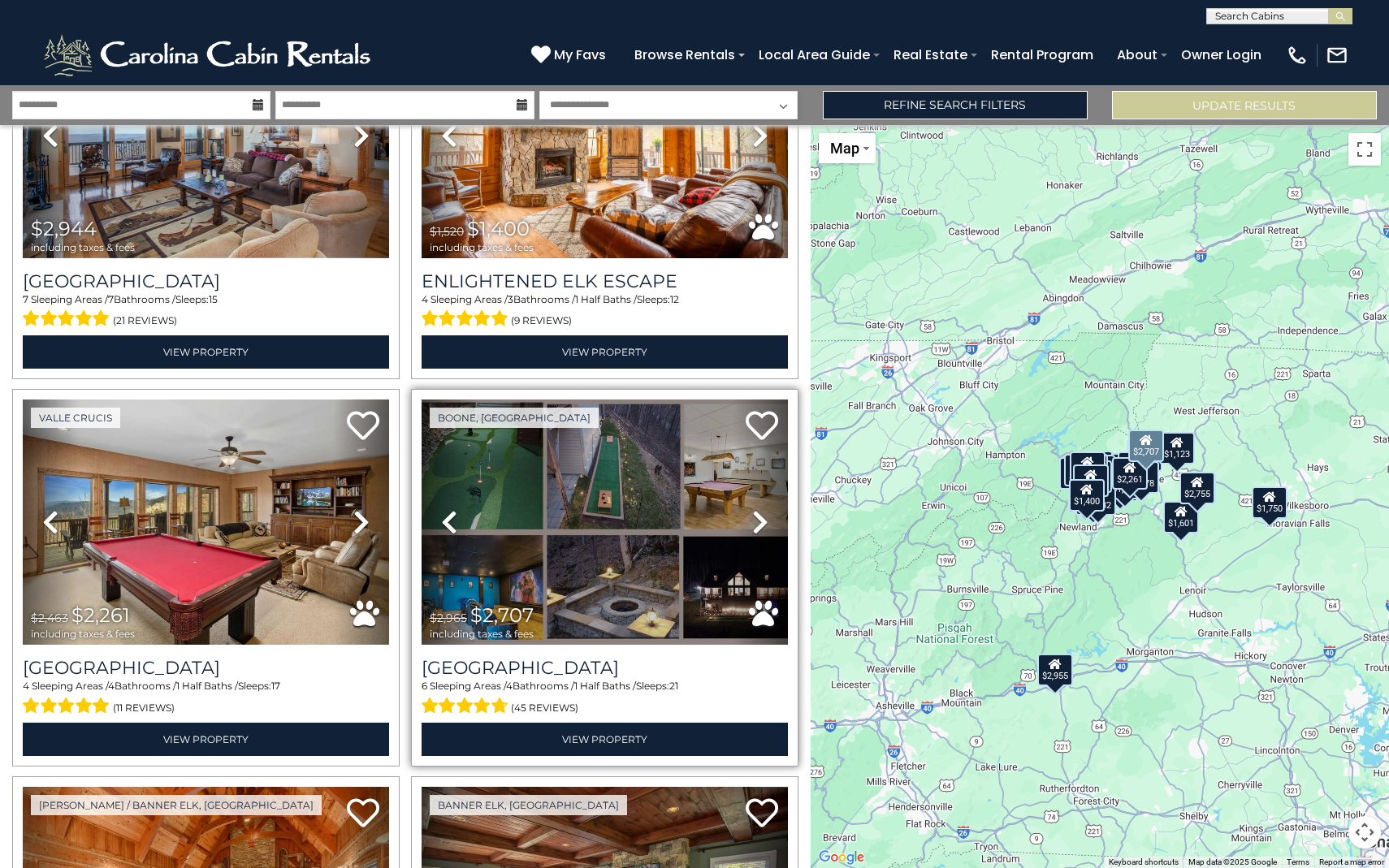
click at [760, 508] on link "Next" at bounding box center [760, 522] width 56 height 245
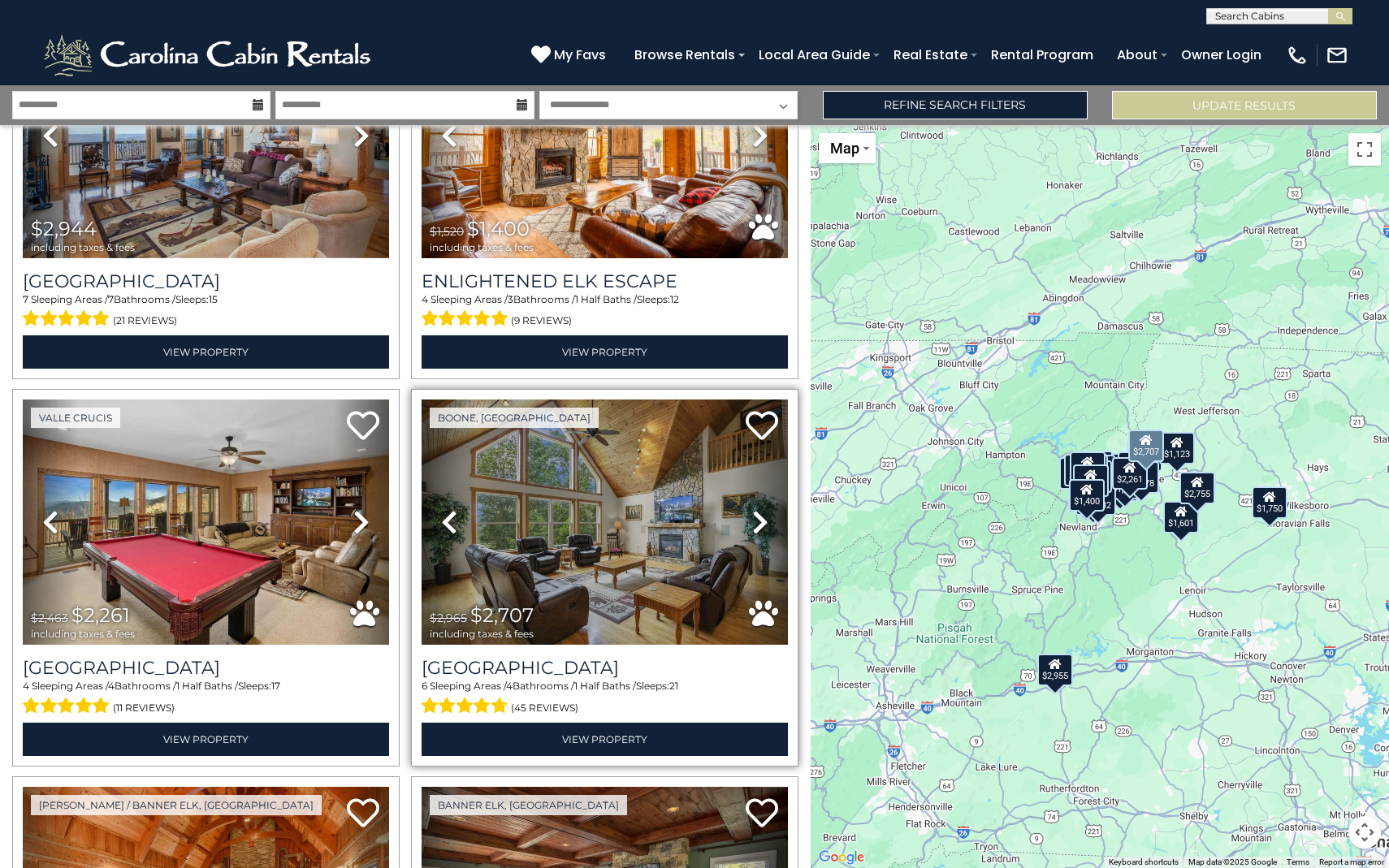
click at [760, 508] on link "Next" at bounding box center [760, 522] width 56 height 245
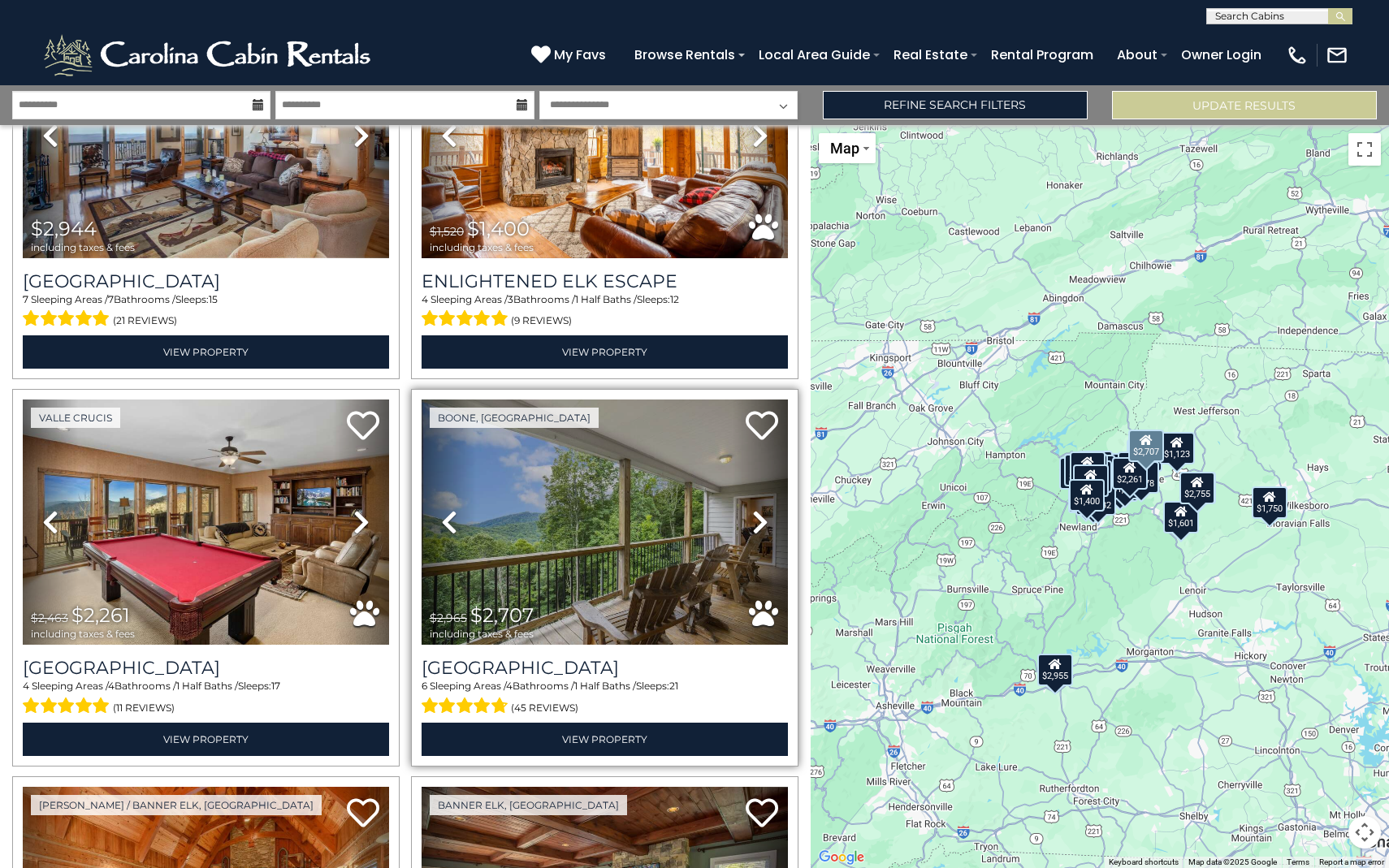
click at [760, 508] on link "Next" at bounding box center [760, 522] width 56 height 245
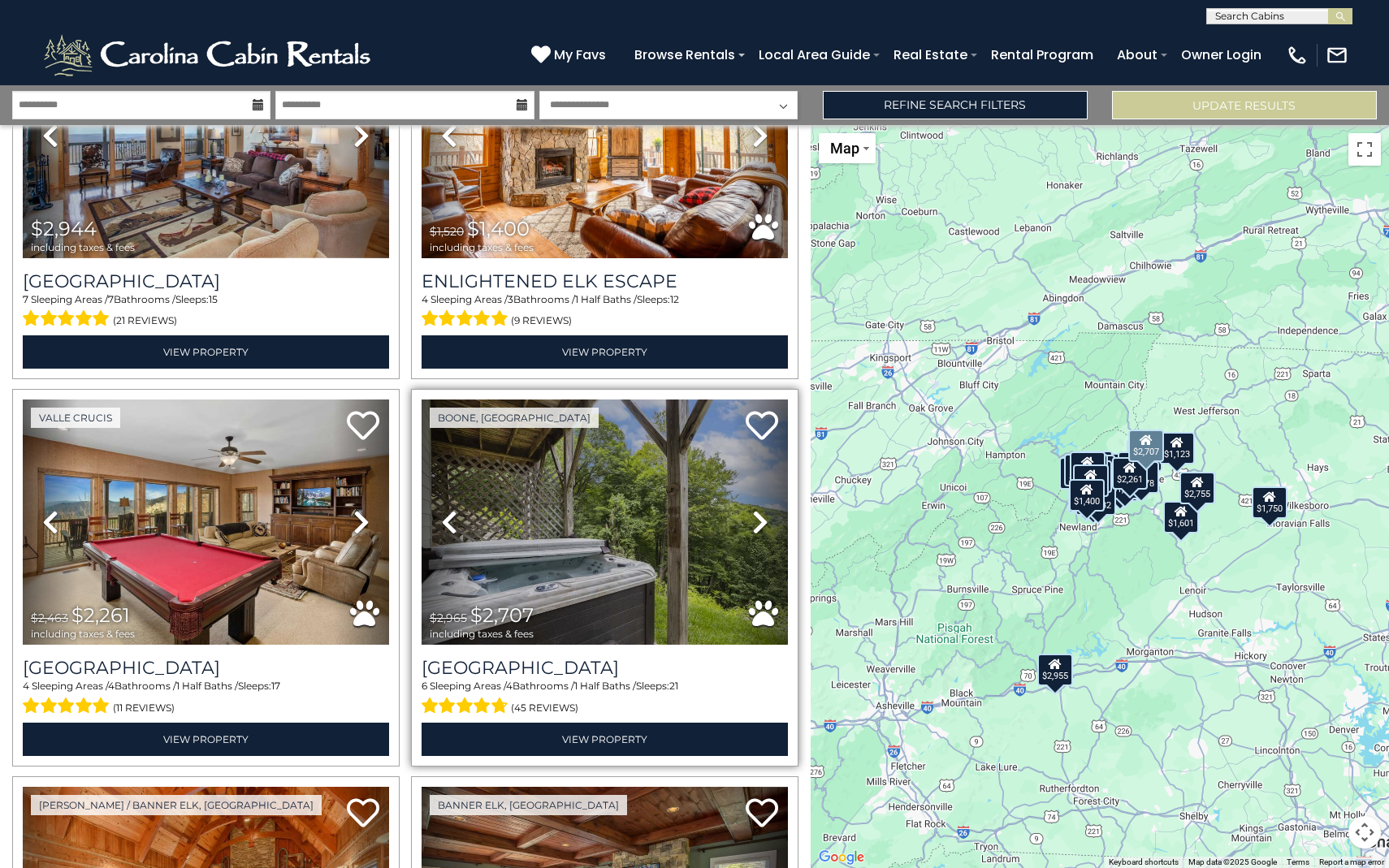
click at [760, 508] on link "Next" at bounding box center [760, 522] width 56 height 245
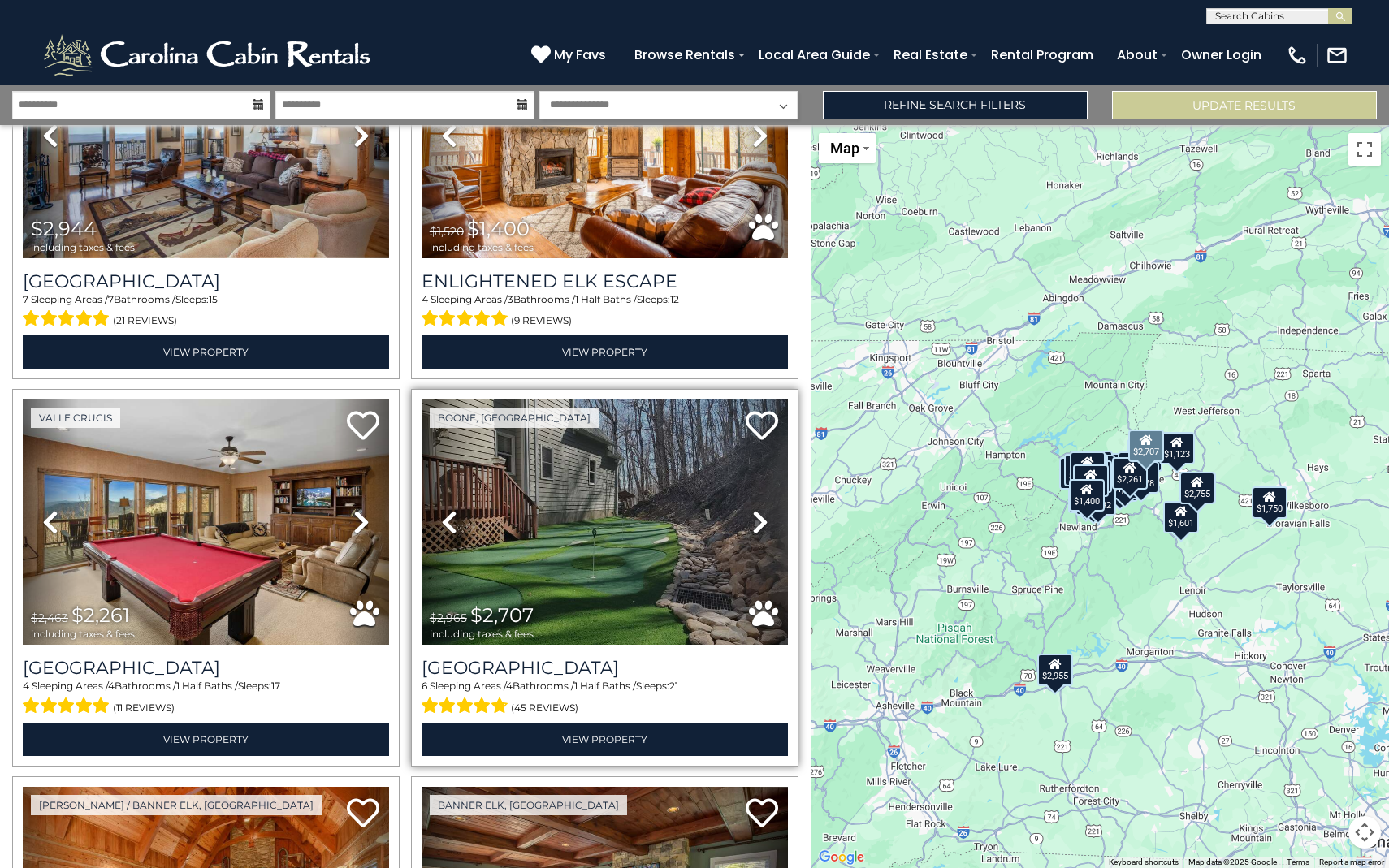
click at [760, 508] on link "Next" at bounding box center [760, 522] width 56 height 245
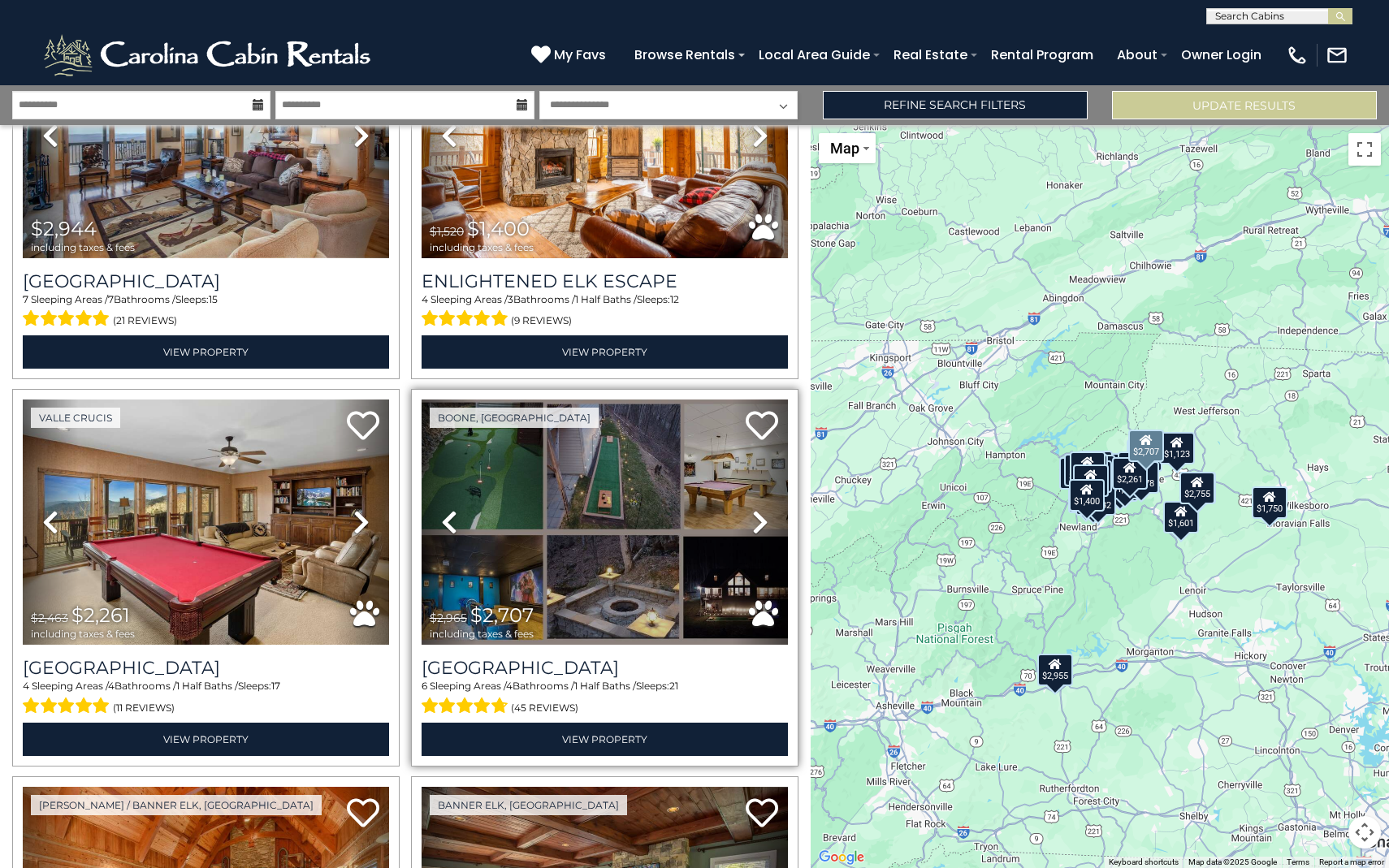
click at [760, 508] on link "Next" at bounding box center [760, 522] width 56 height 245
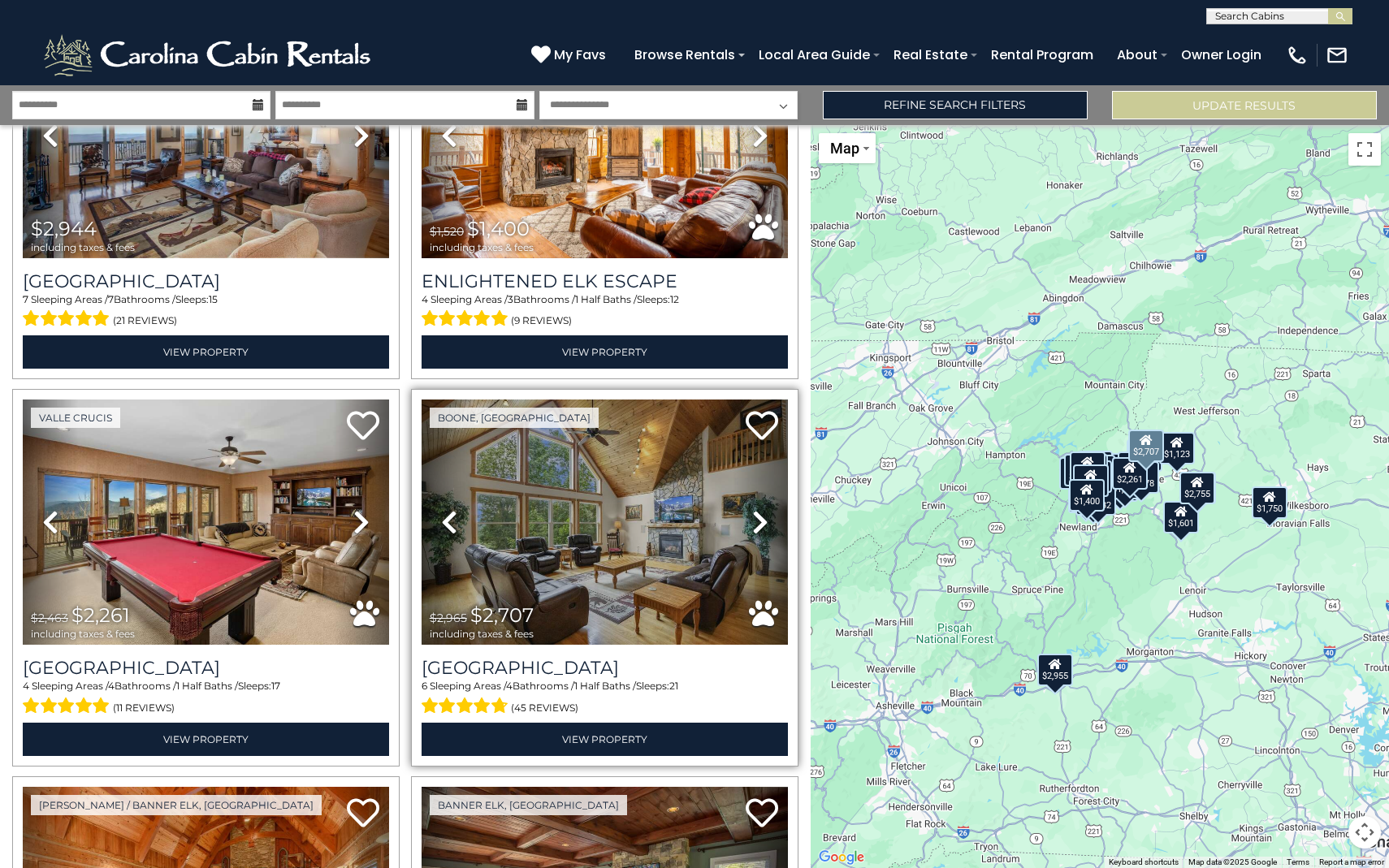
click at [760, 508] on link "Next" at bounding box center [760, 522] width 56 height 245
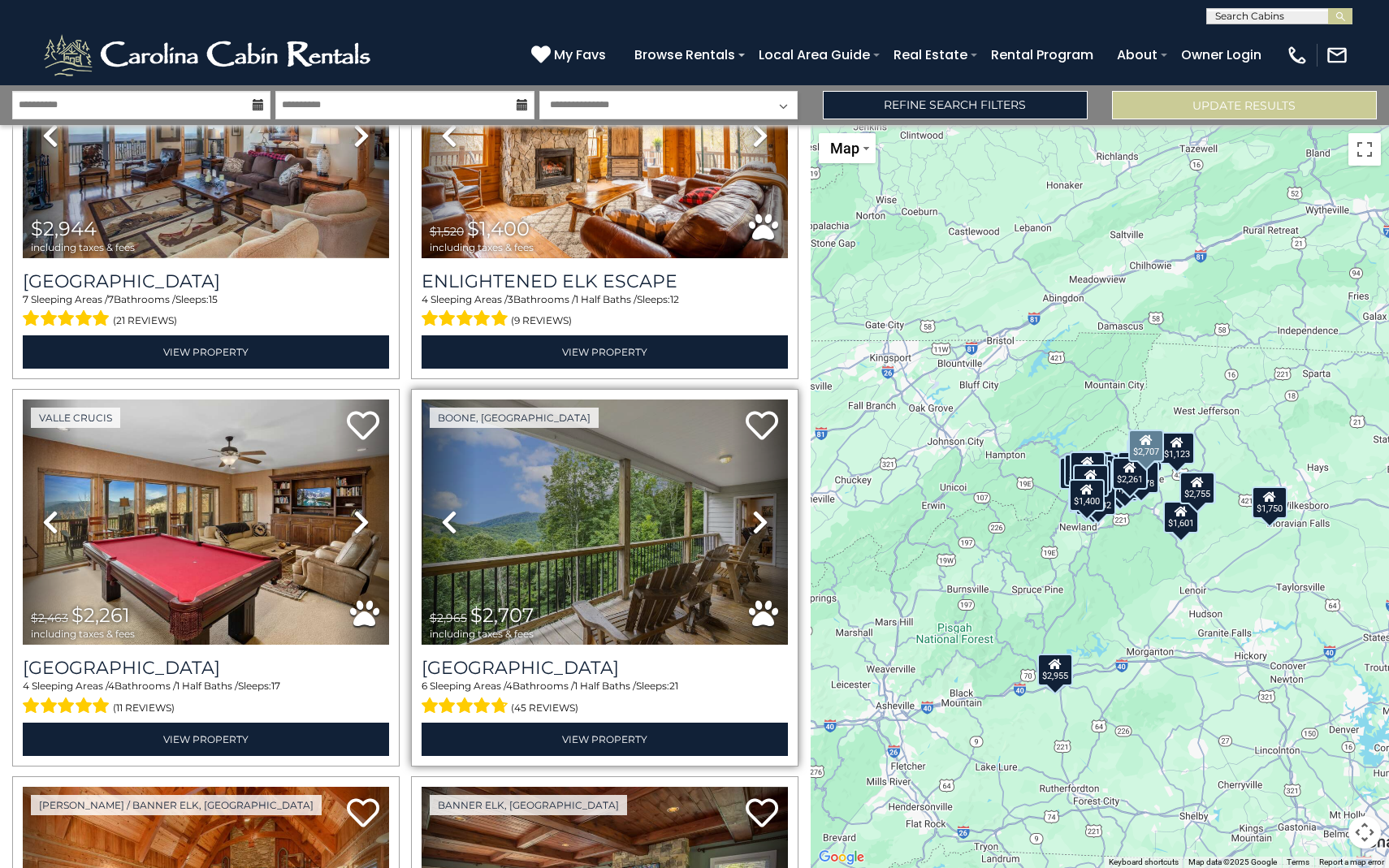
click at [760, 508] on link "Next" at bounding box center [760, 522] width 56 height 245
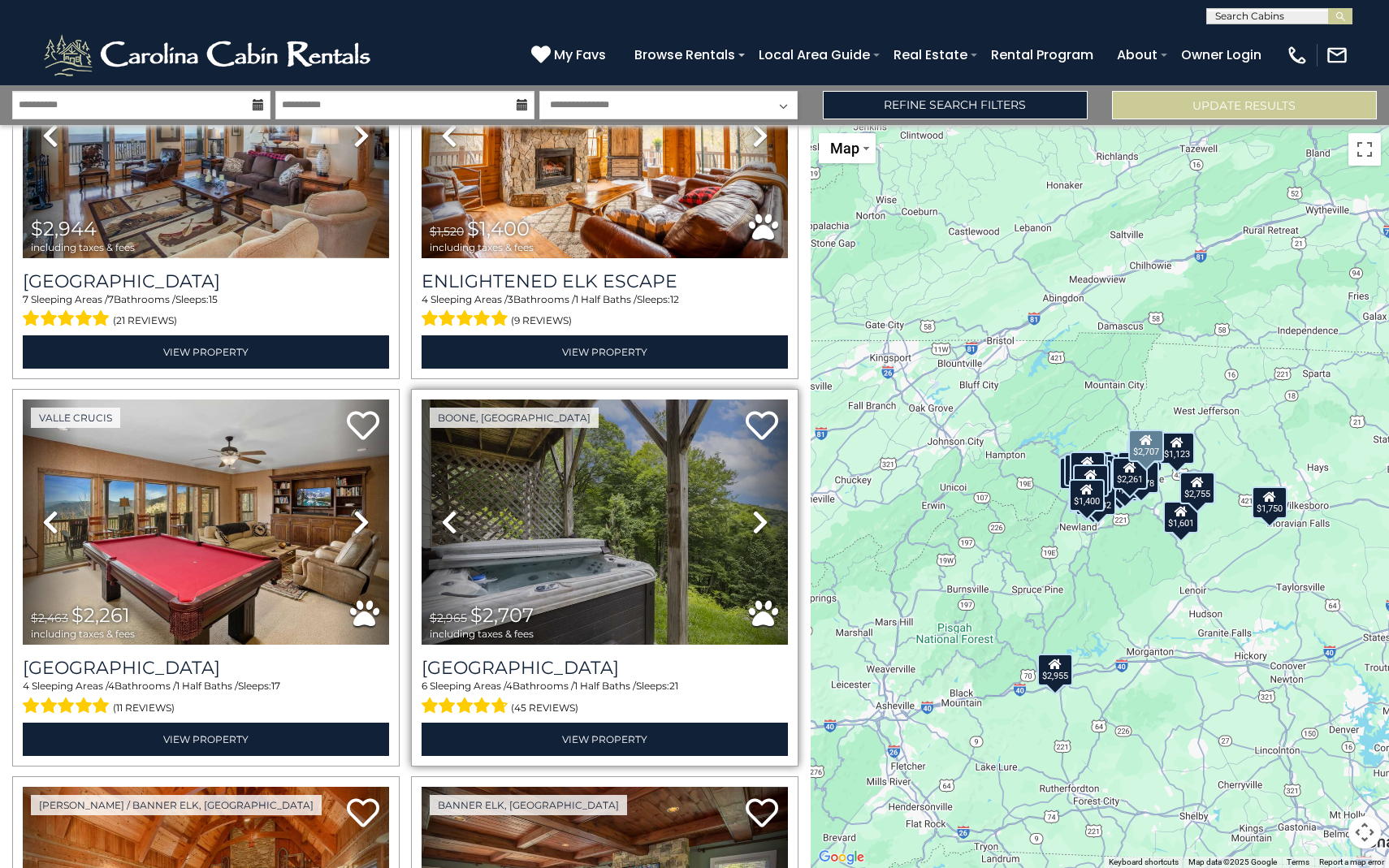
click at [760, 508] on link "Next" at bounding box center [760, 522] width 56 height 245
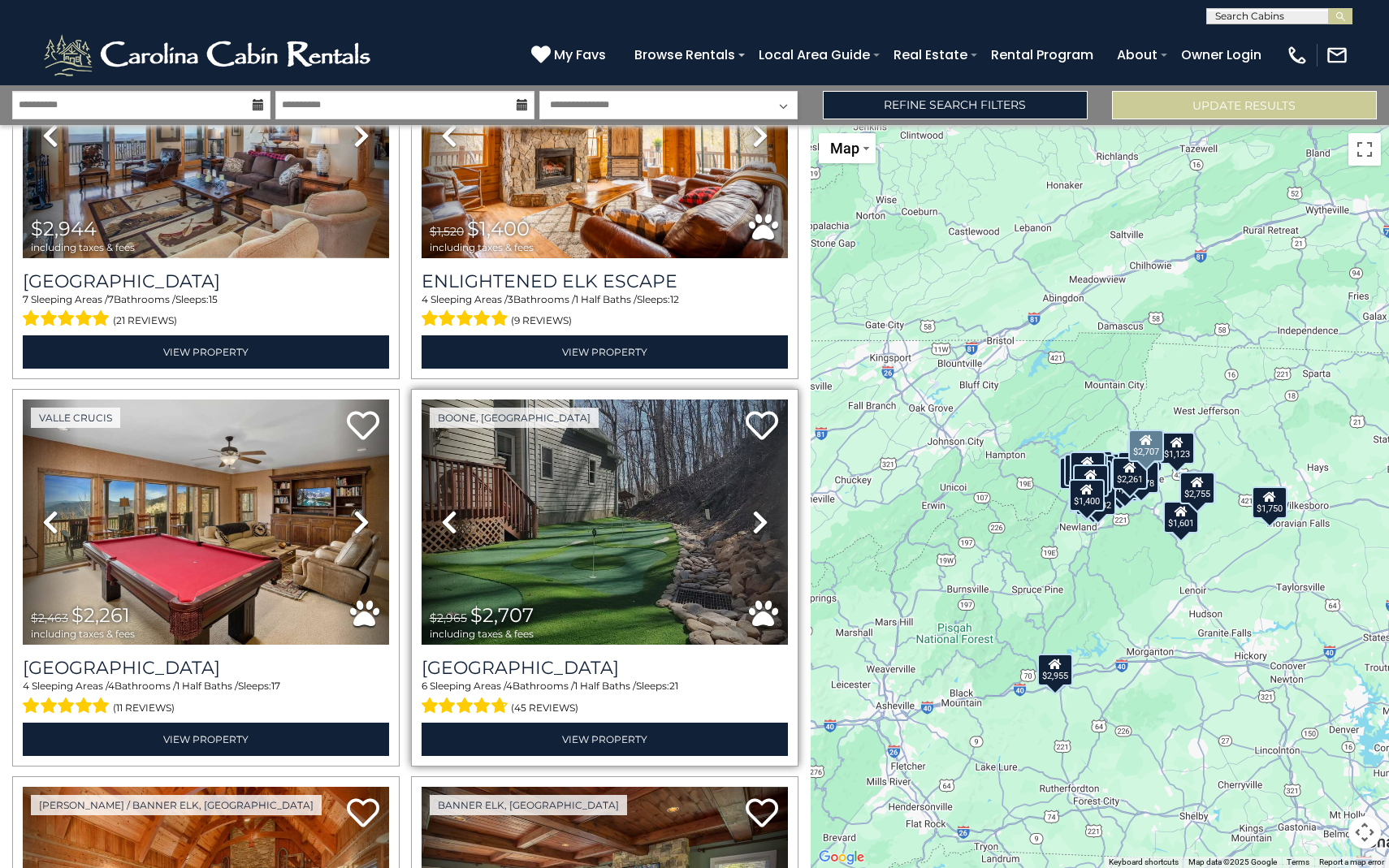
click at [760, 508] on link "Next" at bounding box center [760, 522] width 56 height 245
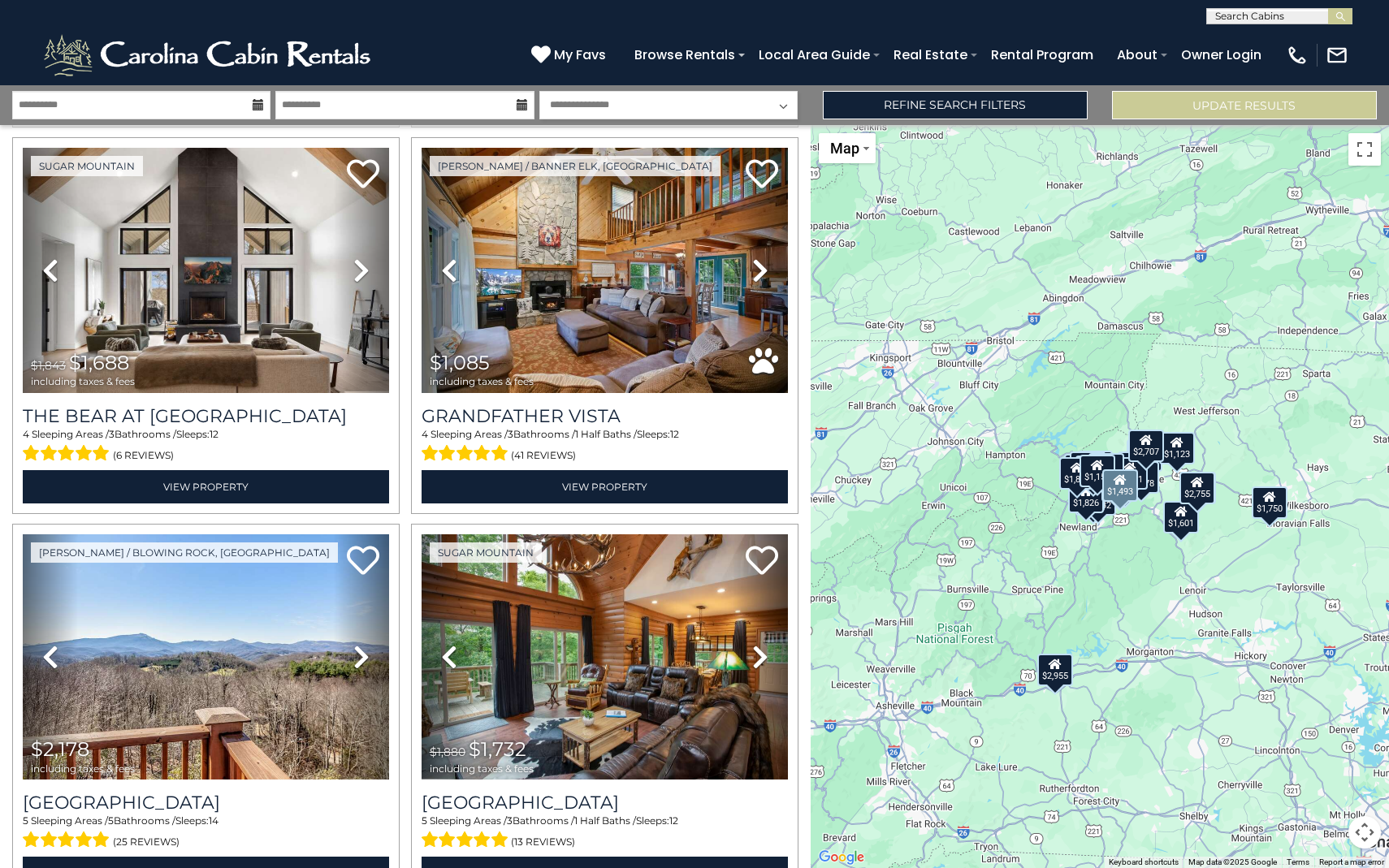
scroll to position [5111, 0]
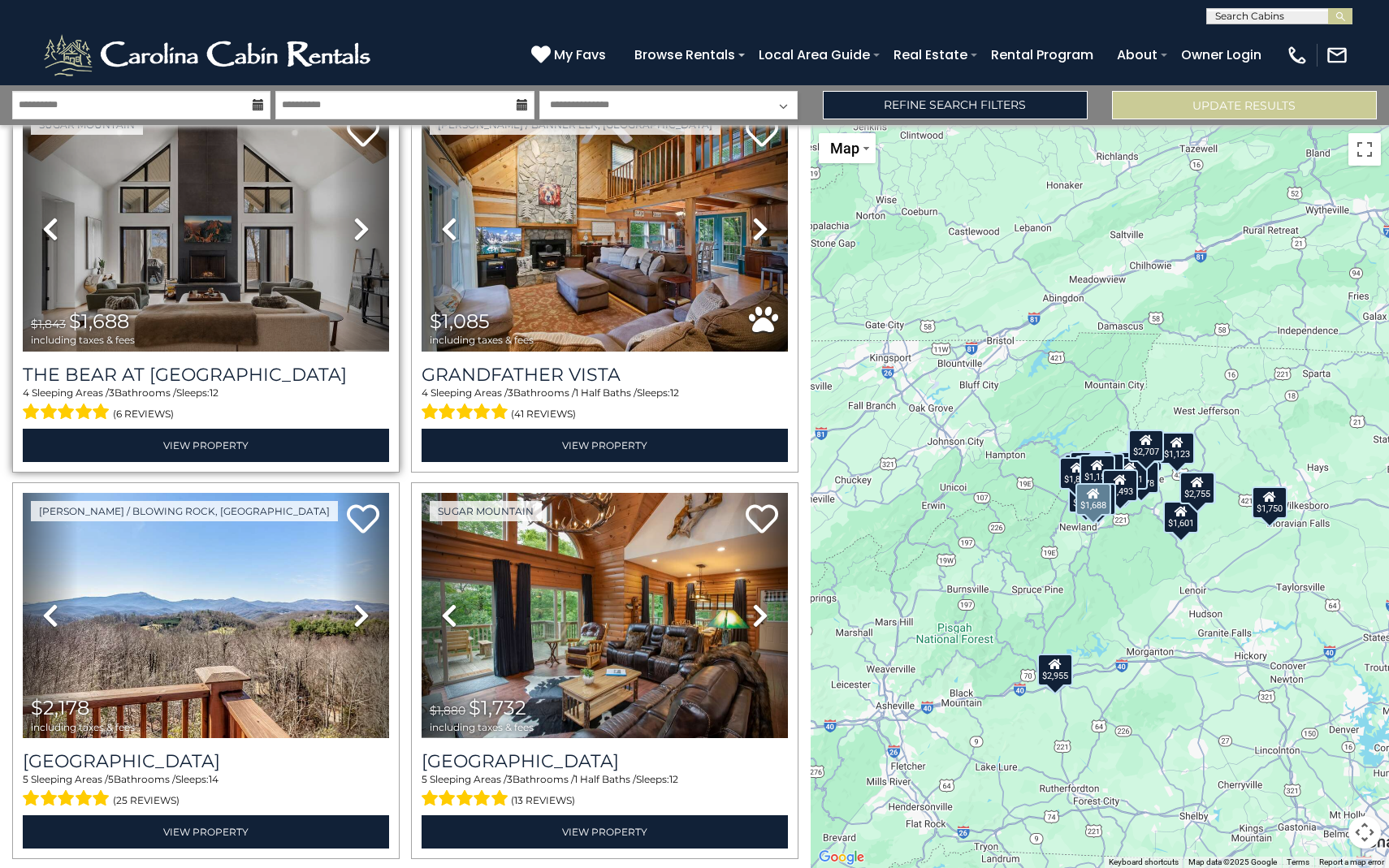
click at [368, 221] on icon at bounding box center [361, 229] width 16 height 26
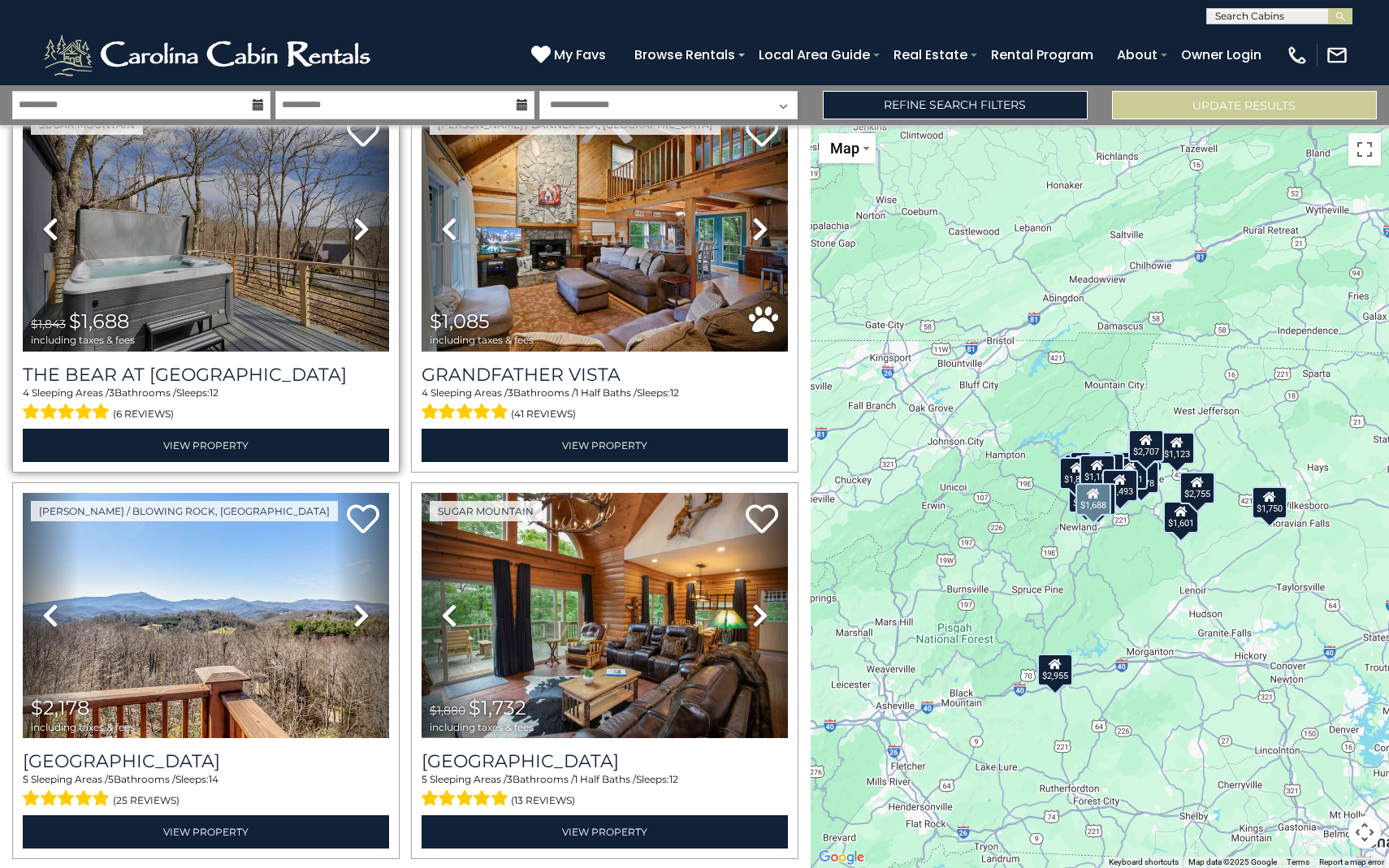
click at [366, 221] on icon at bounding box center [361, 229] width 16 height 26
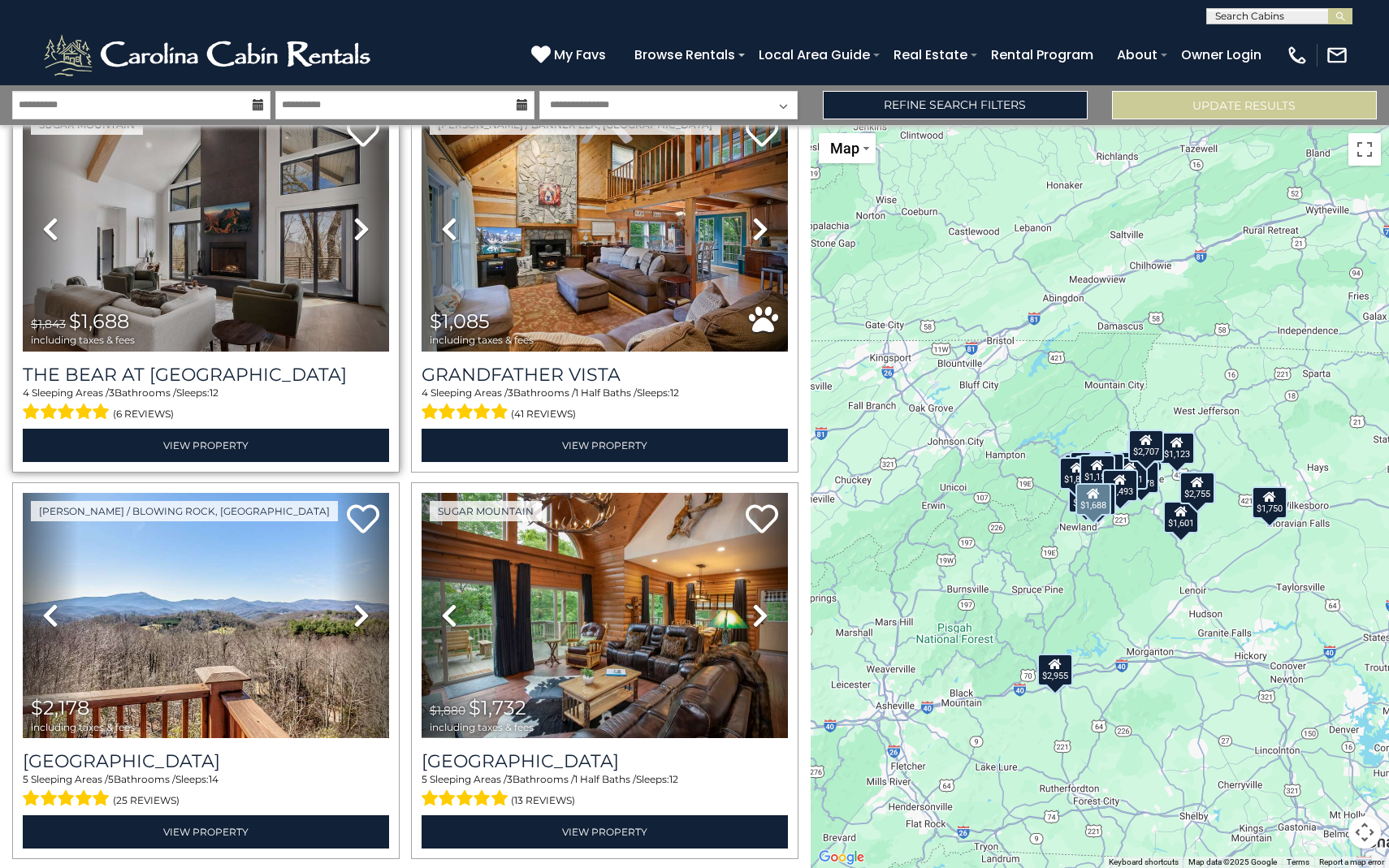
click at [366, 221] on icon at bounding box center [361, 229] width 16 height 26
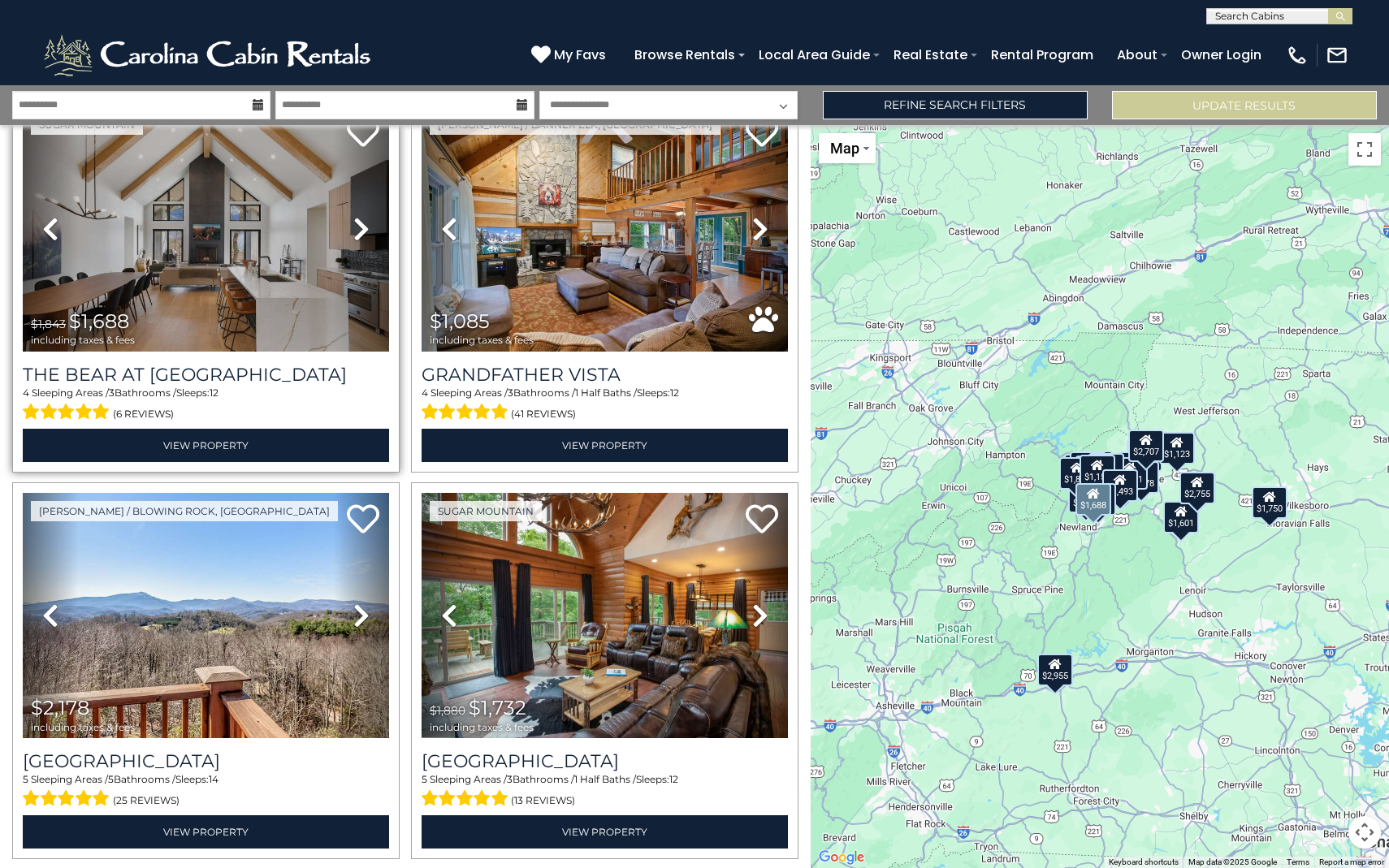
click at [366, 221] on icon at bounding box center [361, 229] width 16 height 26
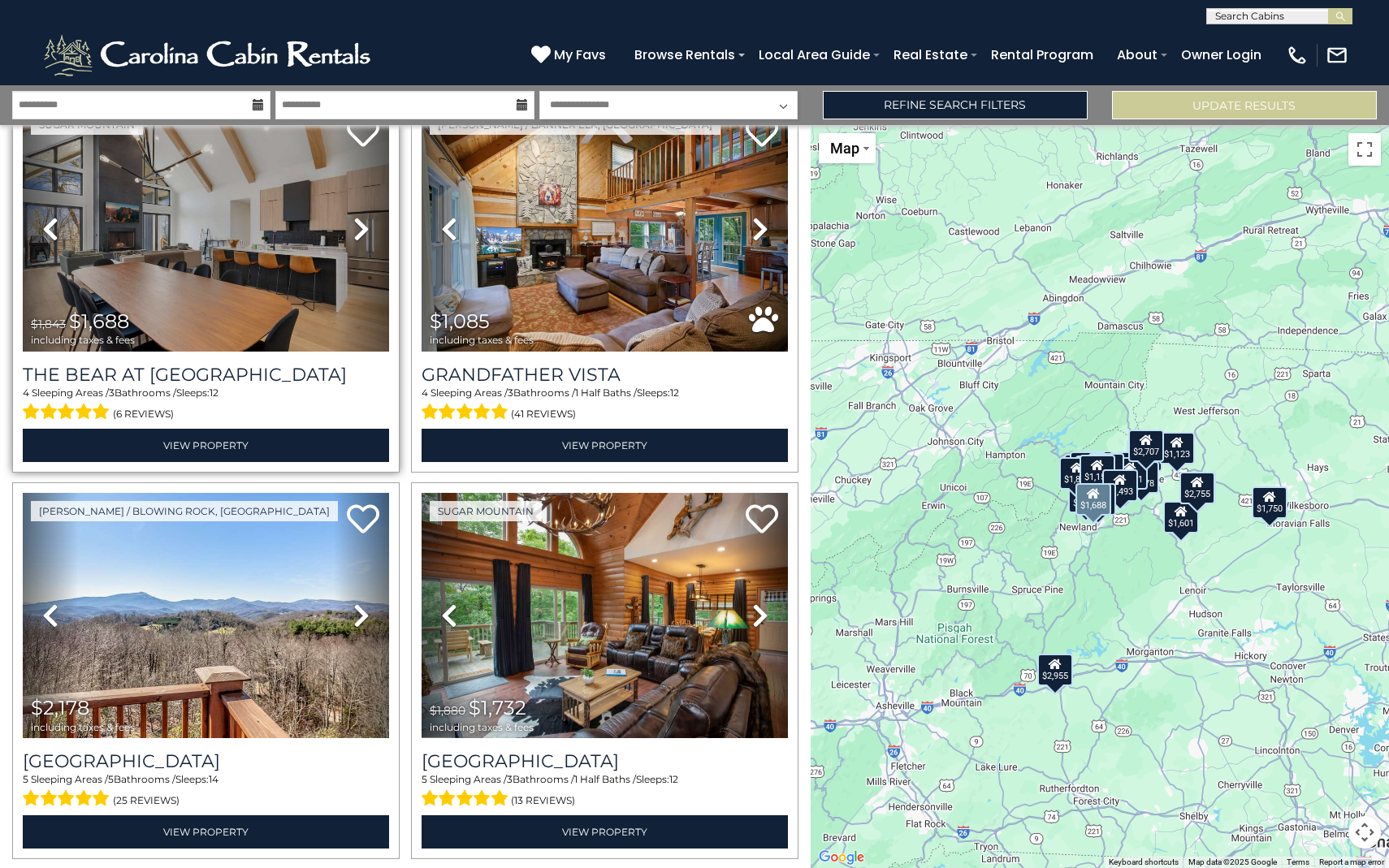
click at [366, 221] on icon at bounding box center [361, 229] width 16 height 26
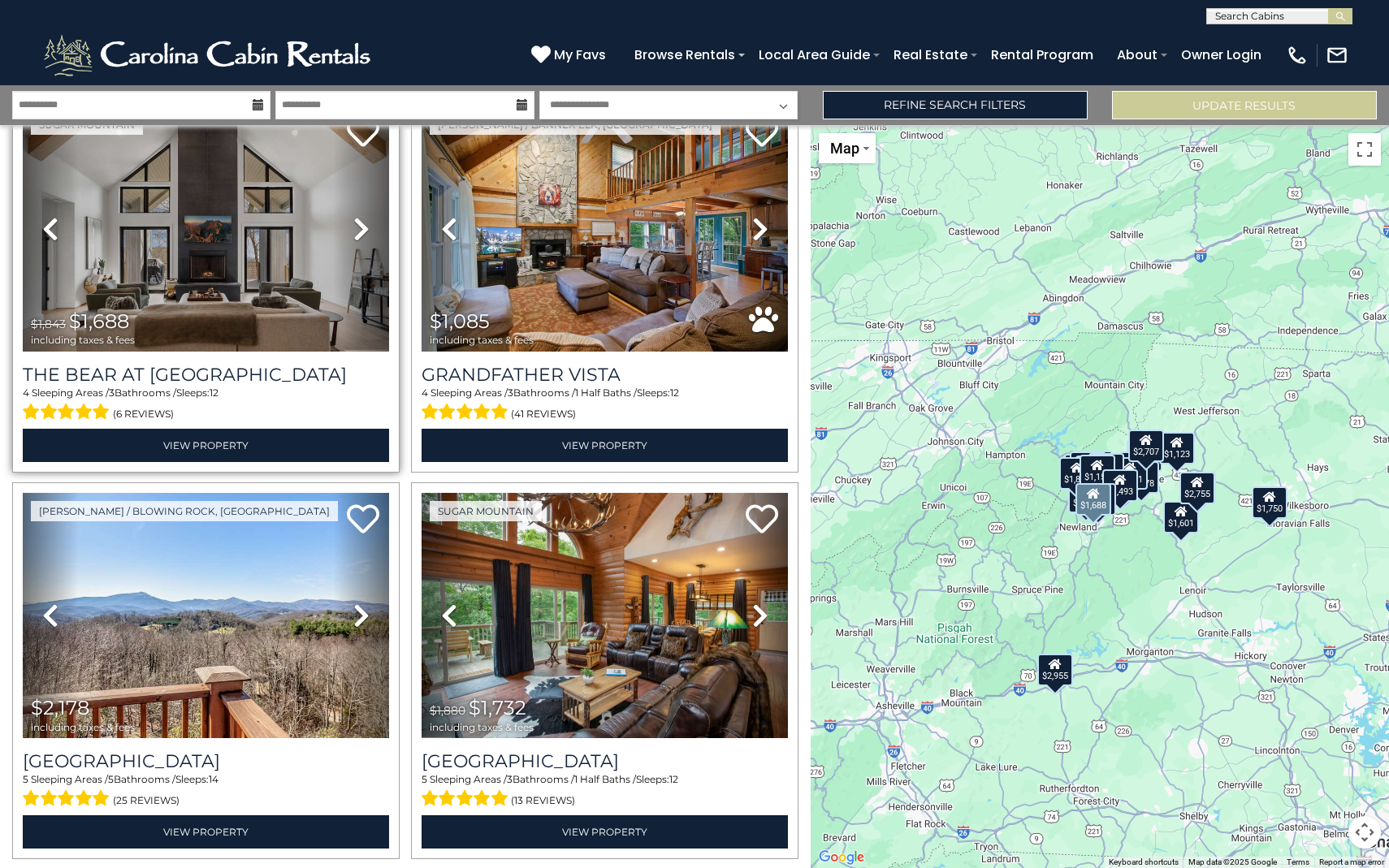
click at [366, 221] on icon at bounding box center [361, 229] width 16 height 26
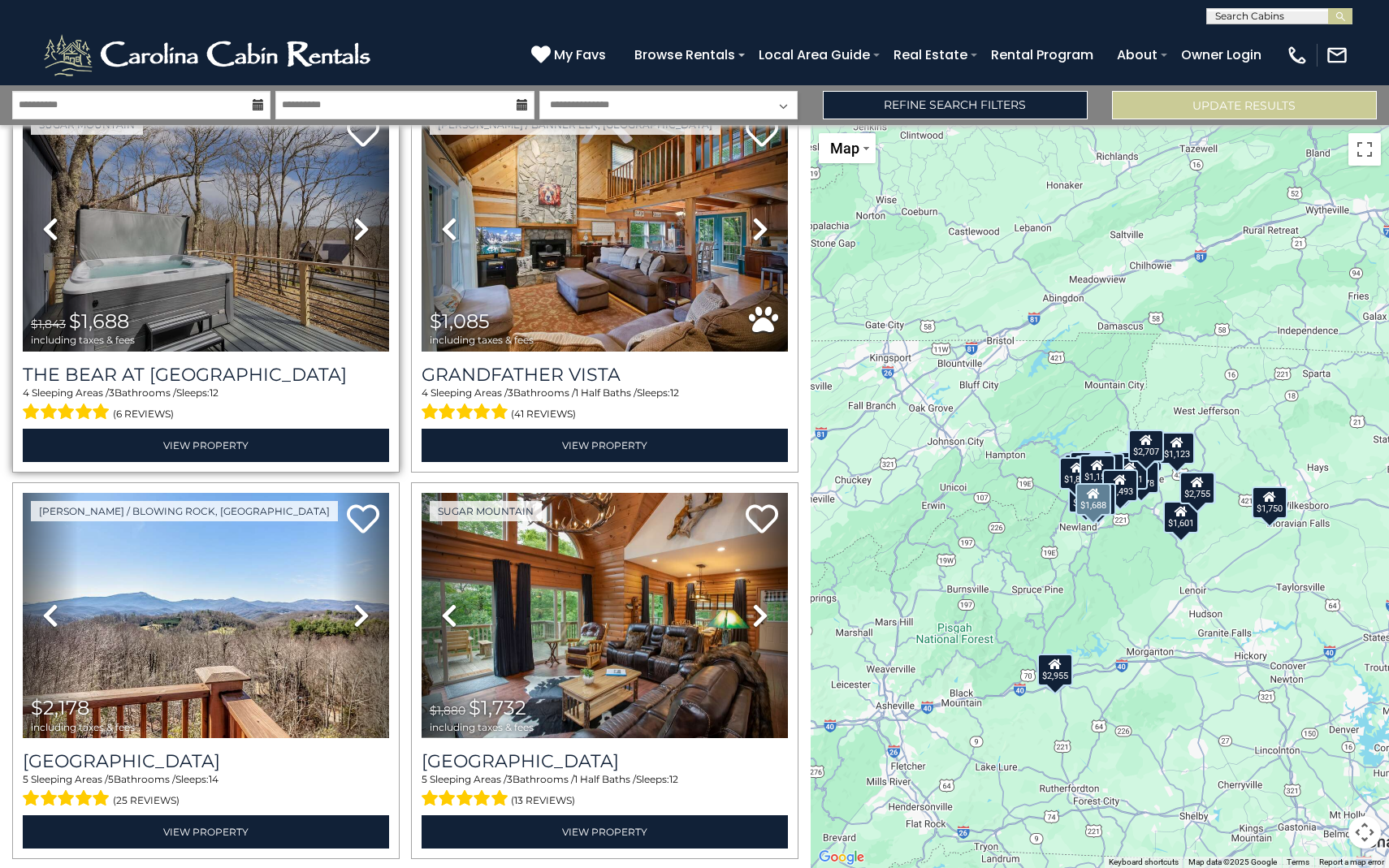
click at [366, 221] on icon at bounding box center [361, 229] width 16 height 26
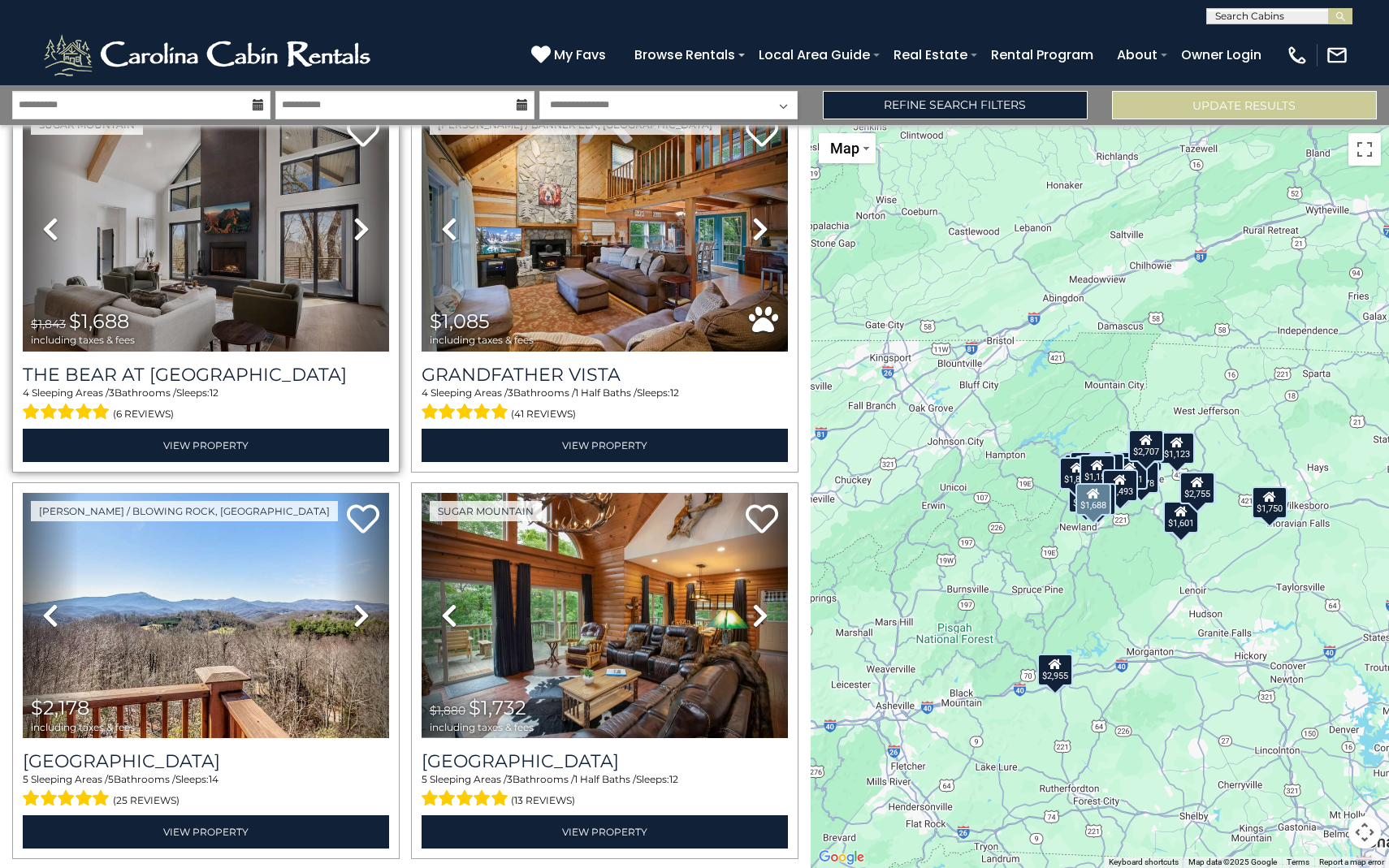
click at [366, 221] on icon at bounding box center [361, 229] width 16 height 26
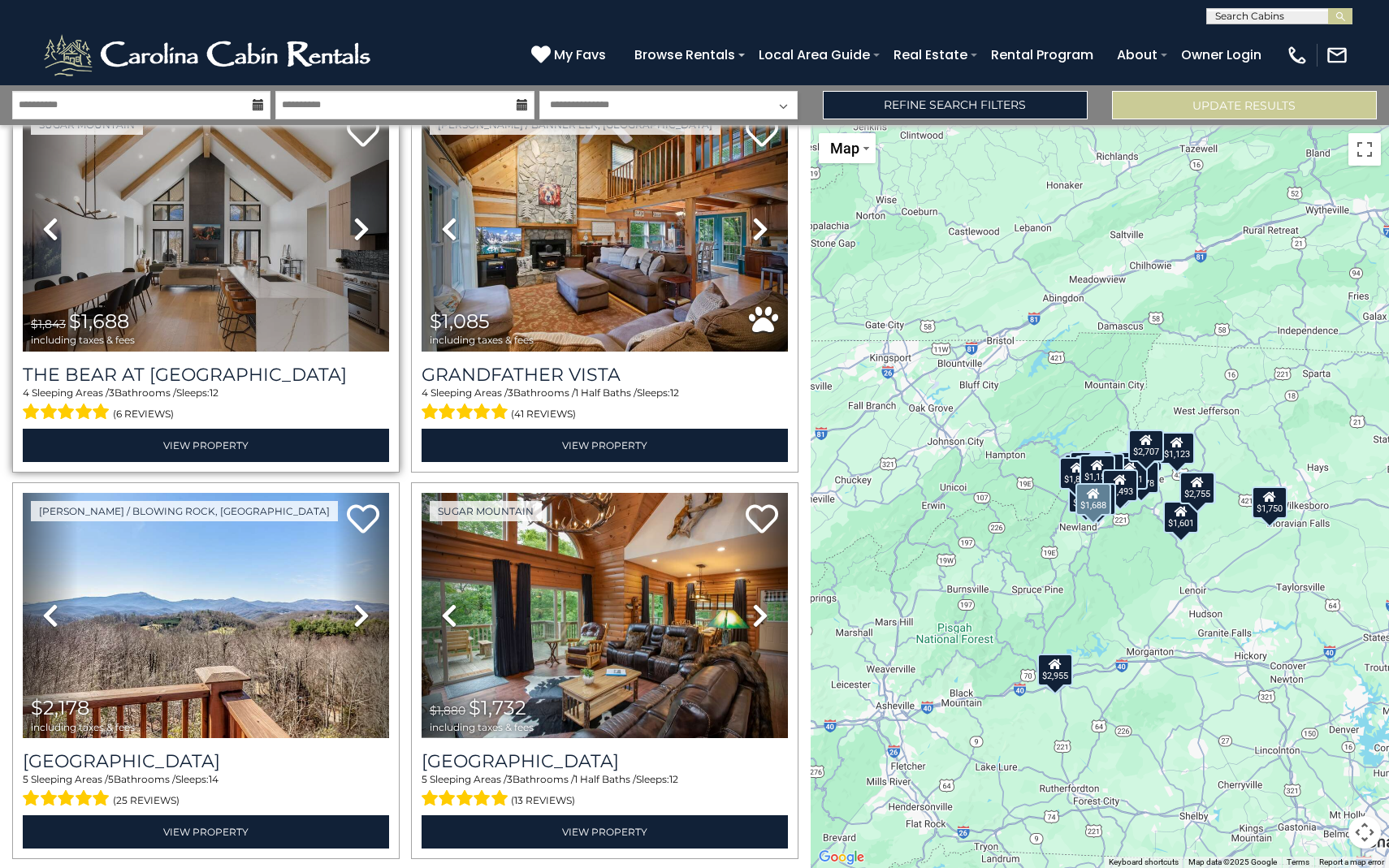
scroll to position [5201, 0]
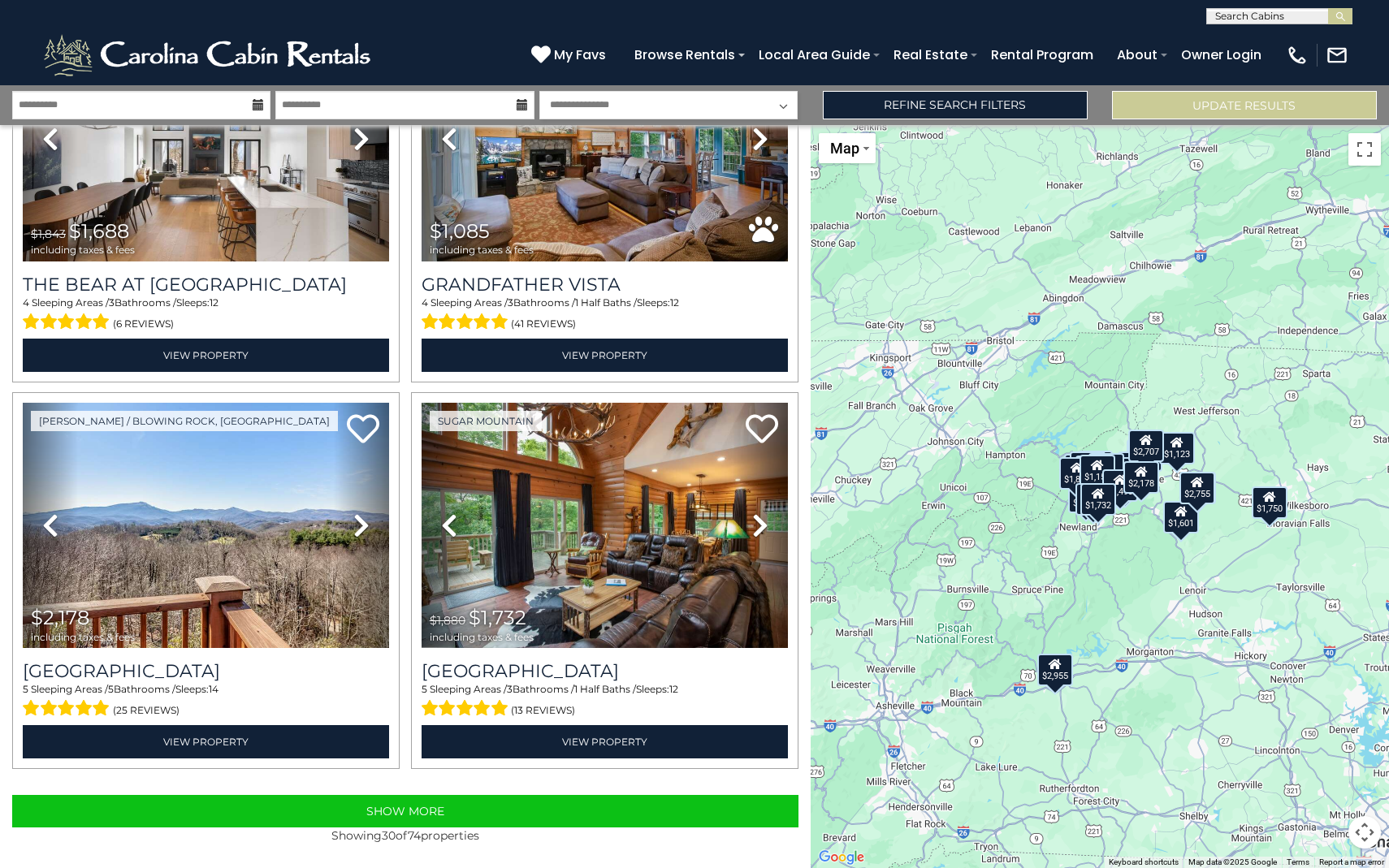
click at [1059, 685] on div "$2,878 $1,832 $2,955 $1,966 $2,217 $1,061 $2,755 $1,126 $2,944 $1,400 $2,261 $2…" at bounding box center [1100, 496] width 579 height 743
click at [1062, 671] on div "$2,955" at bounding box center [1055, 670] width 36 height 32
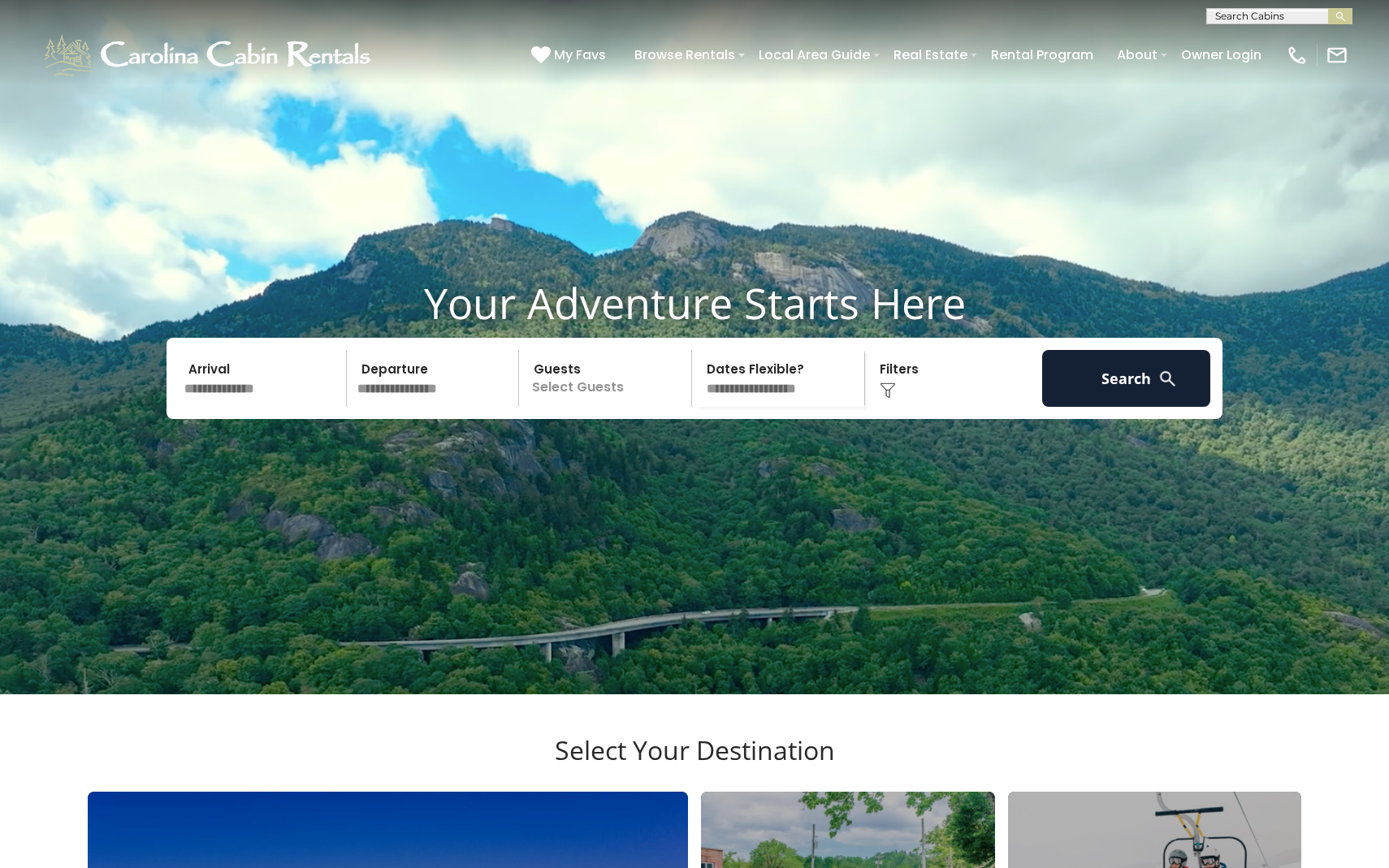
click at [293, 407] on input "text" at bounding box center [263, 378] width 168 height 56
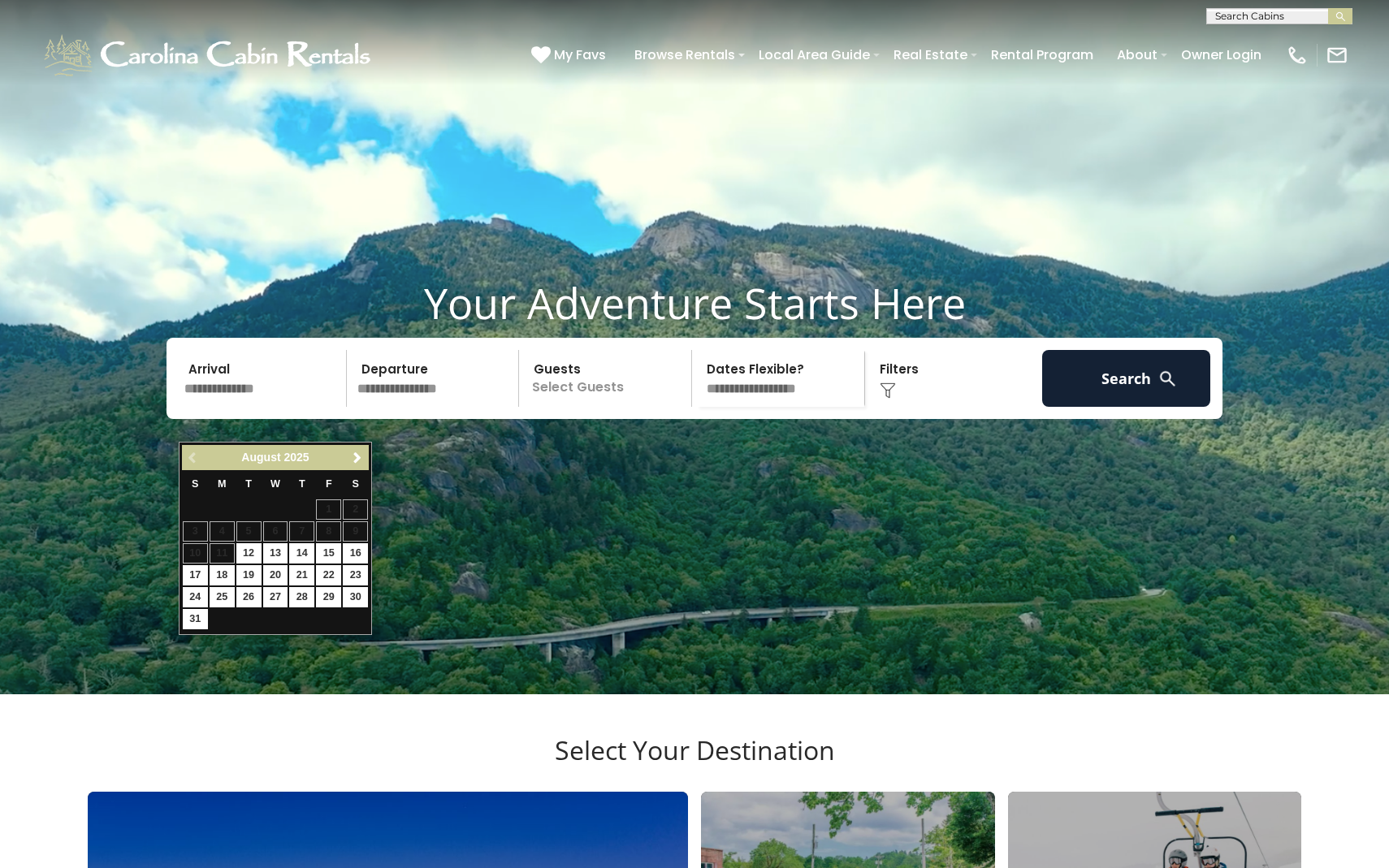
click at [273, 540] on table "S M T W T F S 1 2 3 4 5 6 7 8 9 10 11 12 13 14 15 16 17 18 19 20 21 22 23 24 25…" at bounding box center [275, 551] width 186 height 161
click at [273, 546] on link "13" at bounding box center [275, 553] width 25 height 21
type input "*******"
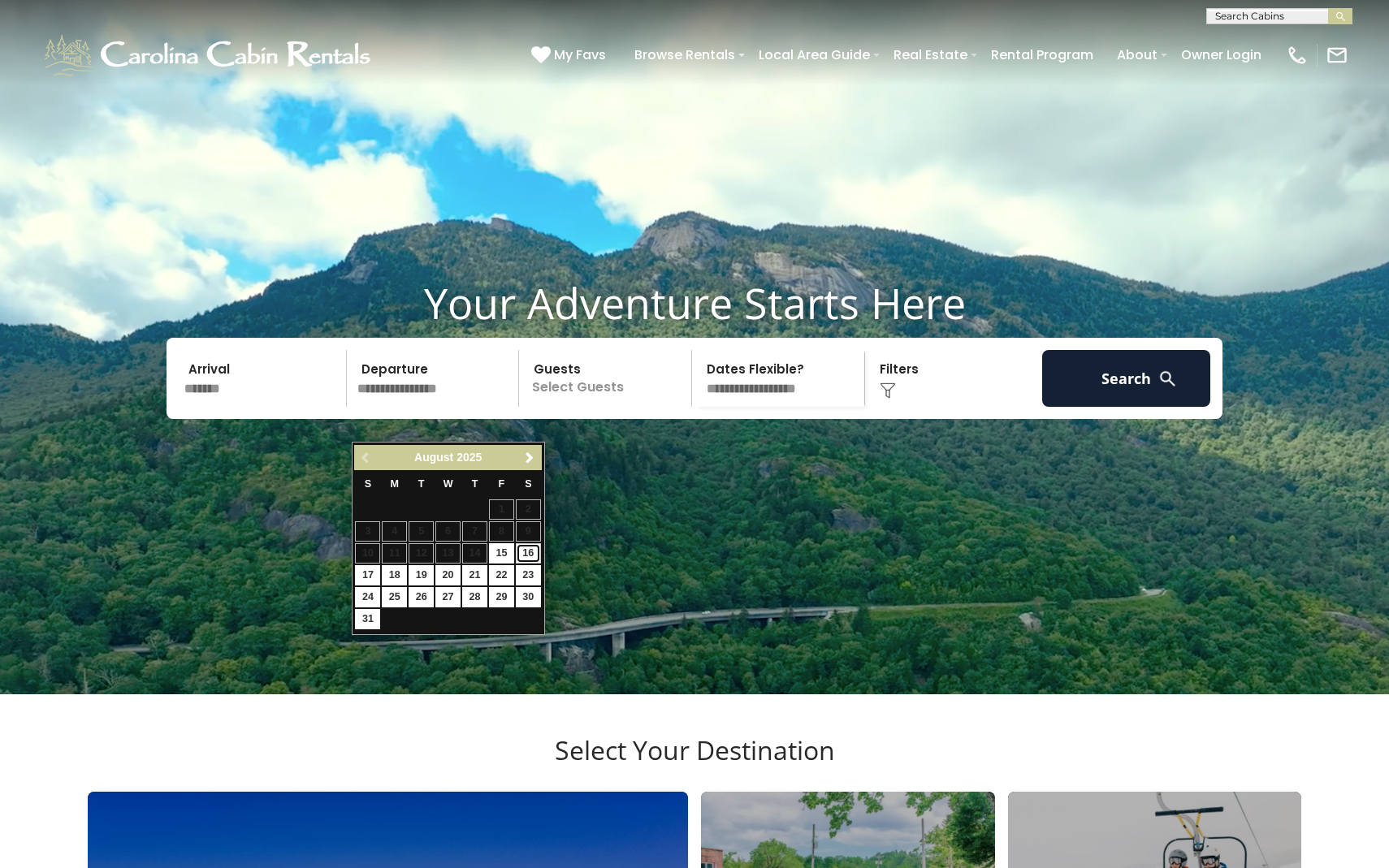
click at [535, 550] on link "16" at bounding box center [528, 553] width 25 height 21
type input "*******"
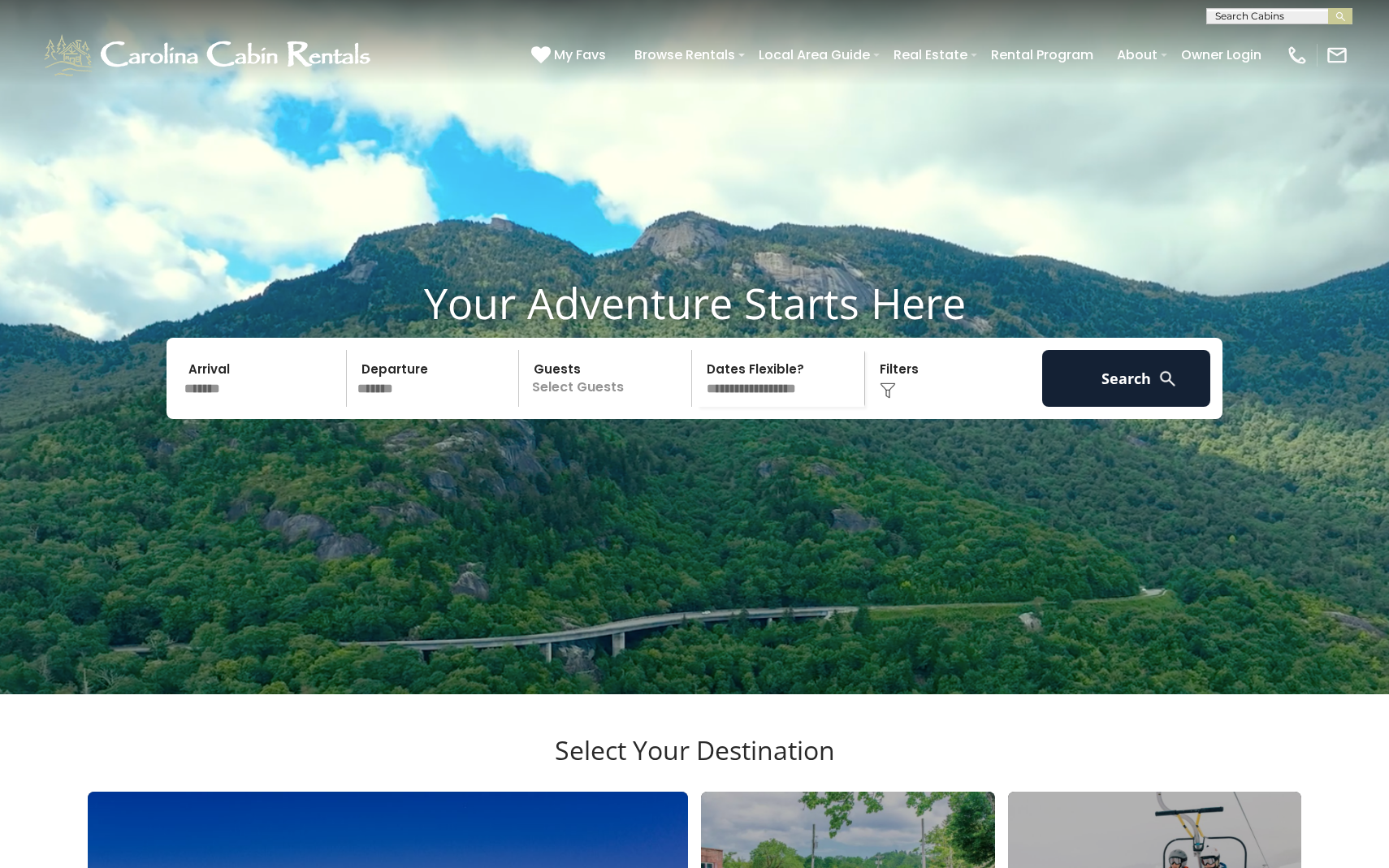
click at [575, 407] on p "Select Guests" at bounding box center [608, 378] width 168 height 56
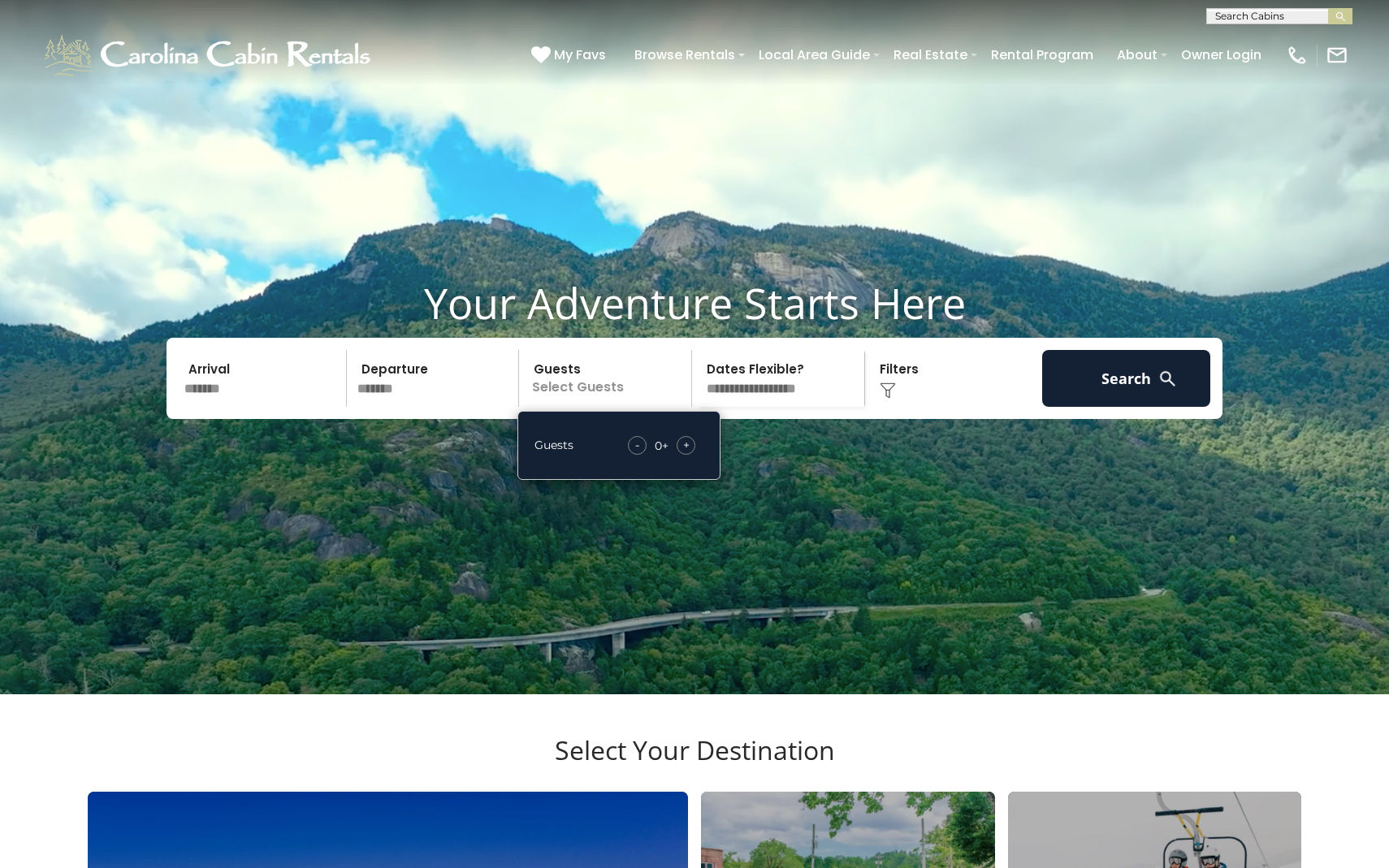
click at [675, 455] on div "- 0 + +" at bounding box center [662, 446] width 84 height 19
click at [677, 455] on div "+" at bounding box center [686, 446] width 19 height 19
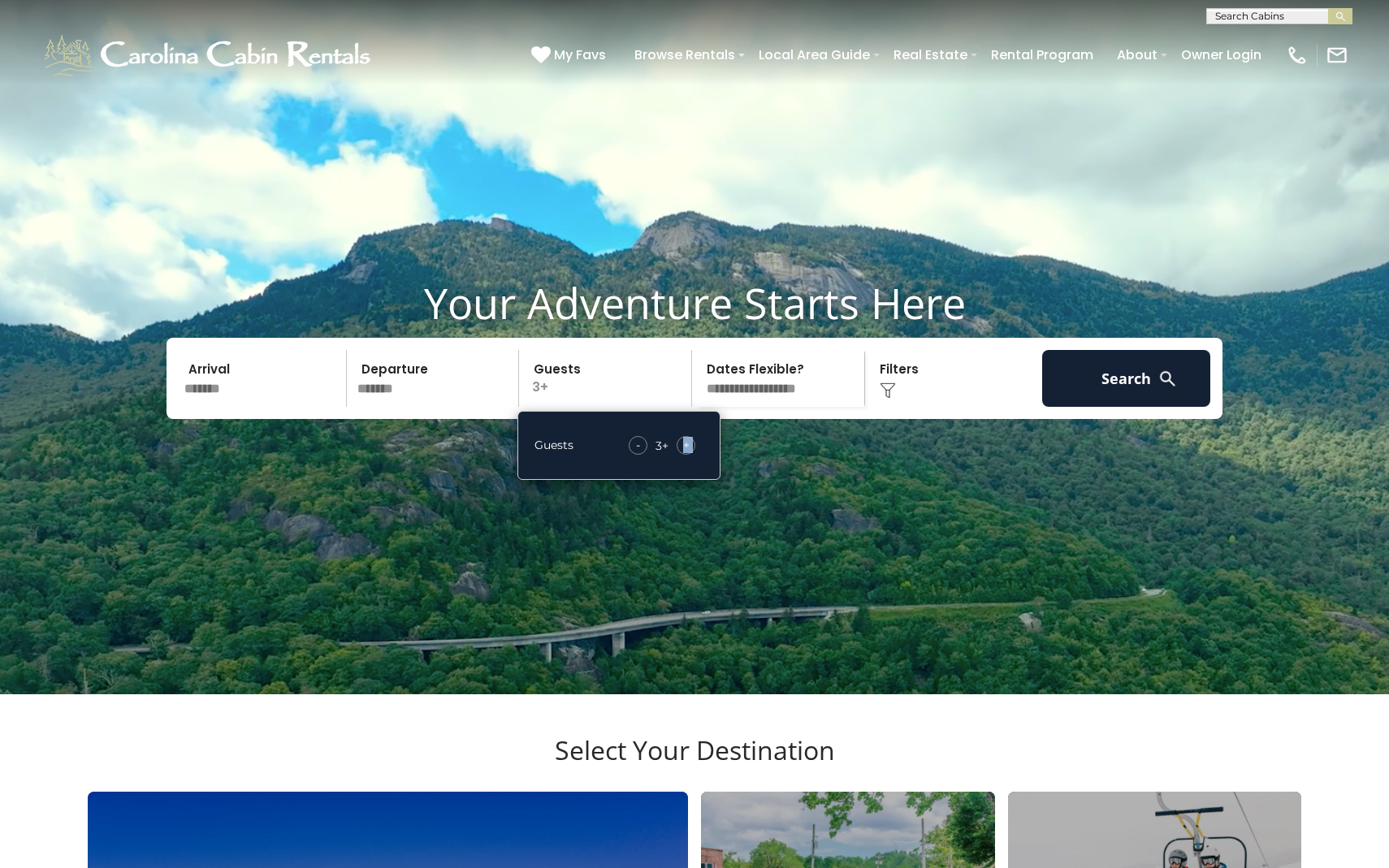
click at [677, 455] on div "+" at bounding box center [686, 446] width 19 height 19
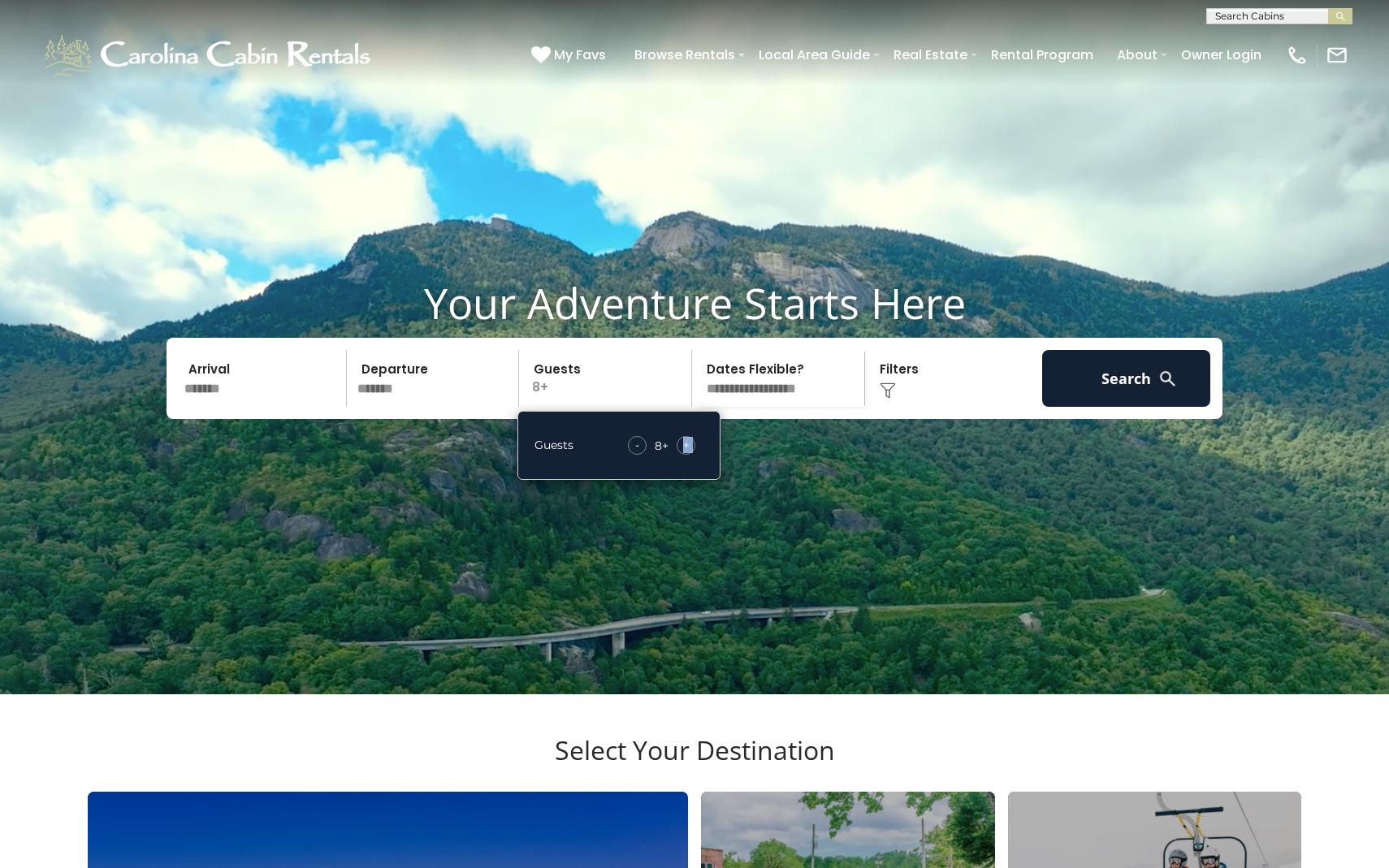
click at [677, 455] on div "+" at bounding box center [686, 446] width 19 height 19
click at [1049, 407] on button "Search" at bounding box center [1126, 378] width 168 height 56
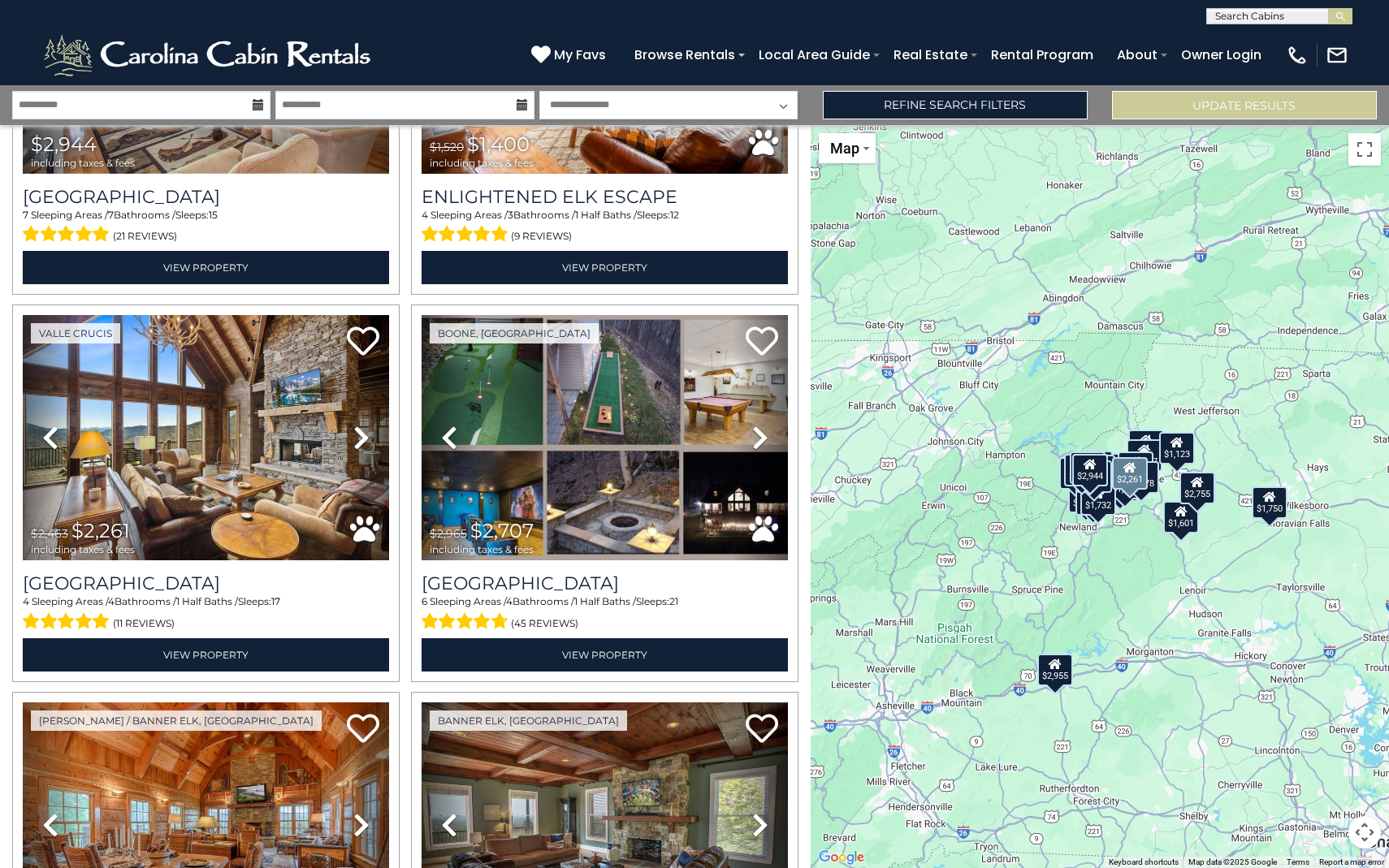
scroll to position [1857, 0]
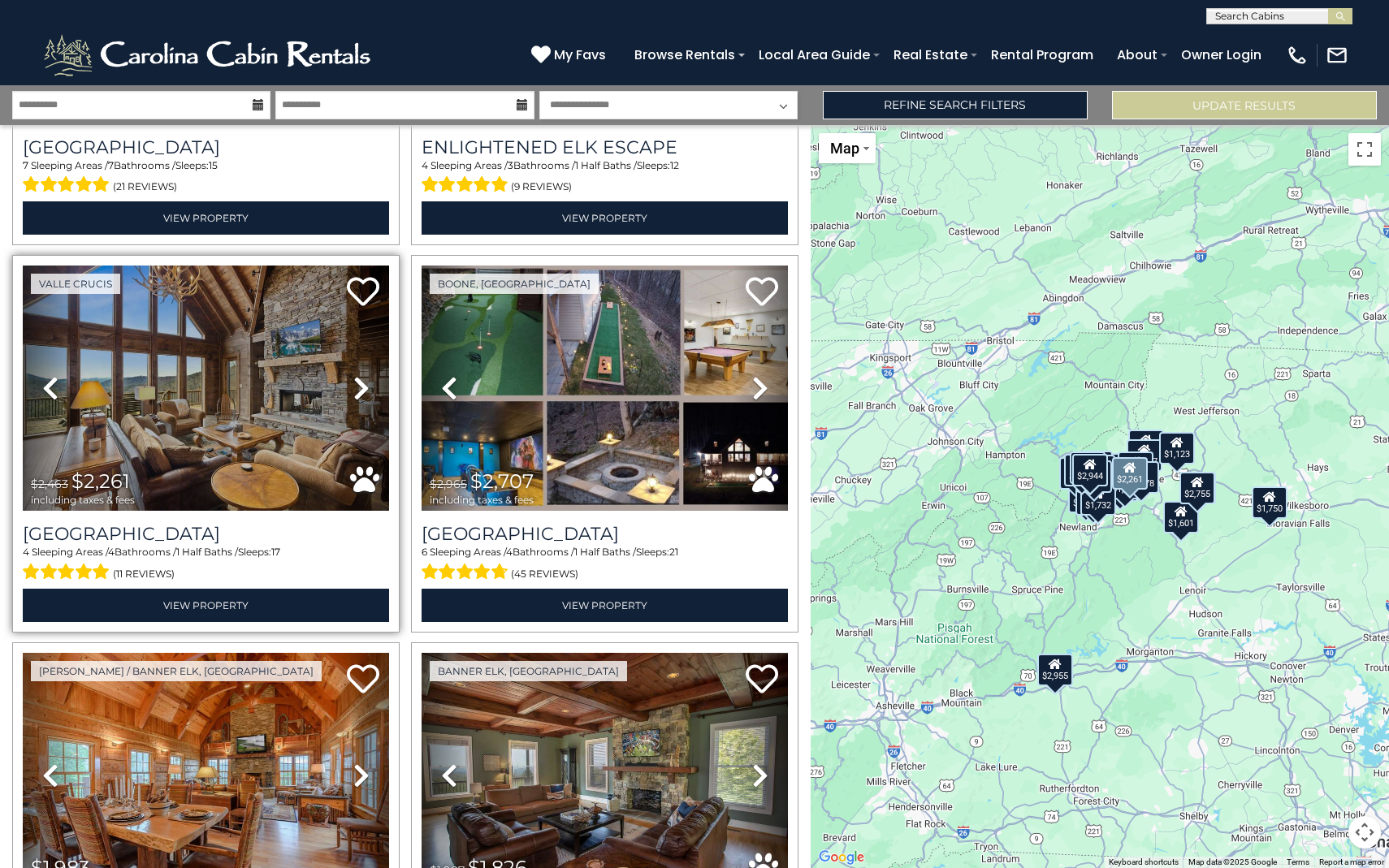
click at [358, 392] on icon at bounding box center [361, 388] width 16 height 26
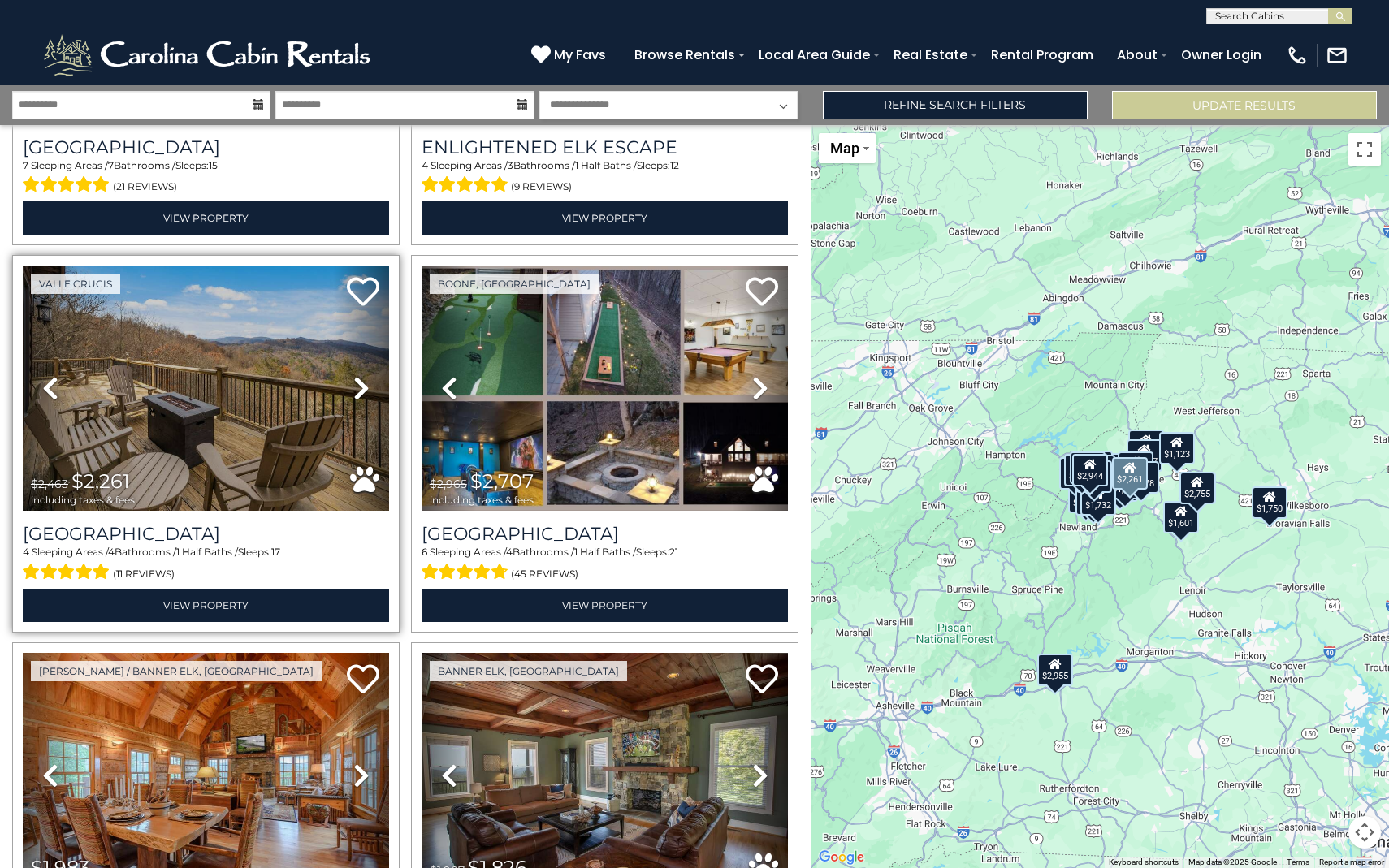
click at [358, 391] on icon at bounding box center [361, 388] width 16 height 26
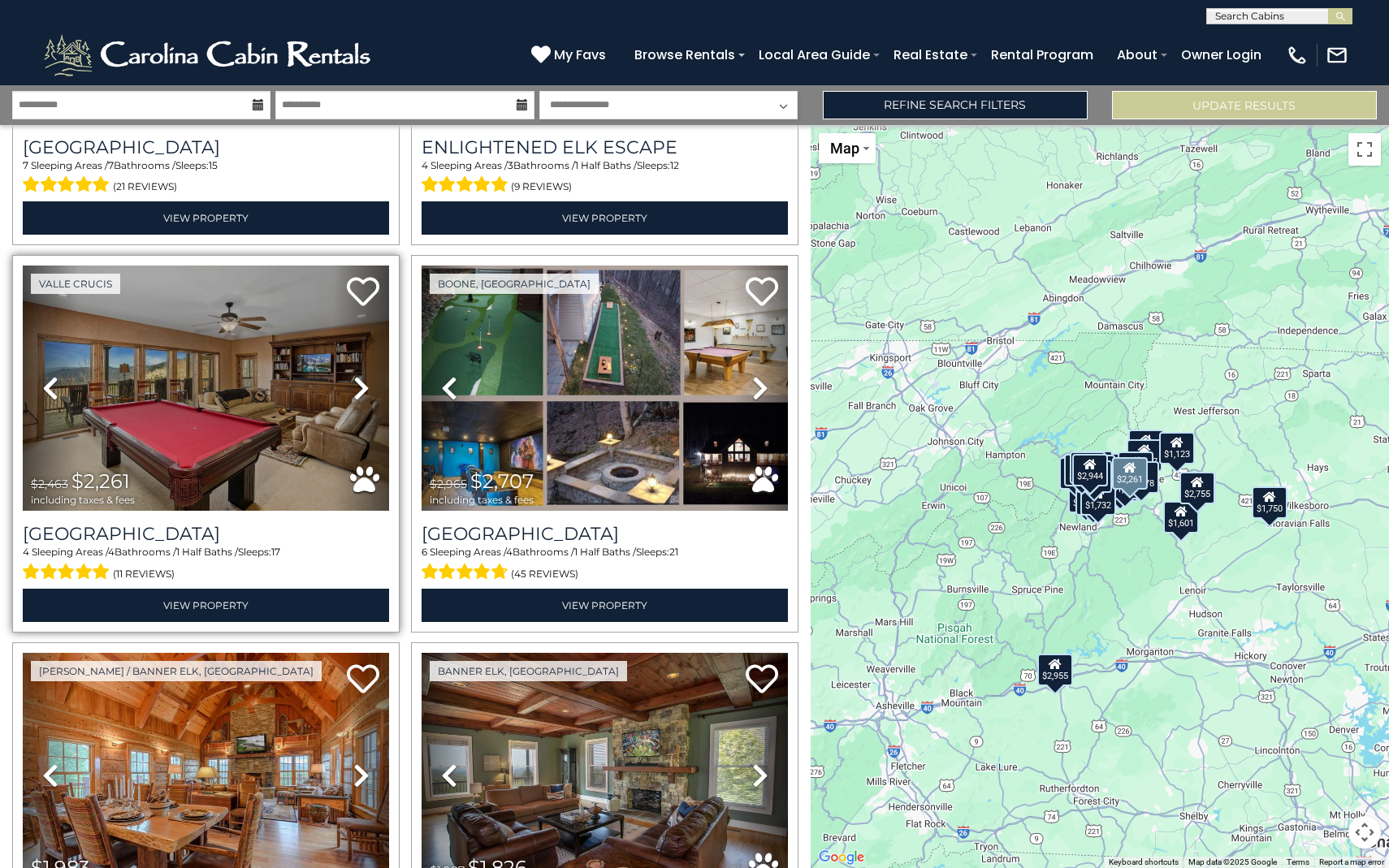
click at [359, 392] on icon at bounding box center [361, 388] width 16 height 26
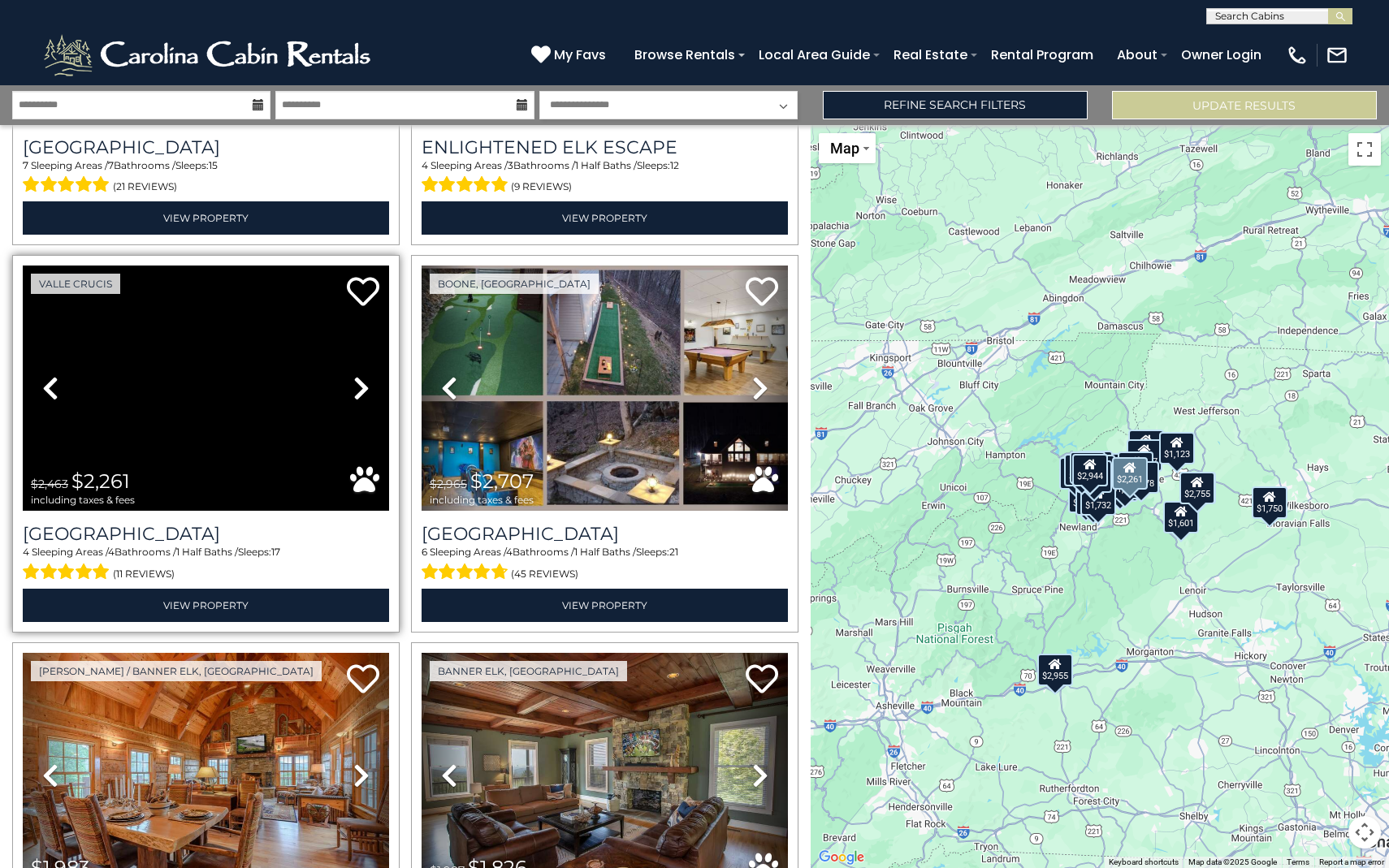
click at [358, 392] on icon at bounding box center [361, 388] width 16 height 26
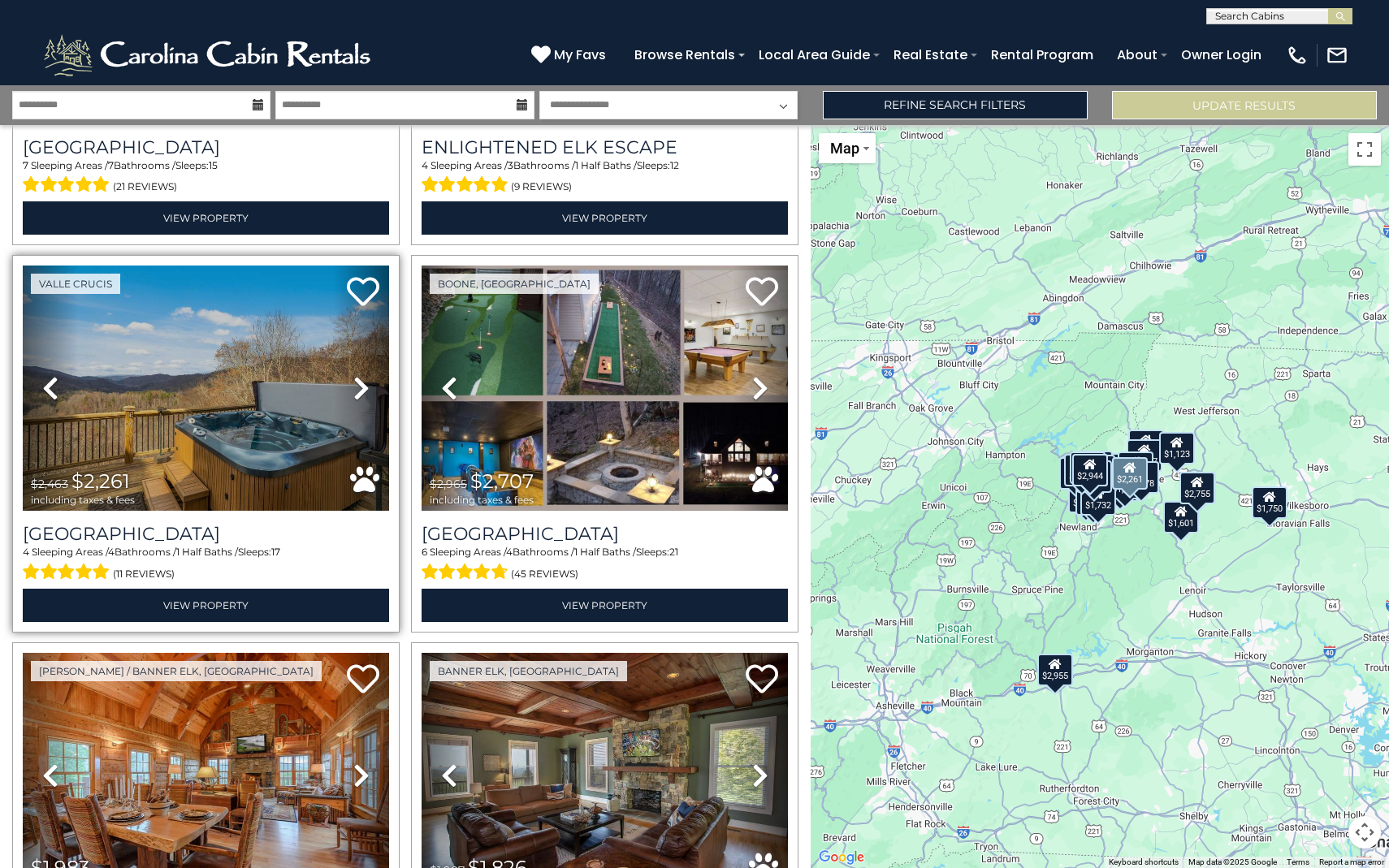
click at [358, 392] on icon at bounding box center [361, 388] width 16 height 26
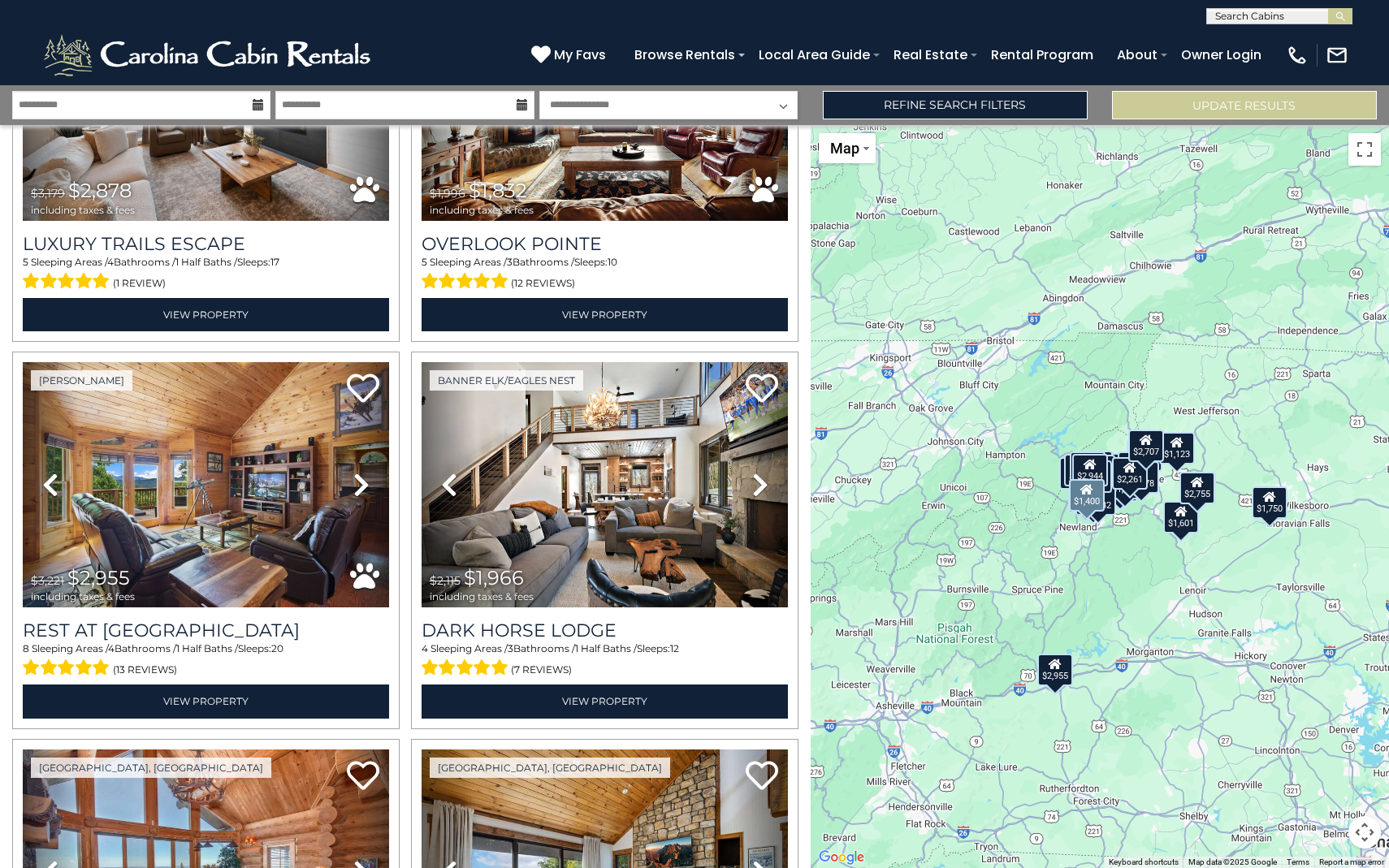
scroll to position [0, 0]
